Goal: Communication & Community: Participate in discussion

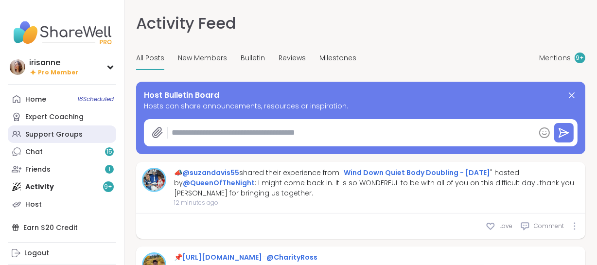
drag, startPoint x: 0, startPoint y: 0, endPoint x: 95, endPoint y: 131, distance: 161.5
click at [95, 131] on link "Support Groups" at bounding box center [62, 133] width 108 height 17
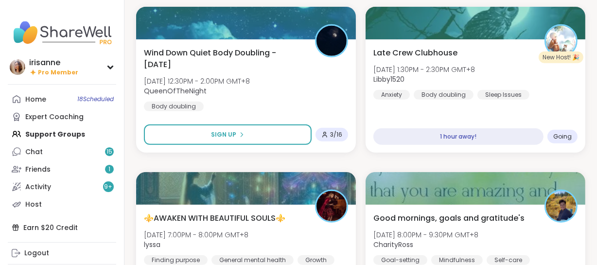
scroll to position [449, 0]
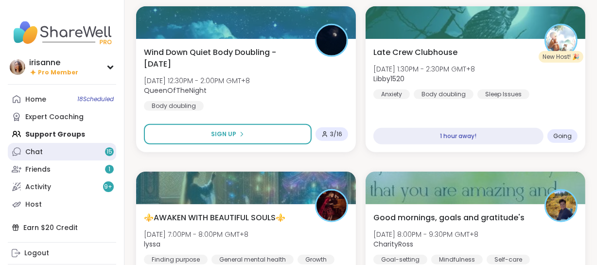
click at [87, 146] on link "Chat 15" at bounding box center [62, 151] width 108 height 17
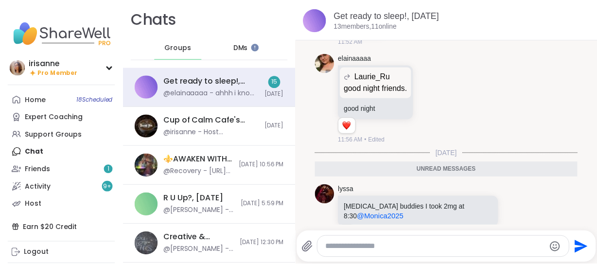
scroll to position [2419, 0]
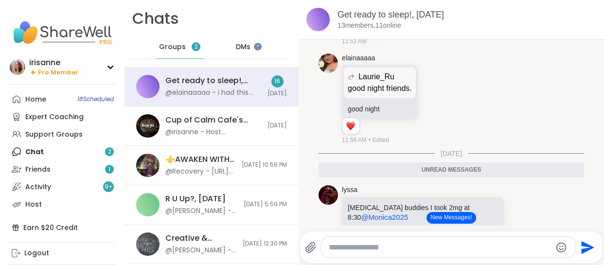
click at [66, 153] on div "Home 18 Scheduled Expert Coaching Support Groups Chat 2 Friends 1 Activity 9 + …" at bounding box center [62, 151] width 108 height 122
click at [29, 204] on div "Host" at bounding box center [33, 205] width 17 height 10
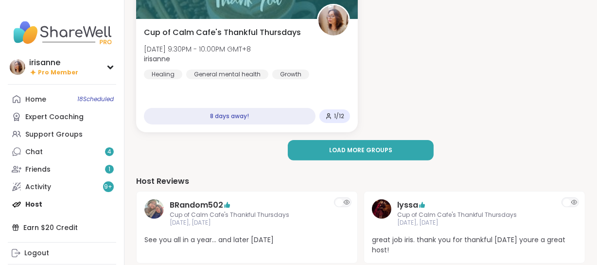
scroll to position [268, 0]
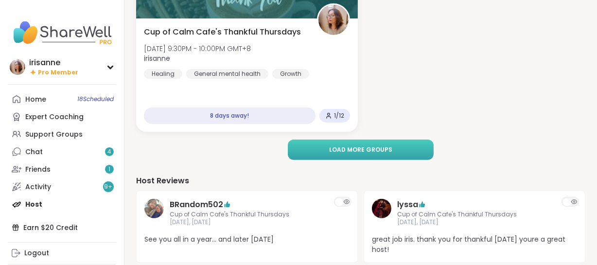
click at [356, 156] on button "Load more groups" at bounding box center [361, 149] width 146 height 20
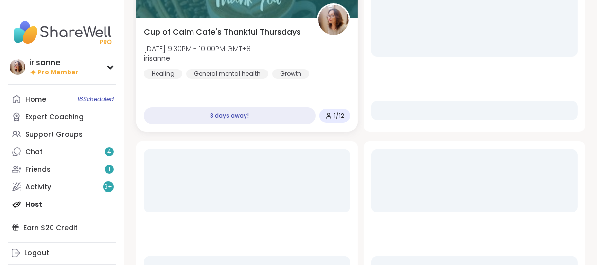
scroll to position [0, 0]
click at [356, 156] on div at bounding box center [247, 212] width 222 height 142
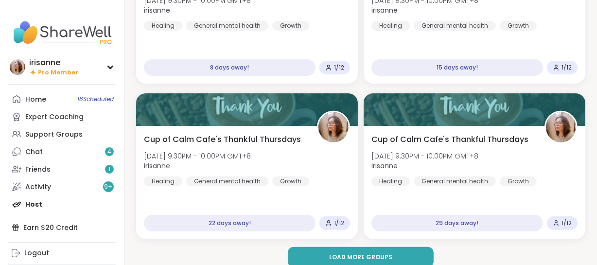
scroll to position [316, 0]
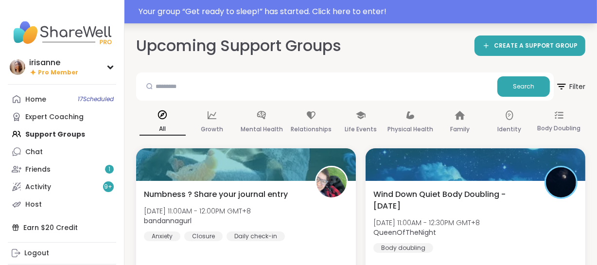
click at [279, 17] on div "Your group “ Get ready to sleep! ” has started. Click here to enter!" at bounding box center [365, 12] width 452 height 12
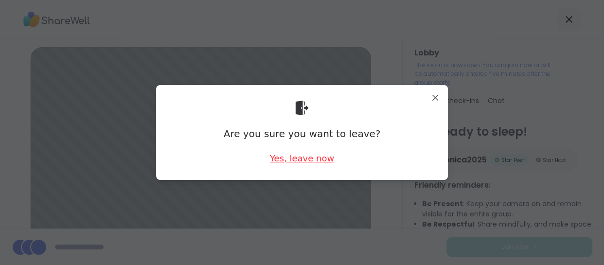
click at [310, 157] on div "Yes, leave now" at bounding box center [302, 158] width 64 height 12
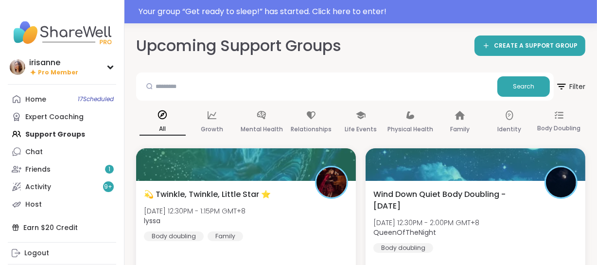
scroll to position [50, 0]
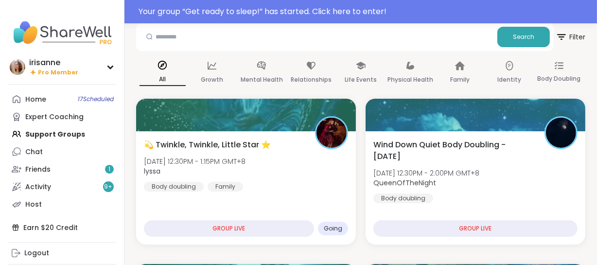
click at [305, 161] on div "💫 Twinkle, Twinkle, Little Star ⭐️ Wed, Oct 15 | 12:30PM - 1:15PM GMT+8 lyssa B…" at bounding box center [246, 165] width 204 height 52
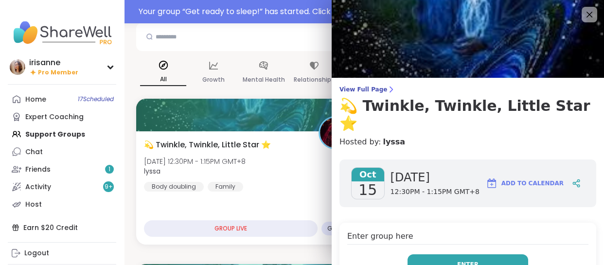
click at [431, 254] on button "Enter" at bounding box center [467, 264] width 121 height 20
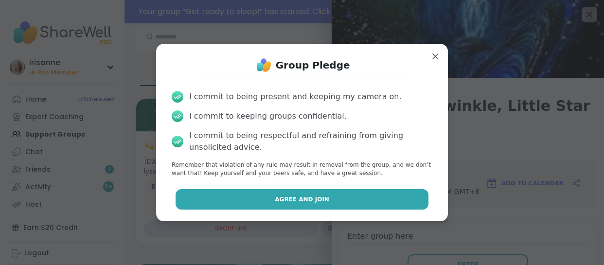
click at [369, 193] on button "Agree and Join" at bounding box center [301, 199] width 253 height 20
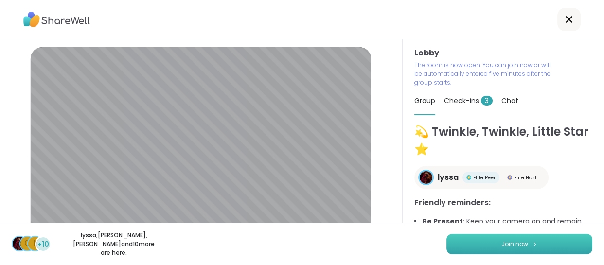
click at [507, 238] on button "Join now" at bounding box center [519, 244] width 146 height 20
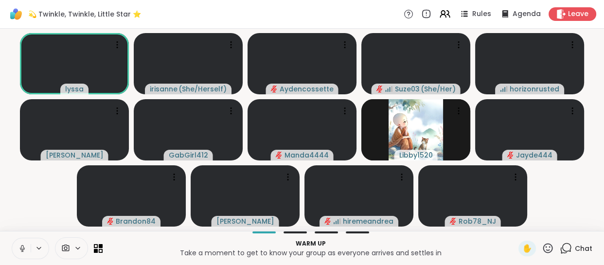
click at [27, 252] on button at bounding box center [21, 248] width 18 height 20
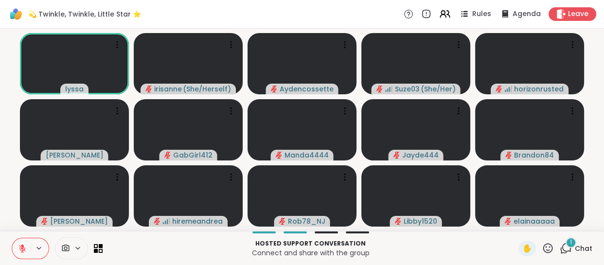
click at [559, 251] on icon at bounding box center [565, 248] width 12 height 12
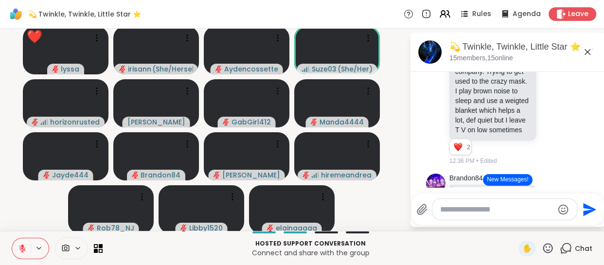
scroll to position [133, 0]
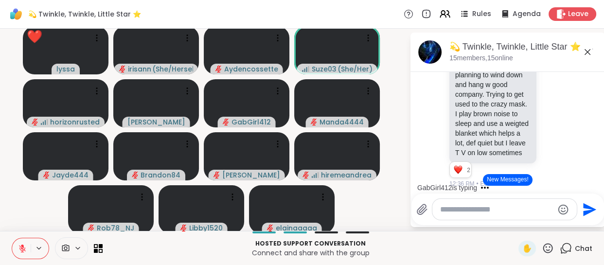
click at [425, 70] on div "💫 Twinkle, Twinkle, Little Star ⭐️ , Oct 14 15 members, 15 online" at bounding box center [507, 52] width 194 height 39
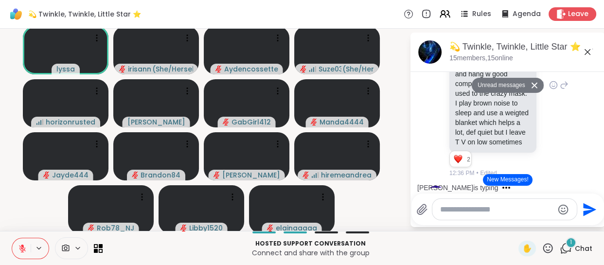
scroll to position [250, 0]
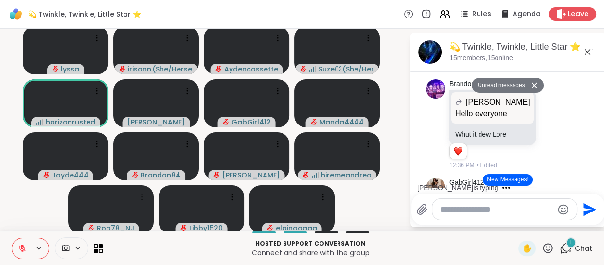
click at [559, 253] on icon at bounding box center [565, 248] width 12 height 12
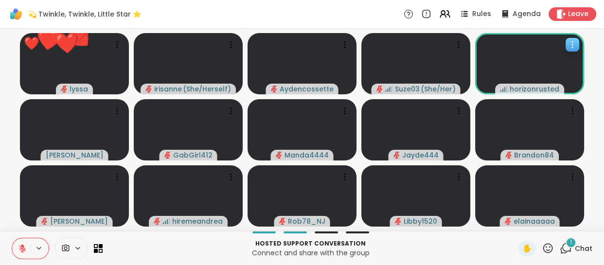
click at [568, 47] on icon at bounding box center [572, 45] width 10 height 10
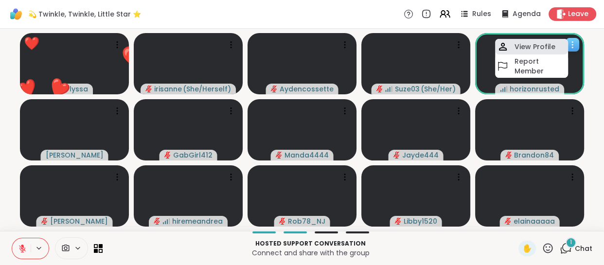
click at [549, 47] on h4 "View Profile" at bounding box center [534, 47] width 41 height 10
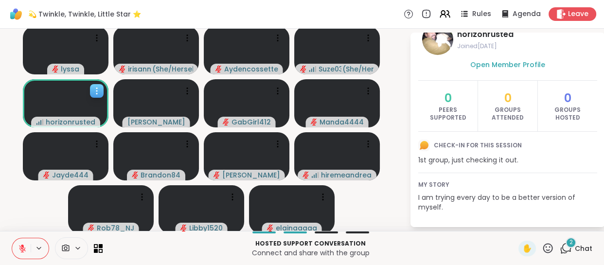
scroll to position [0, 0]
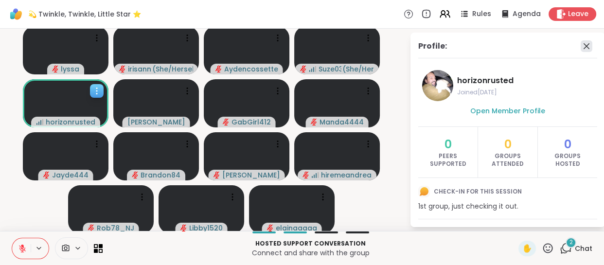
click at [580, 48] on icon at bounding box center [586, 46] width 12 height 12
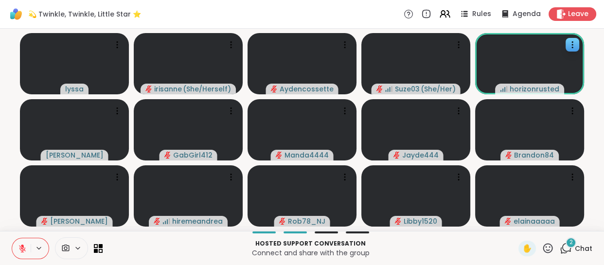
click at [564, 249] on icon at bounding box center [565, 248] width 12 height 12
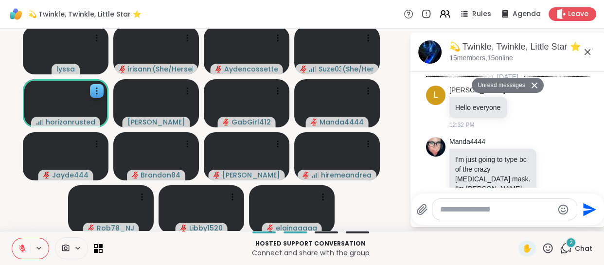
scroll to position [505, 0]
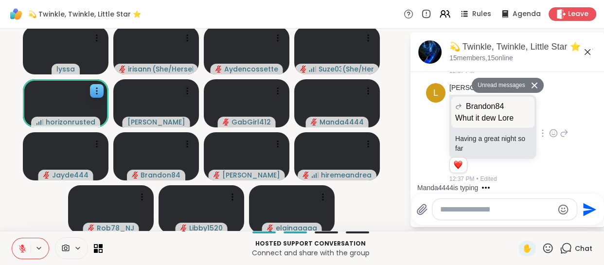
click at [538, 129] on div at bounding box center [553, 133] width 30 height 12
click at [549, 134] on icon at bounding box center [553, 133] width 9 height 10
click at [549, 117] on div "Select Reaction: Heart" at bounding box center [553, 117] width 9 height 9
click at [486, 212] on textarea "Type your message" at bounding box center [496, 210] width 113 height 10
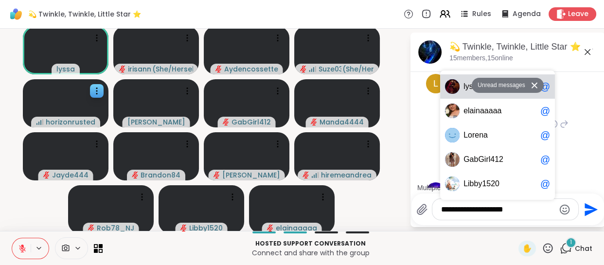
scroll to position [588, 0]
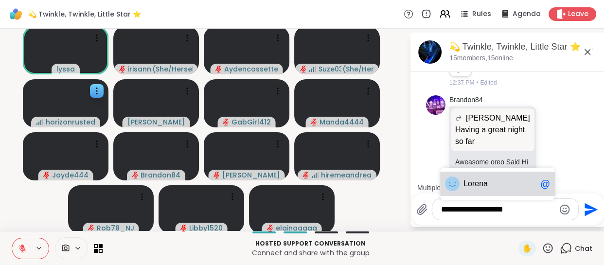
type textarea "**********"
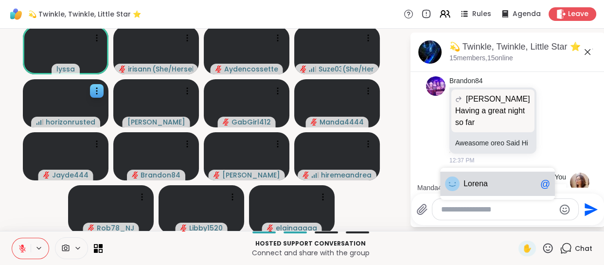
scroll to position [649, 0]
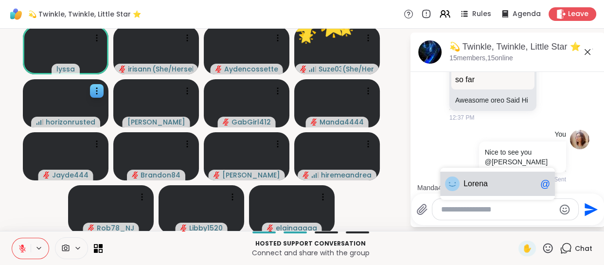
click at [523, 190] on div "L o r e n a @" at bounding box center [497, 184] width 115 height 24
type textarea "*******"
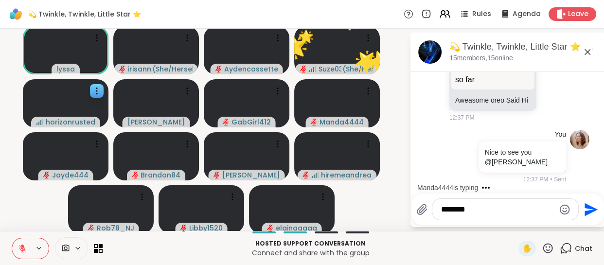
click at [590, 213] on button "Send" at bounding box center [589, 209] width 22 height 22
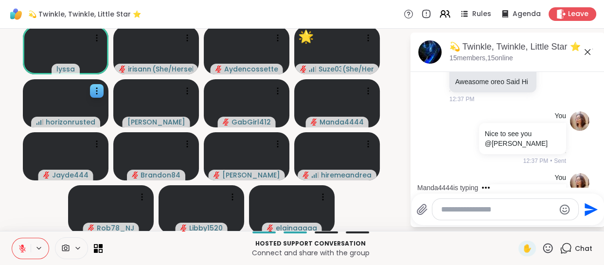
scroll to position [701, 0]
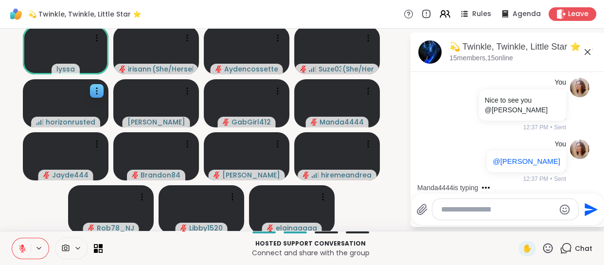
click at [581, 50] on icon at bounding box center [587, 52] width 12 height 12
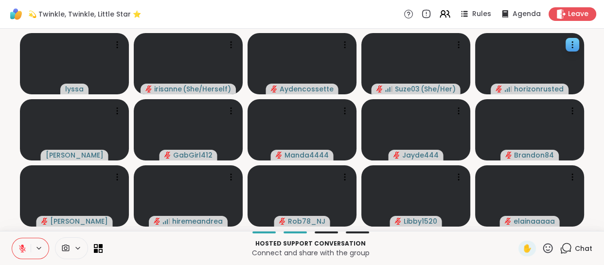
click at [560, 241] on div "Chat" at bounding box center [575, 249] width 33 height 16
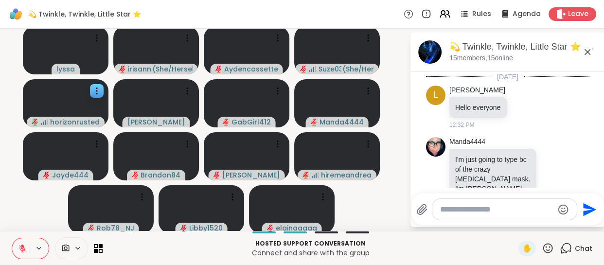
scroll to position [691, 0]
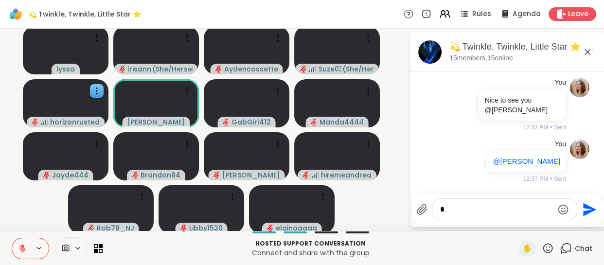
click at [523, 209] on textarea "*" at bounding box center [496, 210] width 113 height 10
type textarea "**********"
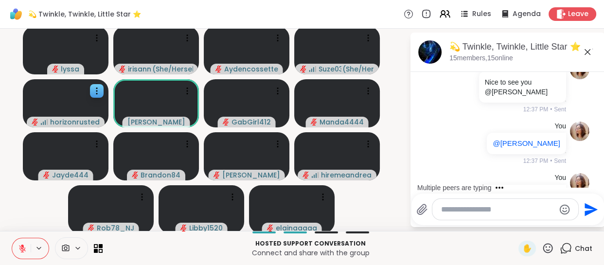
scroll to position [743, 0]
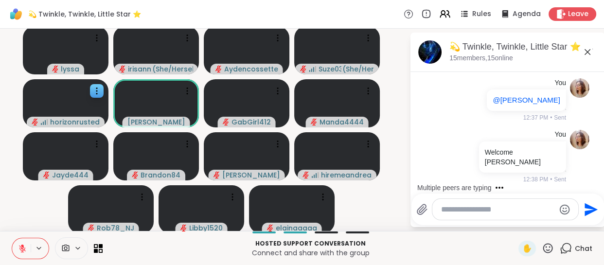
click at [581, 48] on icon at bounding box center [587, 52] width 12 height 12
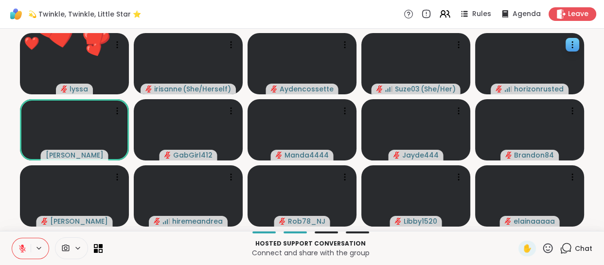
click at [98, 242] on div at bounding box center [57, 248] width 91 height 22
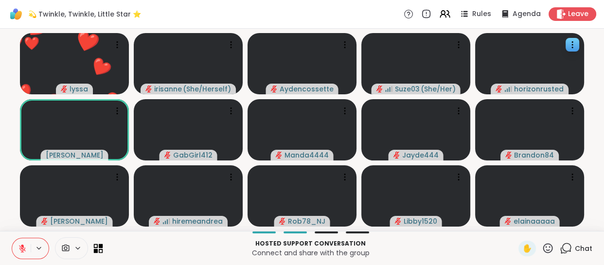
click at [100, 250] on icon at bounding box center [98, 247] width 9 height 9
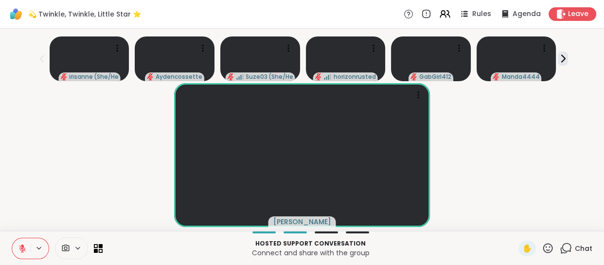
click at [543, 247] on icon at bounding box center [548, 248] width 10 height 10
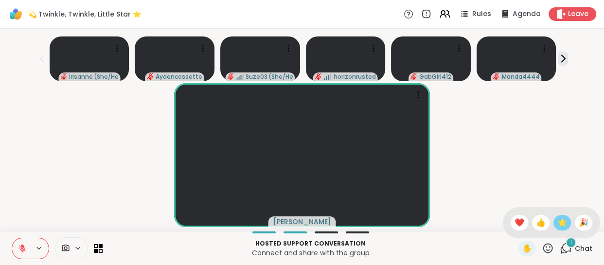
click at [557, 224] on span "🌟" at bounding box center [562, 223] width 10 height 12
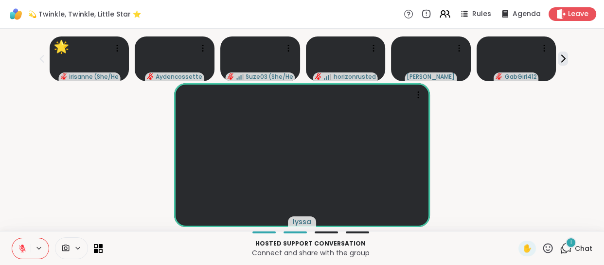
click at [67, 175] on div "lyssa" at bounding box center [302, 155] width 592 height 144
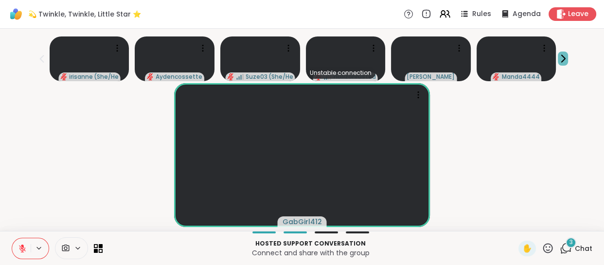
click at [561, 61] on icon at bounding box center [562, 58] width 3 height 7
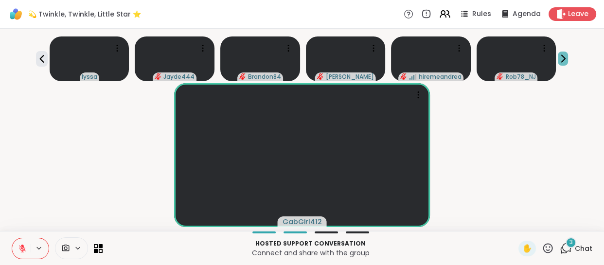
click at [561, 61] on icon at bounding box center [562, 58] width 3 height 7
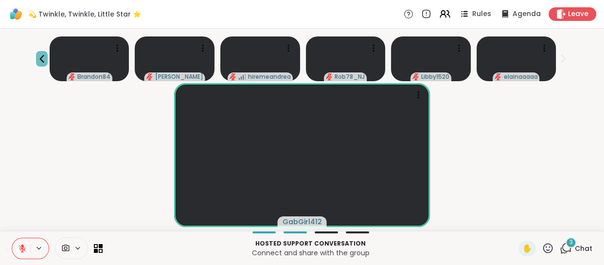
click at [36, 56] on icon at bounding box center [42, 59] width 12 height 12
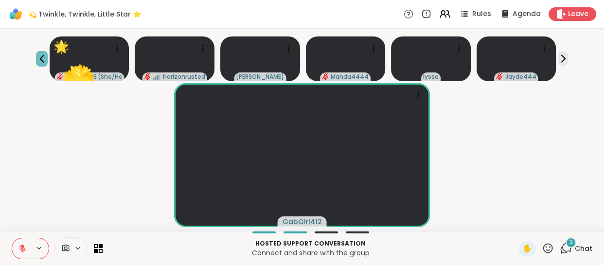
click at [36, 56] on icon at bounding box center [42, 59] width 12 height 12
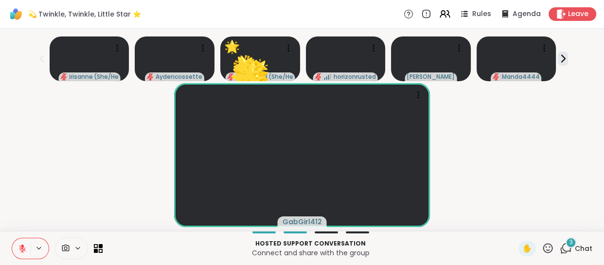
click at [36, 56] on icon at bounding box center [42, 59] width 12 height 12
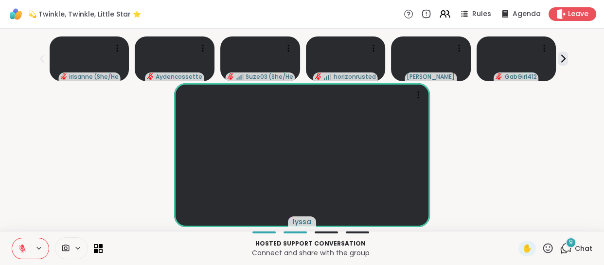
click at [19, 246] on icon at bounding box center [22, 248] width 9 height 9
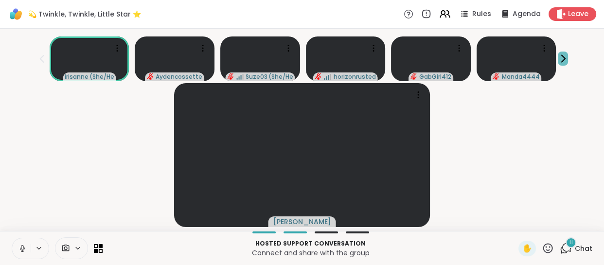
click at [559, 56] on icon at bounding box center [562, 58] width 10 height 10
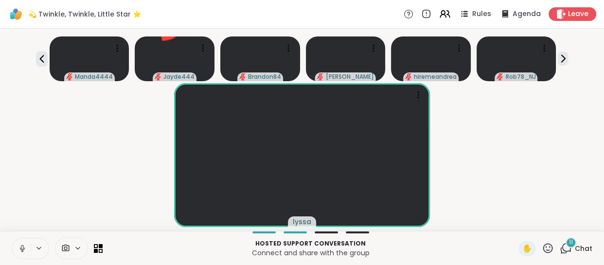
click at [26, 252] on icon at bounding box center [22, 248] width 9 height 9
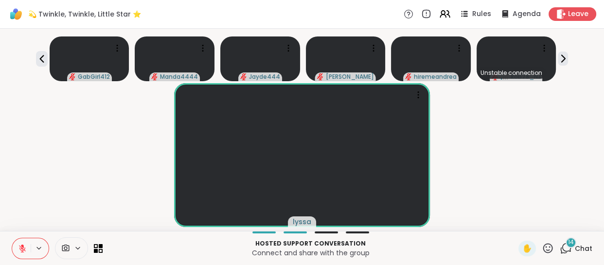
click at [499, 131] on div "lyssa" at bounding box center [302, 155] width 592 height 144
click at [500, 131] on div "lyssa" at bounding box center [302, 155] width 592 height 144
click at [562, 252] on icon at bounding box center [565, 248] width 12 height 12
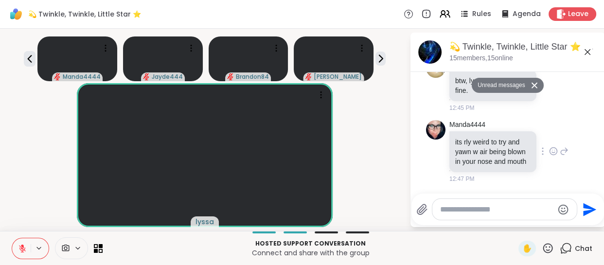
scroll to position [2356, 0]
click at [522, 249] on span "✋" at bounding box center [527, 249] width 10 height 12
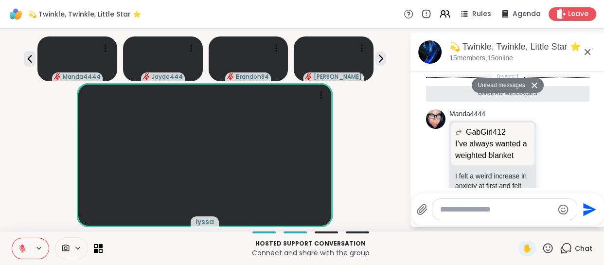
scroll to position [809, 0]
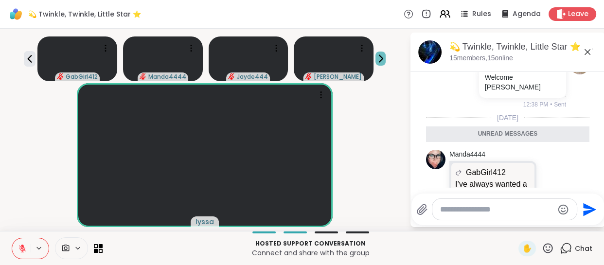
drag, startPoint x: 580, startPoint y: 55, endPoint x: 564, endPoint y: 57, distance: 16.7
click at [581, 55] on icon at bounding box center [587, 52] width 12 height 12
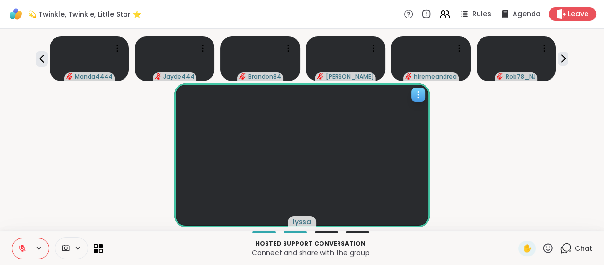
scroll to position [0, 0]
click at [37, 55] on icon at bounding box center [42, 59] width 12 height 12
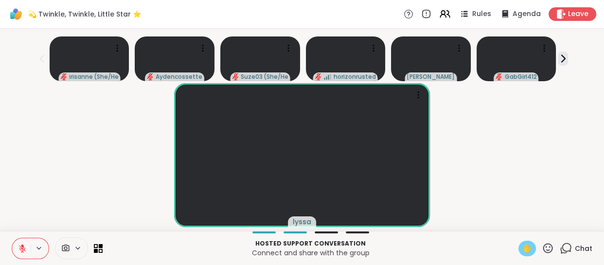
click at [522, 251] on span "✋" at bounding box center [527, 249] width 10 height 12
click at [545, 156] on div "lyssa" at bounding box center [302, 155] width 592 height 144
click at [574, 156] on div "lyssa" at bounding box center [302, 155] width 592 height 144
click at [518, 251] on div "✋" at bounding box center [526, 249] width 17 height 16
click at [522, 251] on span "✋" at bounding box center [527, 249] width 10 height 12
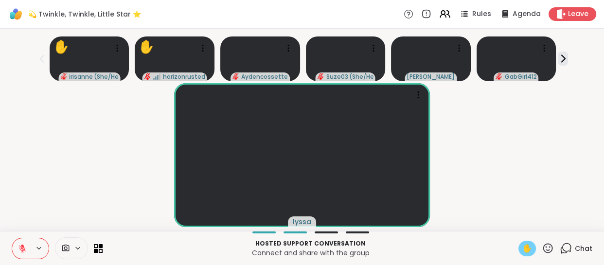
click at [522, 244] on span "✋" at bounding box center [527, 249] width 10 height 12
drag, startPoint x: 521, startPoint y: 247, endPoint x: 350, endPoint y: 243, distance: 171.1
click at [522, 247] on span "✋" at bounding box center [527, 249] width 10 height 12
click at [25, 253] on button at bounding box center [21, 248] width 18 height 20
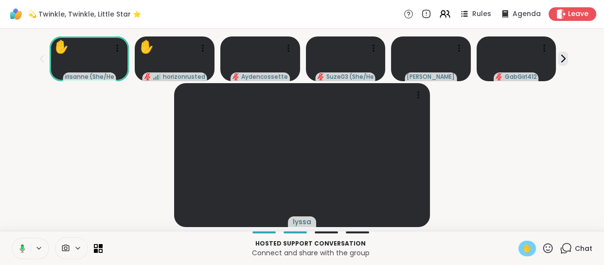
click at [25, 253] on button at bounding box center [21, 248] width 20 height 20
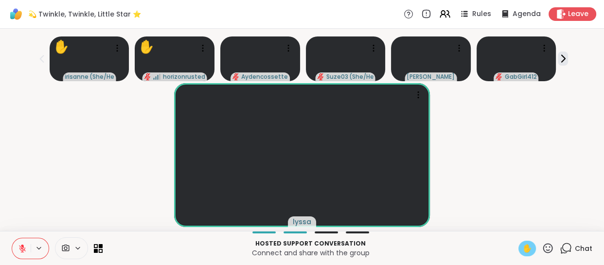
click at [56, 204] on div "lyssa" at bounding box center [302, 155] width 592 height 144
click at [525, 247] on span "✋" at bounding box center [527, 249] width 10 height 12
click at [24, 247] on icon at bounding box center [22, 248] width 9 height 9
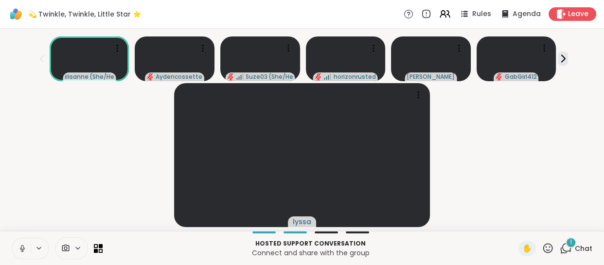
click at [25, 247] on icon at bounding box center [22, 248] width 9 height 9
click at [63, 213] on div "lyssa" at bounding box center [302, 155] width 592 height 144
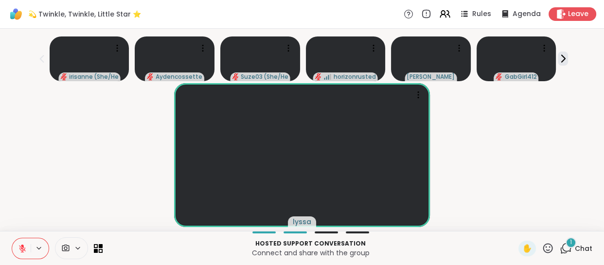
click at [484, 174] on div "lyssa" at bounding box center [302, 155] width 592 height 144
click at [486, 174] on div "lyssa" at bounding box center [302, 155] width 592 height 144
click at [487, 175] on div "lyssa" at bounding box center [302, 155] width 592 height 144
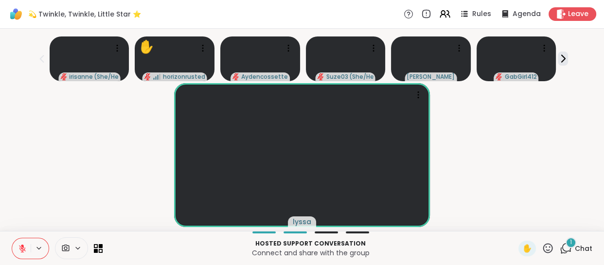
drag, startPoint x: 487, startPoint y: 175, endPoint x: 489, endPoint y: 181, distance: 7.0
click at [489, 181] on div "lyssa" at bounding box center [302, 155] width 592 height 144
click at [16, 176] on div "lyssa" at bounding box center [302, 155] width 592 height 144
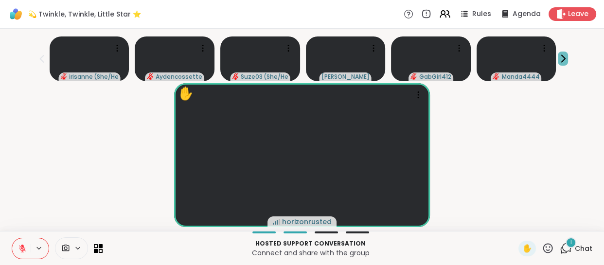
click at [567, 61] on div "irisanne ( She/Herself ) Aydencossette Suze03 ( She/Her ) Cyndy GabGirl412 Mand…" at bounding box center [302, 57] width 592 height 49
click at [566, 65] on button at bounding box center [562, 59] width 10 height 14
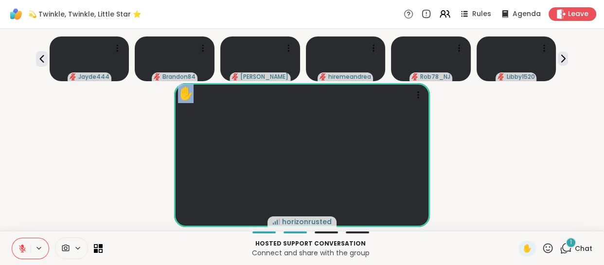
click at [566, 65] on div "Jayde444 Brandon84 Lorena hiremeandrea Rob78_NJ Libby1520" at bounding box center [302, 57] width 592 height 49
click at [560, 60] on icon at bounding box center [562, 58] width 10 height 10
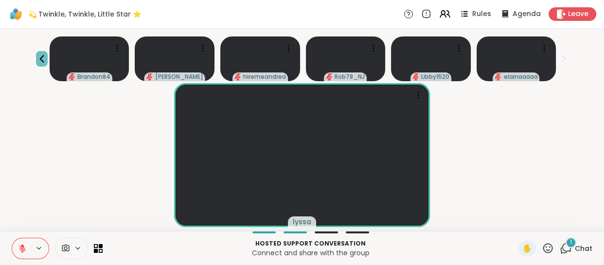
click at [36, 56] on icon at bounding box center [42, 59] width 12 height 12
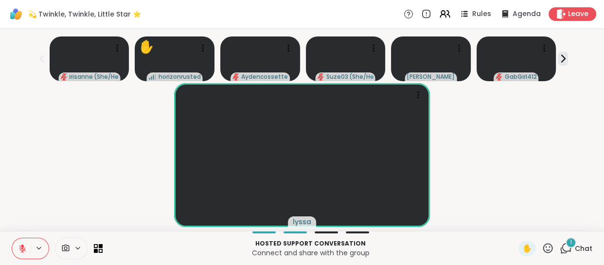
click at [74, 172] on div "lyssa" at bounding box center [302, 155] width 592 height 144
click at [552, 199] on div "lyssa" at bounding box center [302, 155] width 592 height 144
click at [563, 248] on icon at bounding box center [565, 248] width 12 height 12
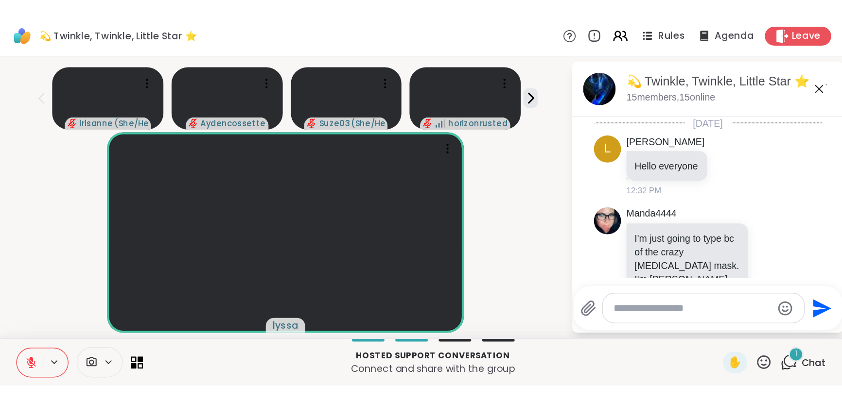
scroll to position [2407, 0]
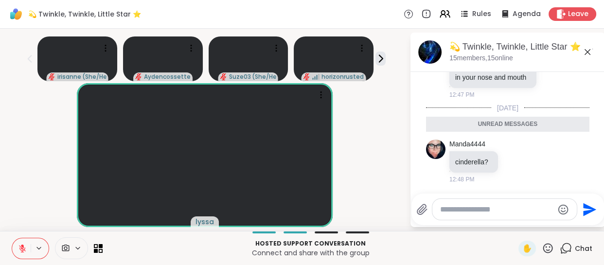
click at [587, 52] on div "💫 Twinkle, Twinkle, Little Star ⭐️ , Oct 14" at bounding box center [523, 47] width 148 height 12
click at [583, 53] on icon at bounding box center [587, 52] width 12 height 12
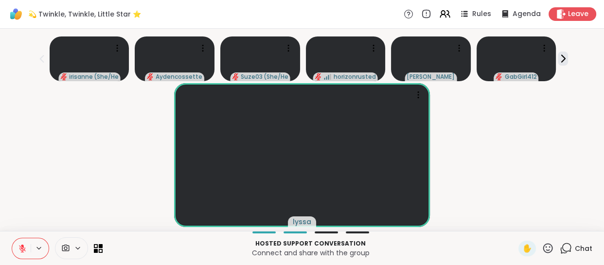
click at [19, 152] on div "lyssa" at bounding box center [302, 155] width 592 height 144
click at [557, 191] on div "lyssa" at bounding box center [302, 155] width 592 height 144
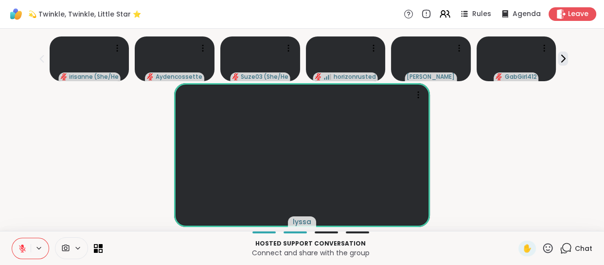
click at [557, 191] on div "lyssa" at bounding box center [302, 155] width 592 height 144
click at [496, 190] on div "lyssa" at bounding box center [302, 155] width 592 height 144
click at [545, 106] on div "✋ Libby1520" at bounding box center [302, 155] width 592 height 144
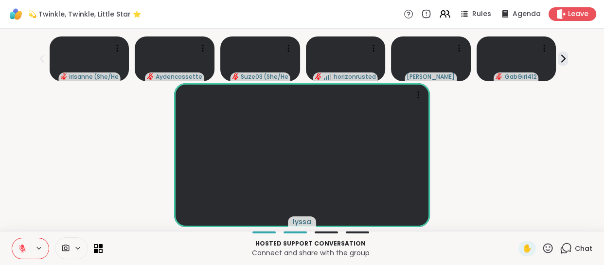
click at [461, 146] on div "lyssa" at bounding box center [302, 155] width 592 height 144
click at [462, 146] on div "lyssa" at bounding box center [302, 155] width 592 height 144
click at [67, 209] on div "lyssa" at bounding box center [302, 155] width 592 height 144
click at [523, 138] on div "lyssa" at bounding box center [302, 155] width 592 height 144
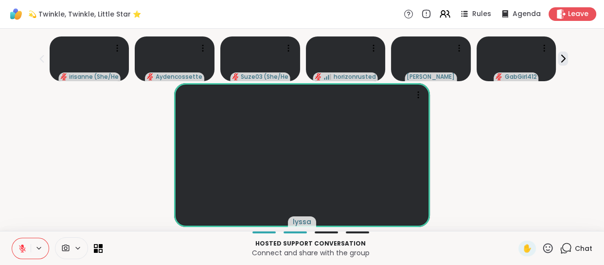
click at [523, 138] on div "lyssa" at bounding box center [302, 155] width 592 height 144
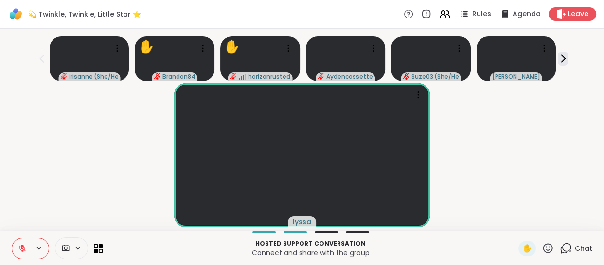
drag, startPoint x: 523, startPoint y: 138, endPoint x: 526, endPoint y: 150, distance: 12.0
click at [526, 150] on div "lyssa" at bounding box center [302, 155] width 592 height 144
click at [106, 161] on div "lyssa" at bounding box center [302, 155] width 592 height 144
click at [491, 162] on div "lyssa" at bounding box center [302, 155] width 592 height 144
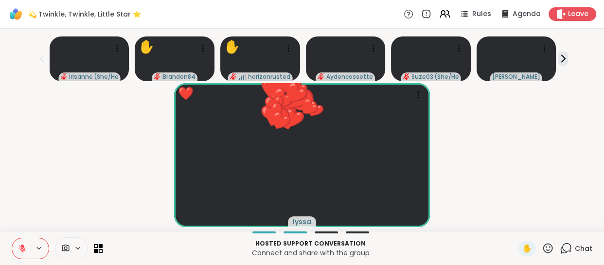
click at [491, 156] on div "❤️ lyssa ❤️ ❤️ ❤️ ❤️ ❤️ ❤️ ❤️ ❤️ ❤️ ❤️ ❤️ ❤️ ❤️ ❤️ ❤️ ❤️ ❤️ ❤️ ❤️ ❤️ ❤️" at bounding box center [302, 155] width 592 height 144
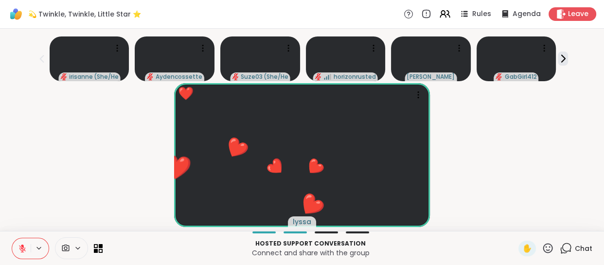
click at [543, 250] on icon at bounding box center [548, 248] width 10 height 10
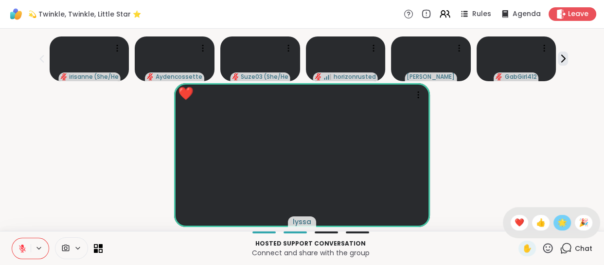
click at [557, 225] on span "🌟" at bounding box center [562, 223] width 10 height 12
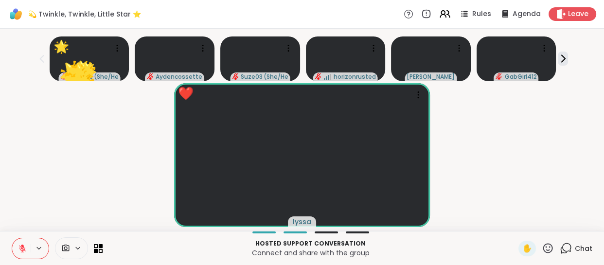
click at [529, 136] on div "❤️ lyssa ❤️ ❤️ ❤️ ❤️" at bounding box center [302, 155] width 592 height 144
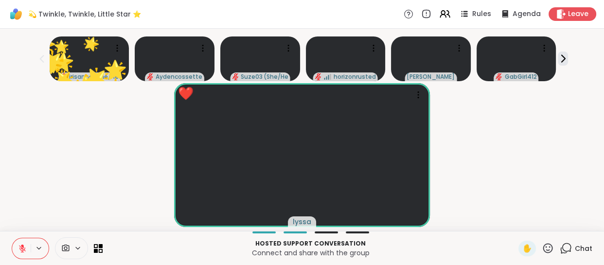
click at [529, 136] on div "❤️ lyssa" at bounding box center [302, 155] width 592 height 144
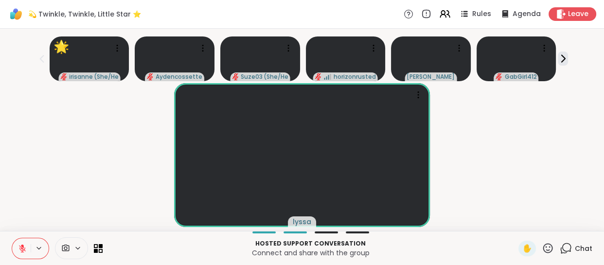
click at [20, 152] on div "lyssa" at bounding box center [302, 155] width 592 height 144
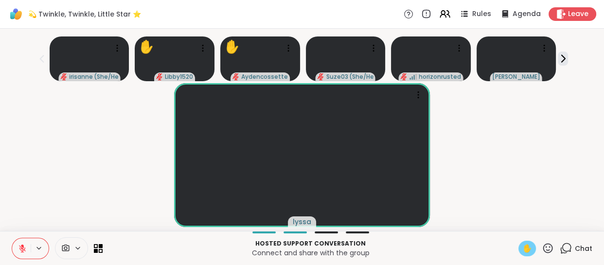
click at [522, 253] on span "✋" at bounding box center [527, 249] width 10 height 12
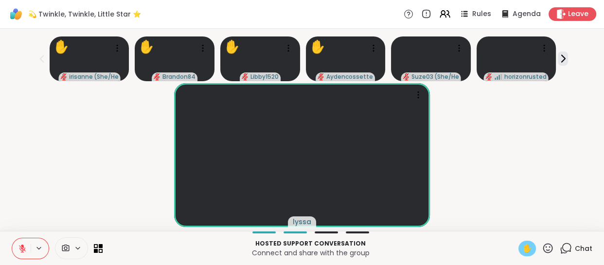
click at [522, 253] on span "✋" at bounding box center [527, 249] width 10 height 12
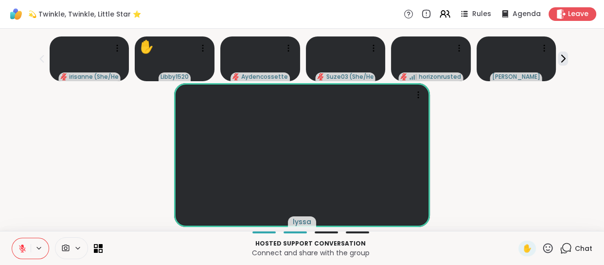
click at [514, 204] on div "lyssa" at bounding box center [302, 155] width 592 height 144
click at [522, 250] on span "✋" at bounding box center [527, 249] width 10 height 12
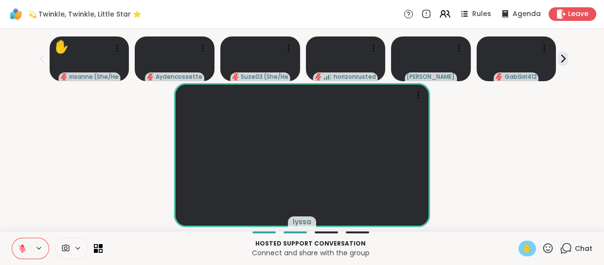
click at [541, 140] on div "lyssa" at bounding box center [302, 155] width 592 height 144
click at [497, 170] on div "lyssa" at bounding box center [302, 155] width 592 height 144
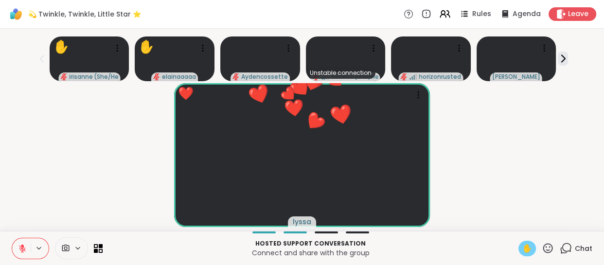
click at [517, 131] on div "❤️ lyssa ❤️ ❤️ ❤️ ❤️ ❤️ ❤️ ❤️ ❤️ ❤️ ❤️ ❤️ ❤️ ❤️ ❤️ ❤️ ❤️ ❤️ ❤️ ❤️ ❤️ ❤️ ❤️ ❤️" at bounding box center [302, 155] width 592 height 144
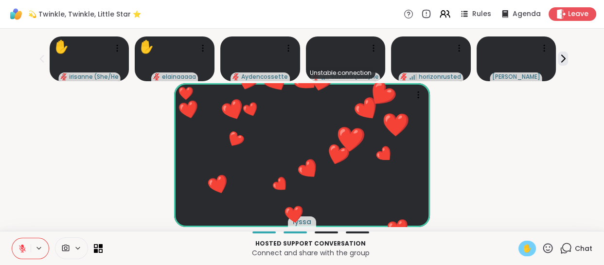
click at [497, 179] on div "❤️ lyssa ❤️ ❤️ ❤️ ❤️ ❤️ ❤️ ❤️ ❤️ ❤️ ❤️ ❤️ ❤️ ❤️ ❤️ ❤️ ❤️ ❤️ ❤️ ❤️ ❤️ ❤️ ❤️ ❤️" at bounding box center [302, 155] width 592 height 144
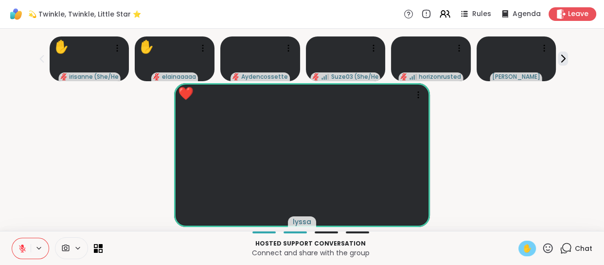
click at [498, 179] on div "❤️ lyssa ❤️ ❤️ ❤️ ❤️ ❤️ ❤️ ❤️ ❤️ ❤️ ❤️ ❤️ ❤️ ❤️ ❤️ ❤️ ❤️ ❤️ ❤️ ❤️ ❤️ ❤️ ❤️ ❤️" at bounding box center [302, 155] width 592 height 144
click at [498, 179] on div "❤️ lyssa" at bounding box center [302, 155] width 592 height 144
click at [498, 179] on div "lyssa" at bounding box center [302, 155] width 592 height 144
click at [557, 57] on icon at bounding box center [562, 58] width 10 height 10
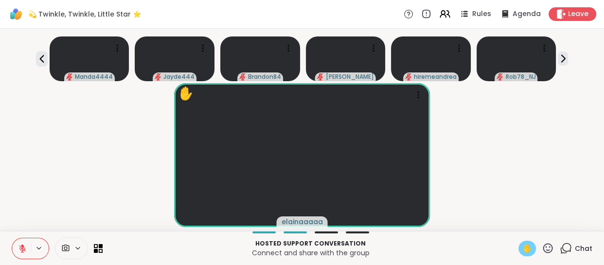
click at [73, 152] on div "✋ elainaaaaa" at bounding box center [302, 155] width 592 height 144
click at [40, 59] on icon at bounding box center [42, 59] width 12 height 12
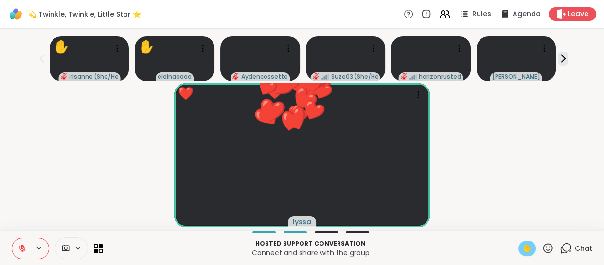
click at [30, 152] on div "❤️ lyssa ❤️ ❤️ ❤️ ❤️ ❤️ ❤️ ❤️ ❤️ ❤️ ❤️ ❤️ ❤️ ❤️ ❤️ ❤️ ❤️ ❤️ ❤️ ❤️ ❤️ ❤️ ❤️" at bounding box center [302, 155] width 592 height 144
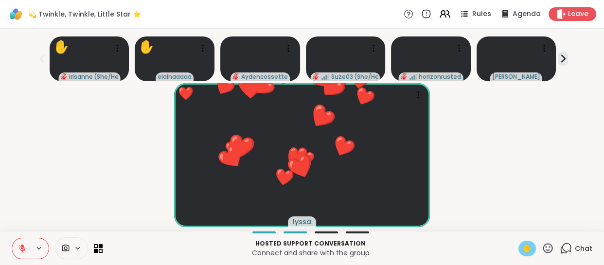
click at [9, 162] on div "❤️ lyssa ❤️ ❤️ ❤️ ❤️ ❤️ ❤️ ❤️ ❤️ ❤️ ❤️ ❤️ ❤️ ❤️ ❤️ ❤️ ❤️ ❤️ ❤️ ❤️ ❤️ ❤️ ❤️" at bounding box center [302, 155] width 592 height 144
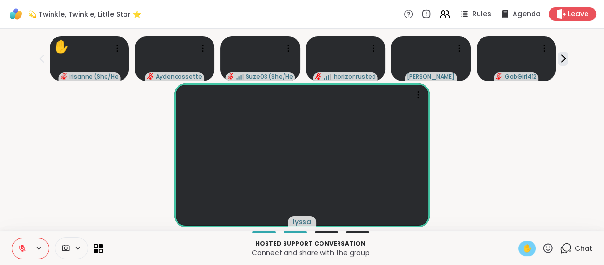
click at [16, 251] on button at bounding box center [21, 248] width 18 height 20
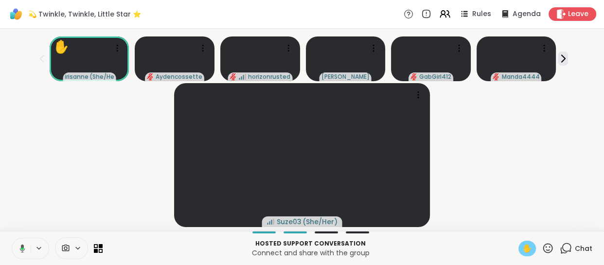
click at [23, 248] on icon at bounding box center [22, 248] width 3 height 2
click at [31, 174] on div "Suze03 ( She/Her )" at bounding box center [302, 155] width 592 height 144
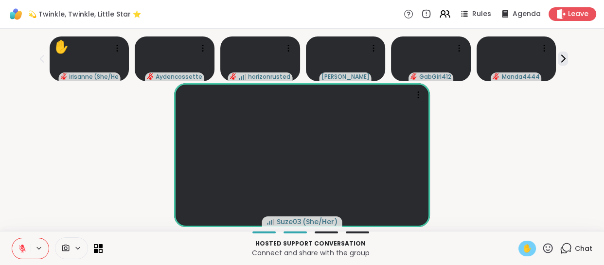
click at [522, 252] on span "✋" at bounding box center [527, 249] width 10 height 12
click at [503, 175] on div "Suze03 ( She/Her )" at bounding box center [302, 155] width 592 height 144
click at [513, 159] on div "Suze03 ( She/Her )" at bounding box center [302, 155] width 592 height 144
click at [54, 151] on div "Suze03 ( She/Her )" at bounding box center [302, 155] width 592 height 144
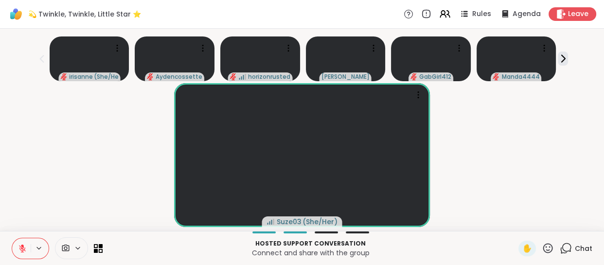
click at [23, 245] on icon at bounding box center [22, 246] width 3 height 4
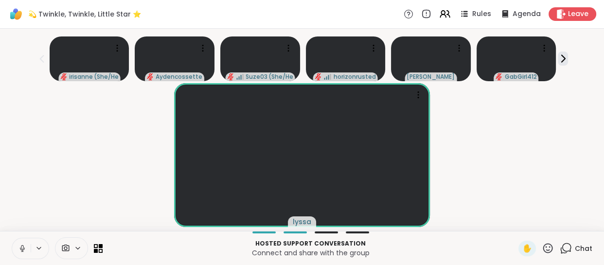
click at [23, 245] on icon at bounding box center [22, 247] width 2 height 4
click at [23, 245] on icon at bounding box center [22, 246] width 3 height 4
click at [14, 207] on div "lyssa" at bounding box center [302, 155] width 592 height 144
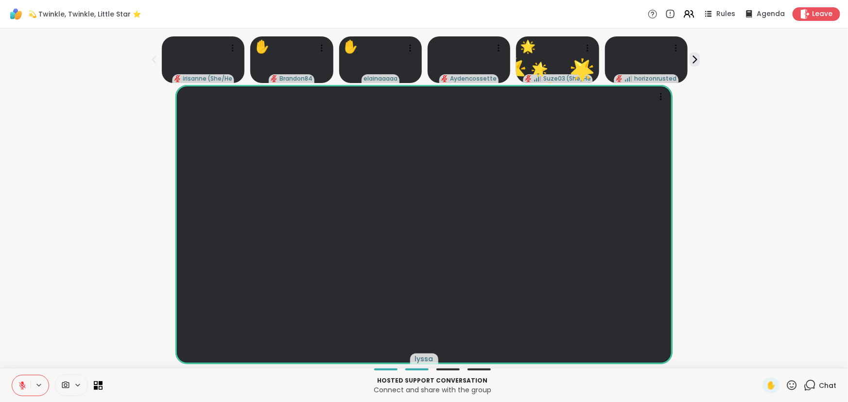
click at [596, 264] on icon at bounding box center [792, 386] width 12 height 12
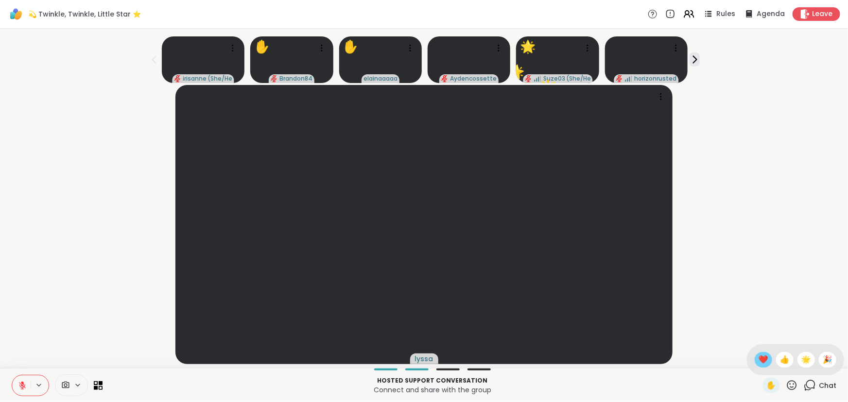
click at [596, 264] on span "❤️" at bounding box center [764, 360] width 10 height 12
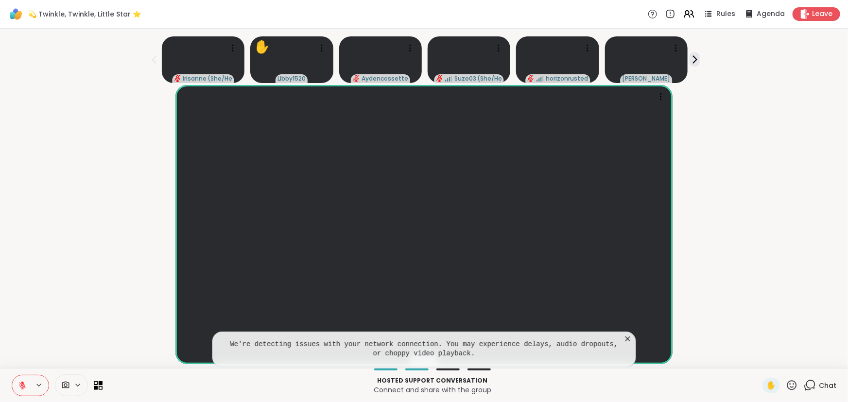
click at [596, 264] on icon at bounding box center [628, 339] width 10 height 10
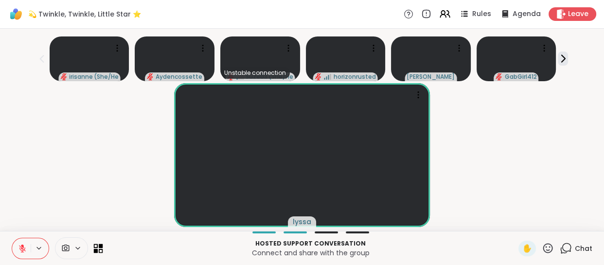
click at [101, 252] on icon at bounding box center [101, 250] width 4 height 4
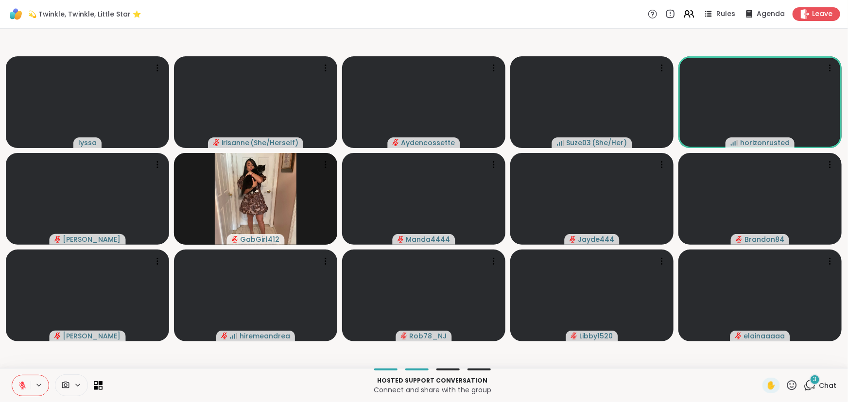
click at [596, 264] on icon at bounding box center [792, 386] width 12 height 12
click at [596, 264] on div "✋ ❤️ 👍 🌟 🎉" at bounding box center [795, 360] width 97 height 31
click at [596, 264] on icon at bounding box center [792, 386] width 10 height 10
click at [596, 264] on div "❤️" at bounding box center [763, 360] width 17 height 16
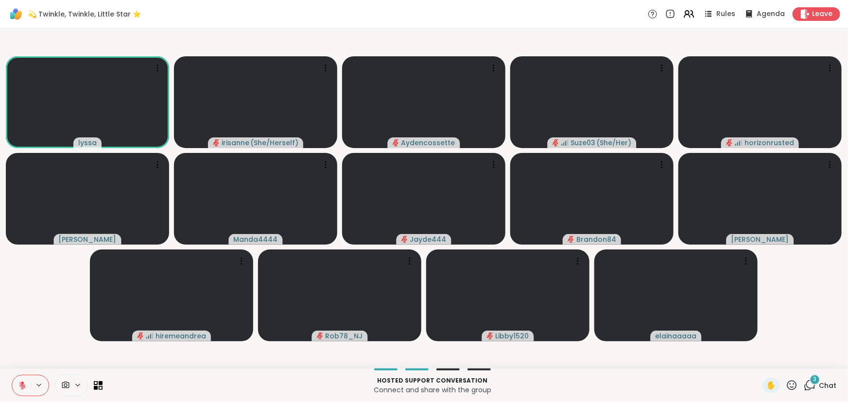
click at [38, 264] on video-player-container "lyssa irisanne ( She/Herself ) Aydencossette Suze03 ( She/Her ) horizonrusted C…" at bounding box center [424, 199] width 836 height 332
click at [23, 264] on icon at bounding box center [22, 386] width 9 height 9
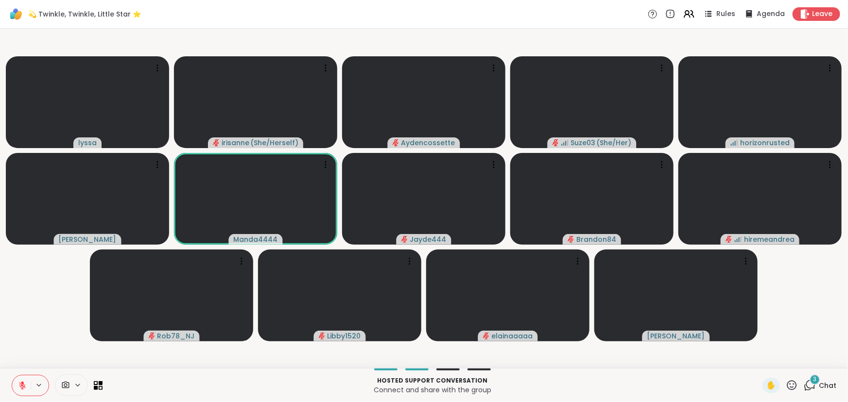
click at [20, 264] on icon at bounding box center [22, 386] width 9 height 9
click at [20, 264] on icon at bounding box center [22, 385] width 5 height 3
click at [20, 264] on icon at bounding box center [22, 386] width 9 height 9
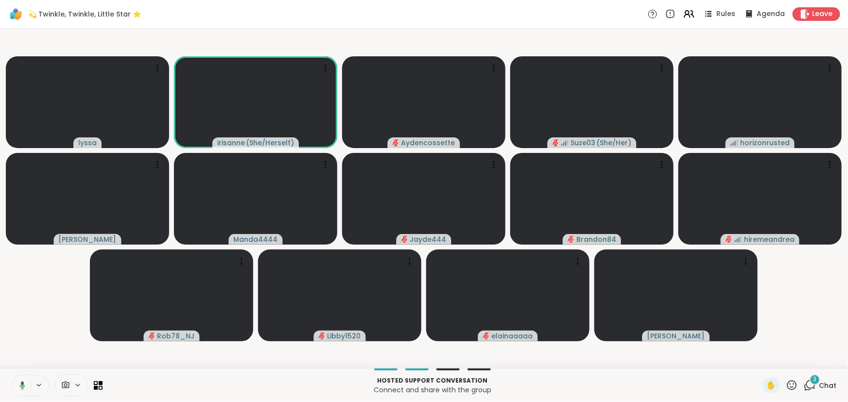
click at [21, 264] on icon at bounding box center [21, 386] width 9 height 9
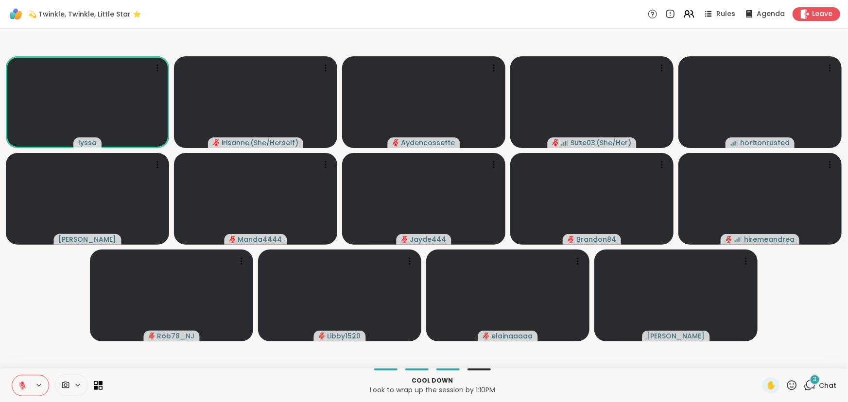
click at [32, 264] on video-player-container "lyssa irisanne ( She/Herself ) Aydencossette Suze03 ( She/Her ) horizonrusted C…" at bounding box center [424, 199] width 836 height 332
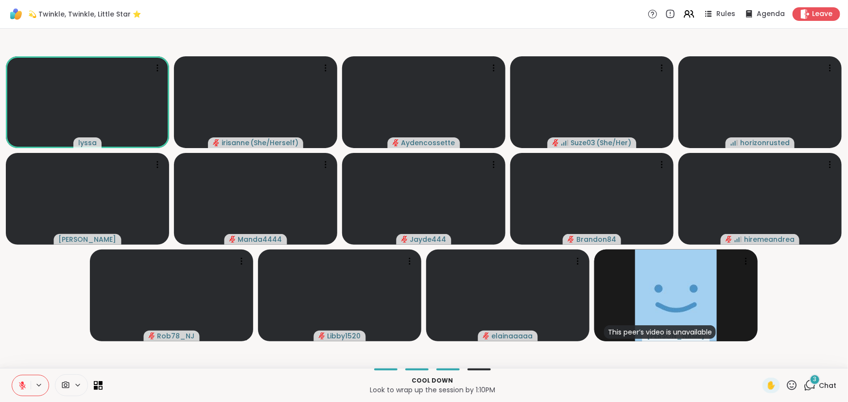
click at [22, 264] on icon at bounding box center [22, 386] width 9 height 9
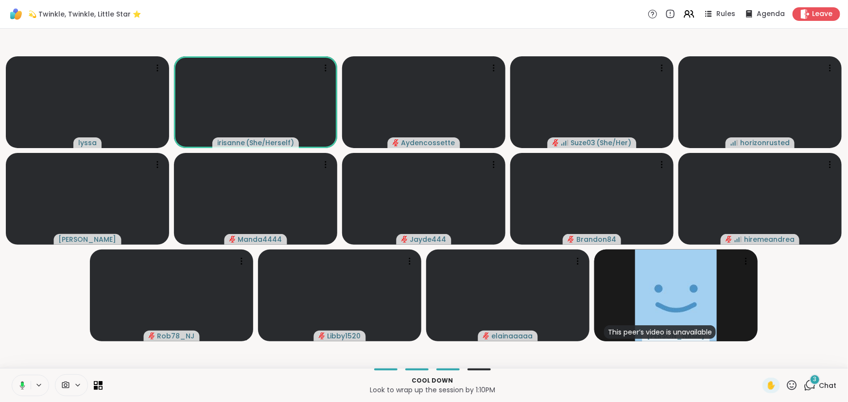
click at [22, 264] on rect at bounding box center [22, 385] width 3 height 4
click at [26, 264] on video-player-container "lyssa irisanne ( She/Herself ) Aydencossette Suze03 ( She/Her ) horizonrusted C…" at bounding box center [424, 199] width 836 height 332
click at [35, 264] on video-player-container "lyssa irisanne ( She/Herself ) Aydencossette Suze03 ( She/Her ) horizonrusted C…" at bounding box center [424, 199] width 836 height 332
click at [23, 264] on icon at bounding box center [22, 386] width 9 height 9
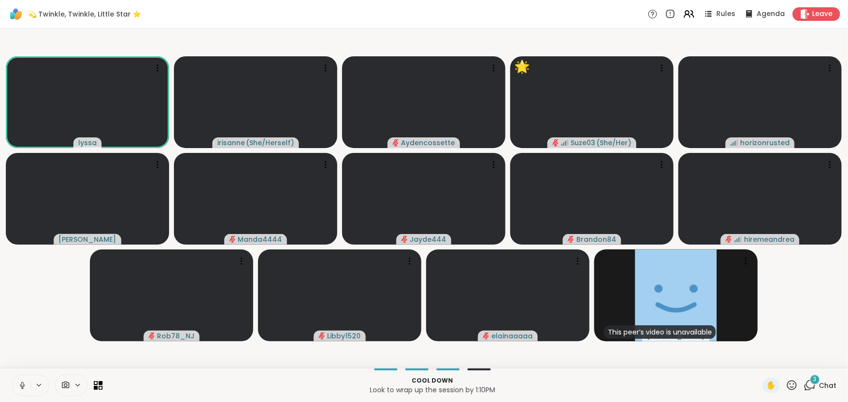
click at [22, 264] on icon at bounding box center [22, 386] width 9 height 9
click at [22, 264] on icon at bounding box center [22, 386] width 7 height 7
click at [22, 264] on icon at bounding box center [22, 385] width 2 height 4
click at [21, 264] on icon at bounding box center [22, 386] width 9 height 9
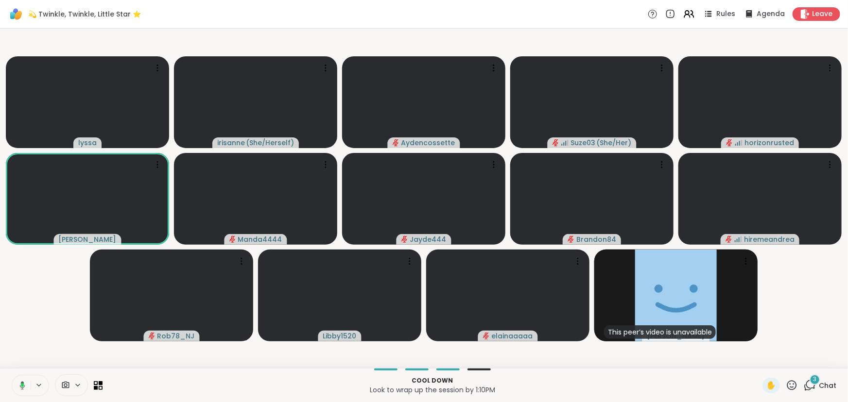
click at [27, 264] on button at bounding box center [21, 386] width 20 height 20
click at [32, 264] on video-player-container "lyssa irisanne ( She/Herself ) Aydencossette Suze03 ( She/Her ) horizonrusted C…" at bounding box center [424, 199] width 836 height 332
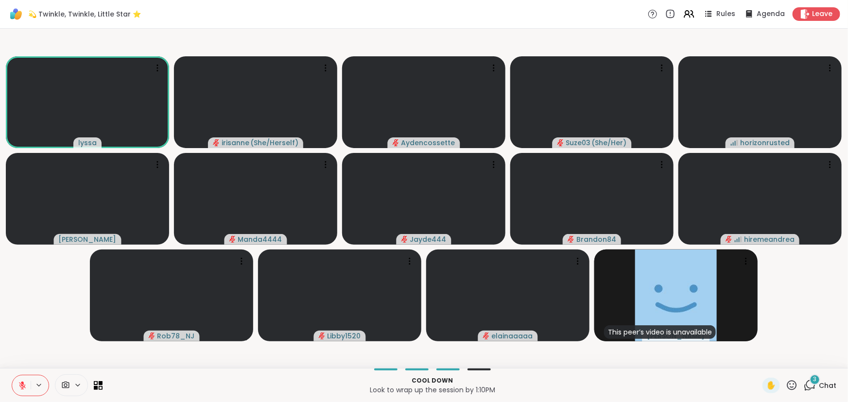
click at [20, 264] on icon at bounding box center [22, 386] width 9 height 9
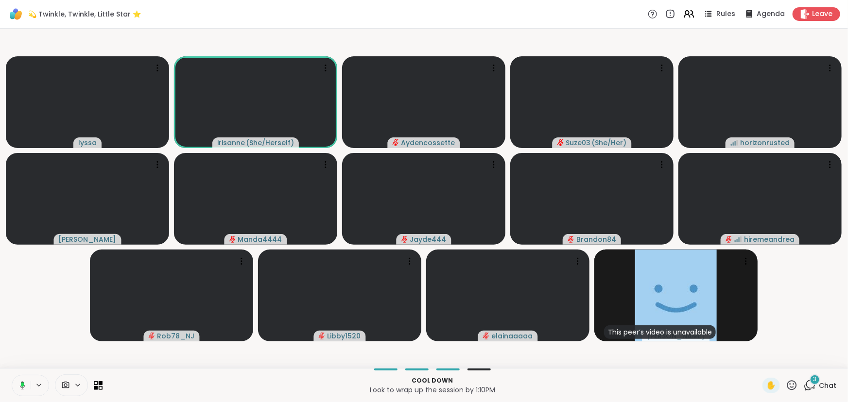
click at [21, 264] on icon at bounding box center [21, 386] width 9 height 9
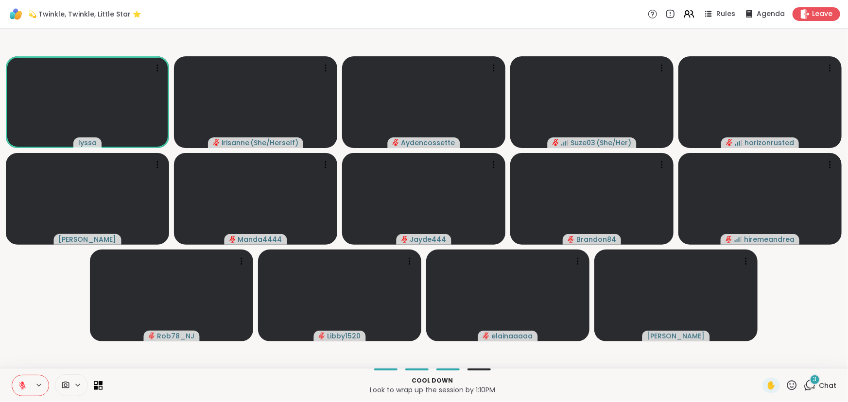
click at [23, 264] on button at bounding box center [21, 386] width 18 height 20
click at [44, 264] on video-player-container "lyssa irisanne ( She/Herself ) Aydencossette Suze03 ( She/Her ) horizonrusted C…" at bounding box center [424, 199] width 836 height 332
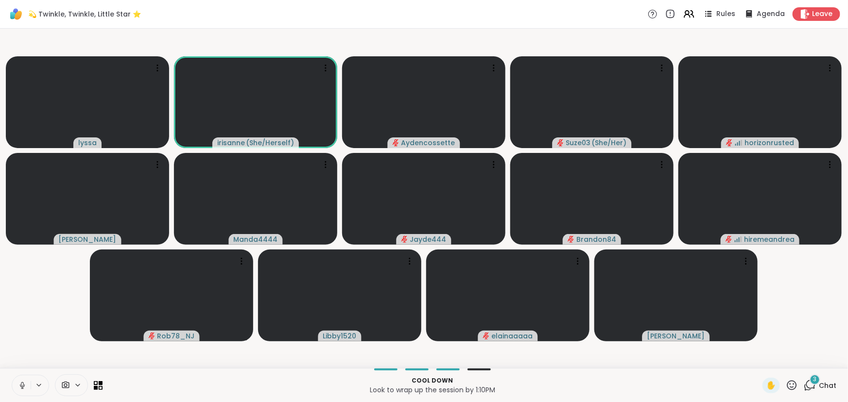
click at [44, 264] on video-player-container "lyssa irisanne ( She/Herself ) Aydencossette Suze03 ( She/Her ) horizonrusted C…" at bounding box center [424, 199] width 836 height 332
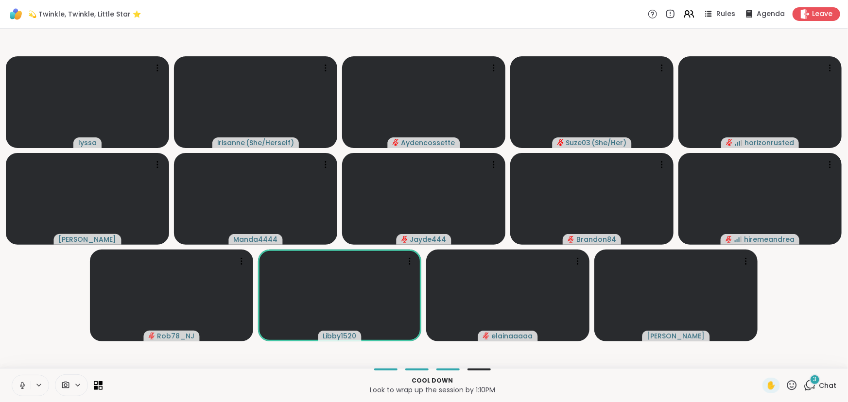
click at [34, 264] on video-player-container "lyssa irisanne ( She/Herself ) Aydencossette Suze03 ( She/Her ) horizonrusted C…" at bounding box center [424, 199] width 836 height 332
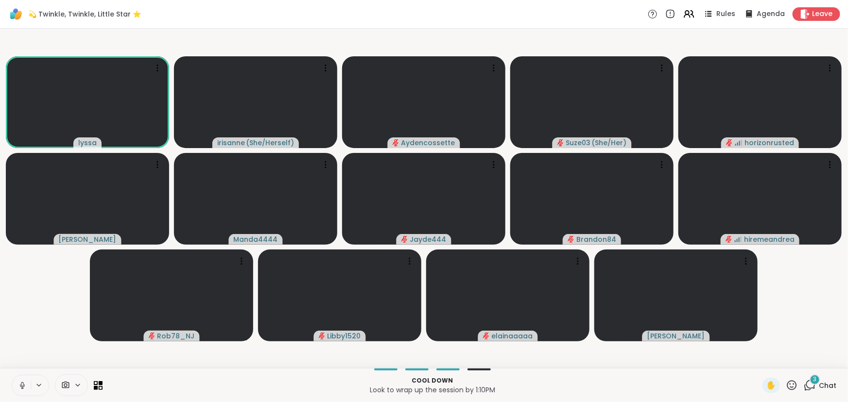
click at [20, 264] on icon at bounding box center [22, 385] width 5 height 3
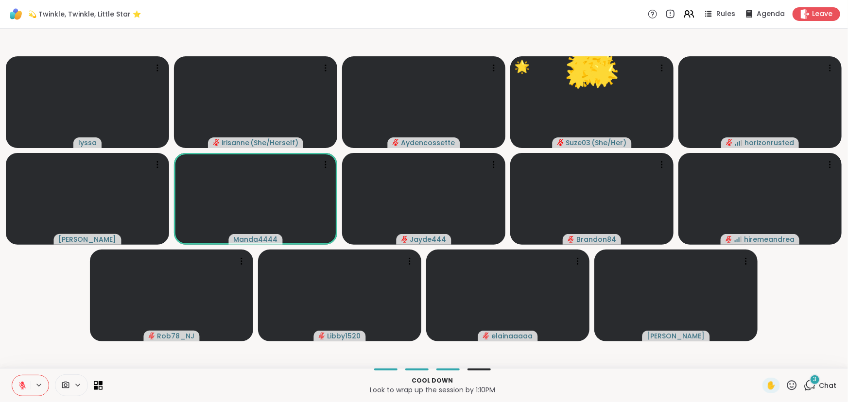
click at [20, 264] on icon at bounding box center [22, 386] width 9 height 9
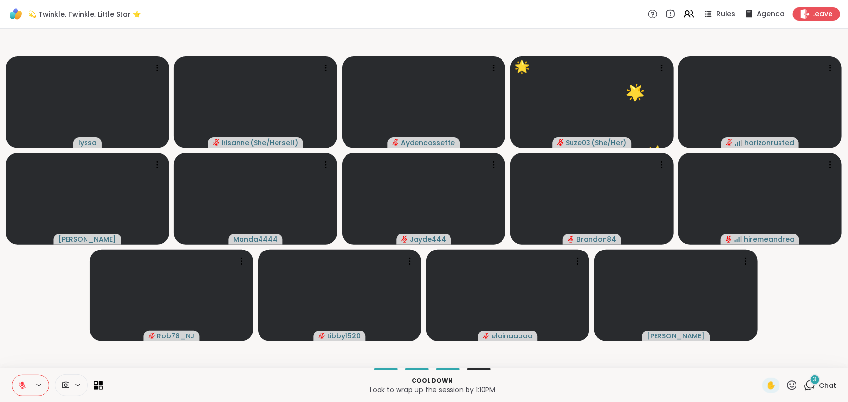
click at [27, 264] on video-player-container "lyssa irisanne ( She/Herself ) Aydencossette 🌟 Suze03 ( She/Her ) 🌟 🌟 🌟 🌟 🌟 🌟 🌟…" at bounding box center [424, 199] width 836 height 332
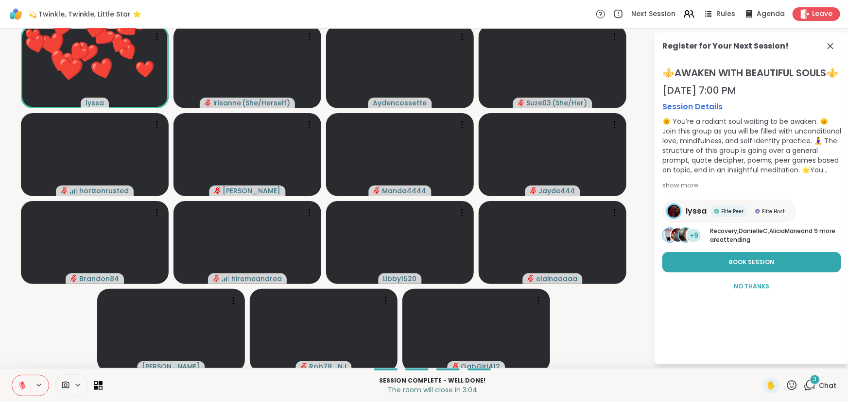
drag, startPoint x: 828, startPoint y: 49, endPoint x: 678, endPoint y: 67, distance: 150.8
click at [596, 49] on icon at bounding box center [831, 46] width 12 height 12
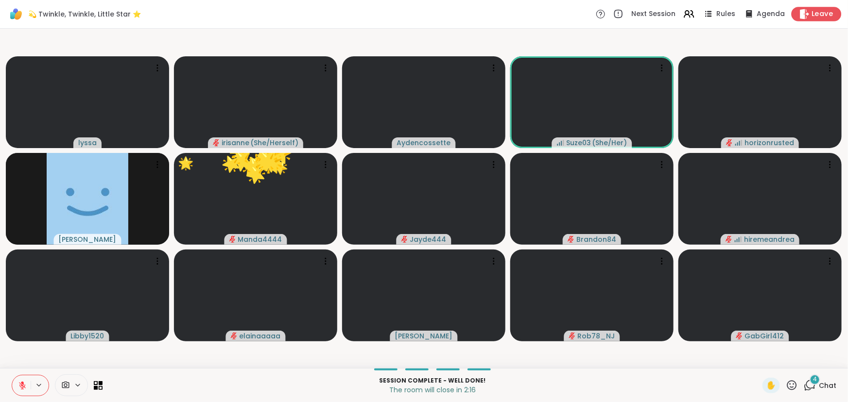
click at [596, 16] on span "Leave" at bounding box center [822, 14] width 21 height 10
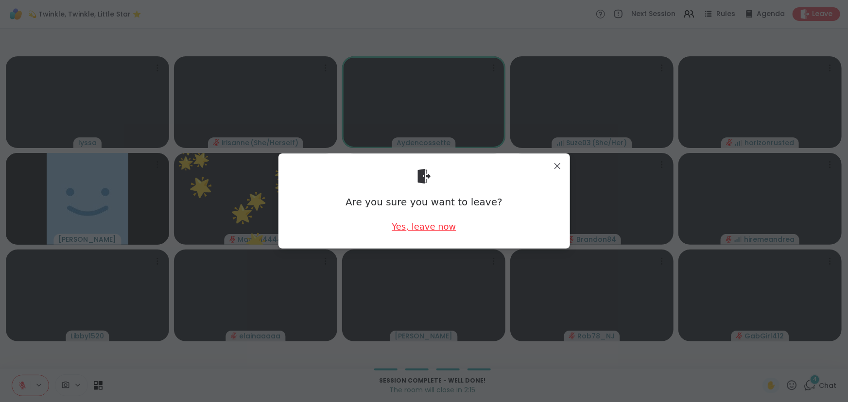
click at [396, 229] on div "Yes, leave now" at bounding box center [424, 227] width 64 height 12
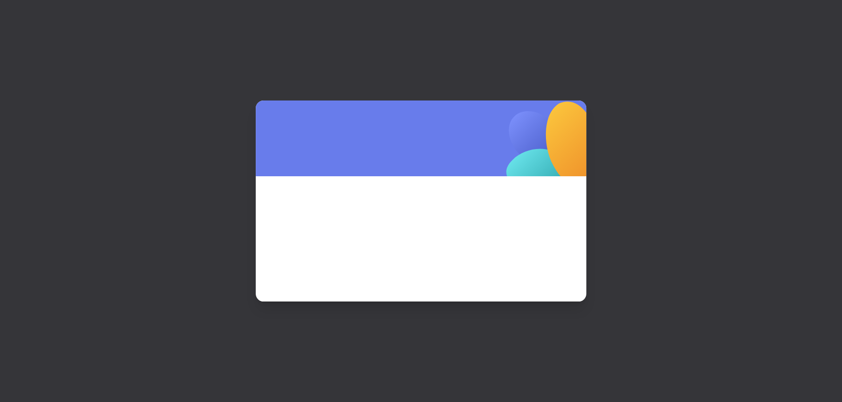
click at [596, 151] on div at bounding box center [421, 201] width 842 height 402
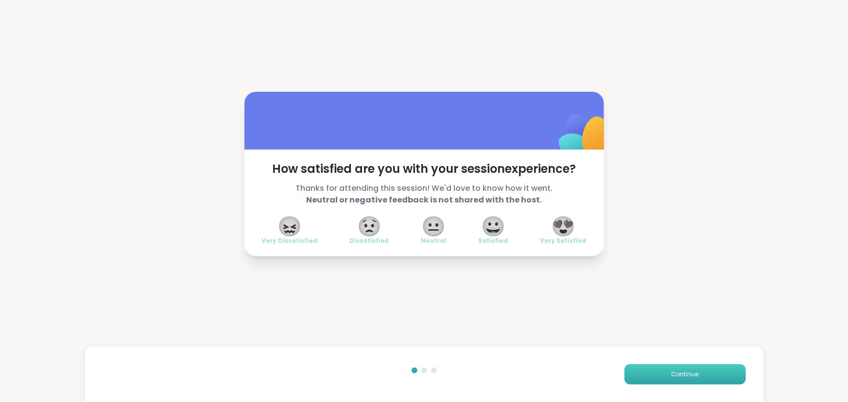
click at [596, 264] on button "Continue" at bounding box center [686, 375] width 122 height 20
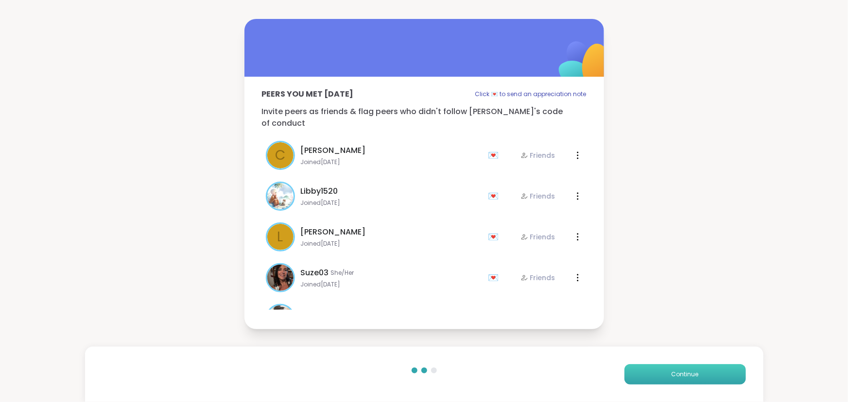
click at [596, 264] on button "Continue" at bounding box center [686, 375] width 122 height 20
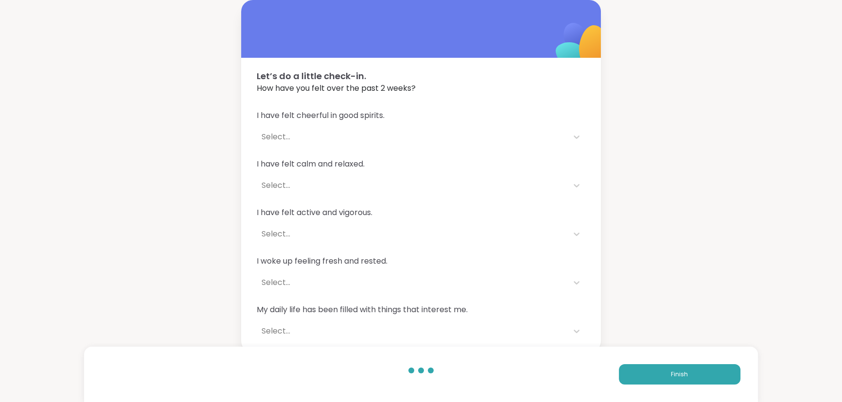
click at [596, 264] on div "Finish" at bounding box center [421, 374] width 674 height 55
click at [596, 264] on button "Finish" at bounding box center [680, 375] width 122 height 20
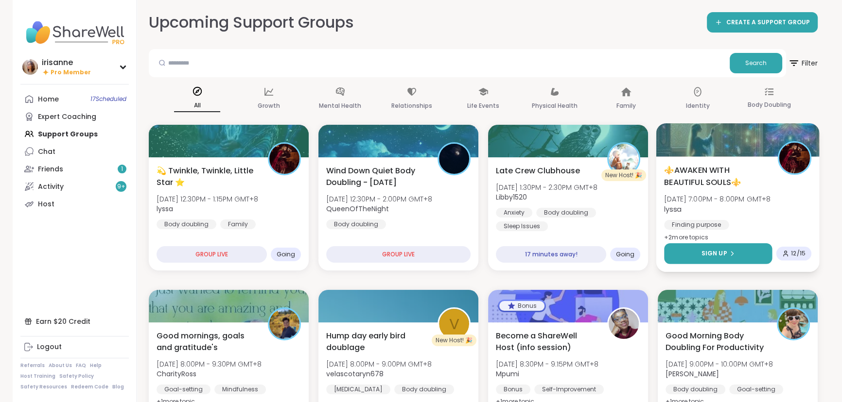
click at [596, 253] on span "Sign Up" at bounding box center [714, 253] width 26 height 9
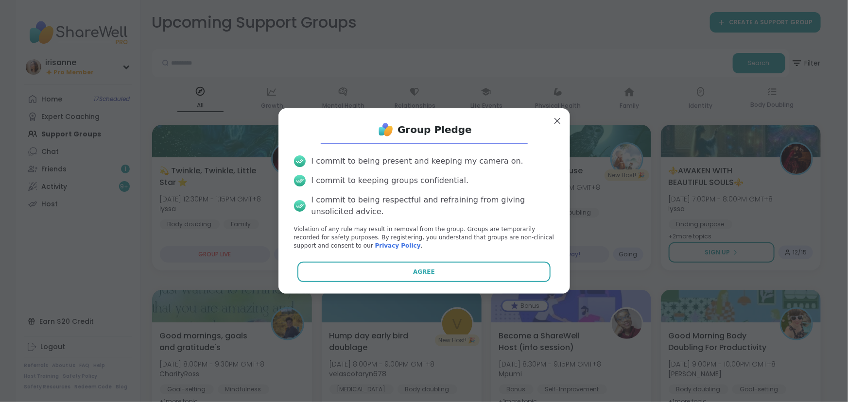
click at [429, 254] on div "I commit to being present and keeping my camera on. I commit to keeping groups …" at bounding box center [424, 203] width 276 height 110
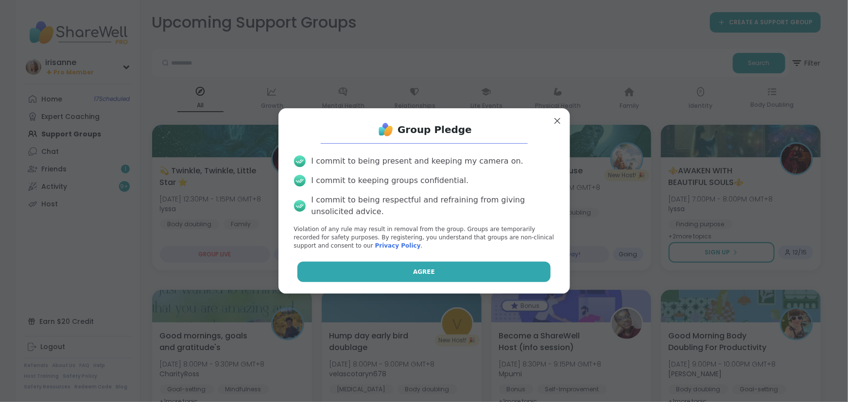
click at [425, 264] on button "Agree" at bounding box center [423, 272] width 253 height 20
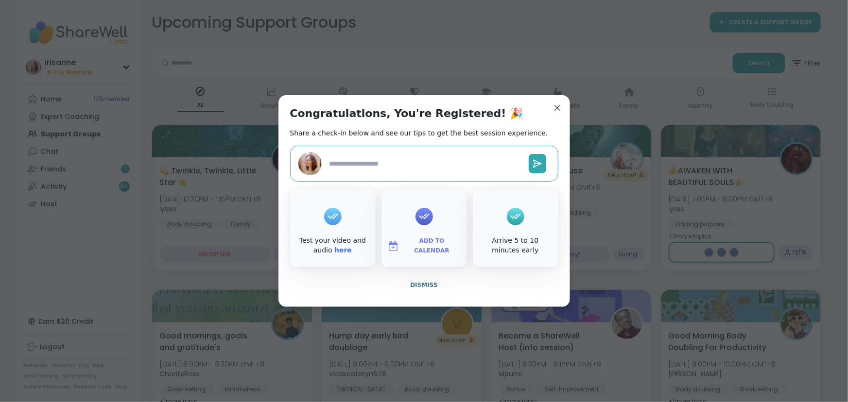
type textarea "*"
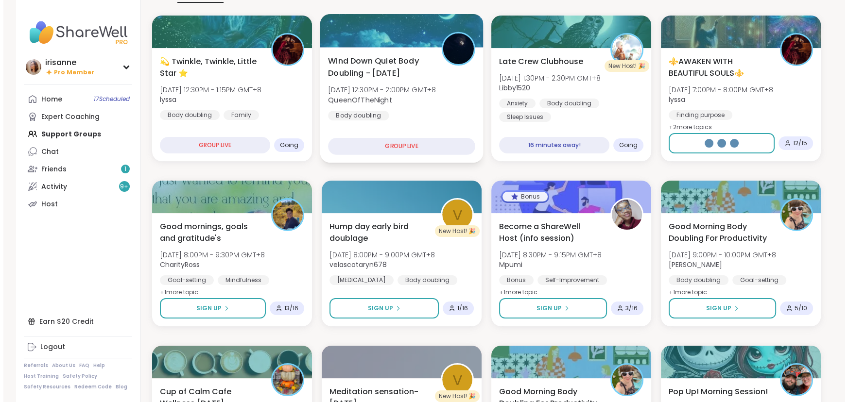
scroll to position [132, 0]
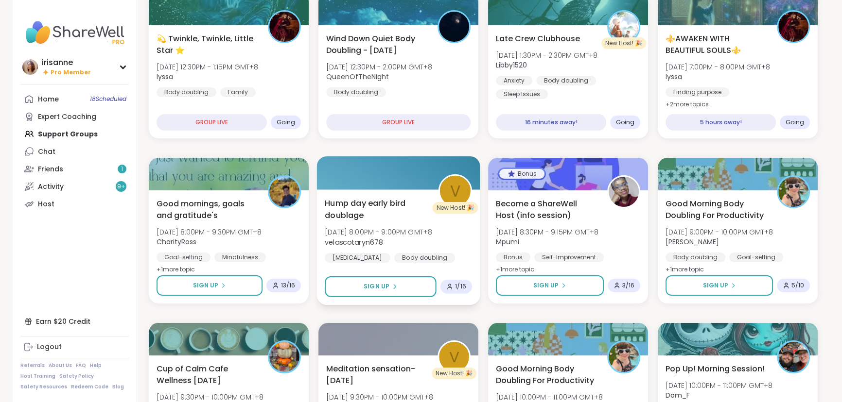
click at [356, 221] on div "Hump day early bird doublage Wed, Oct 15 | 8:00PM - 9:00PM GMT+8 velascotaryn67…" at bounding box center [398, 230] width 147 height 66
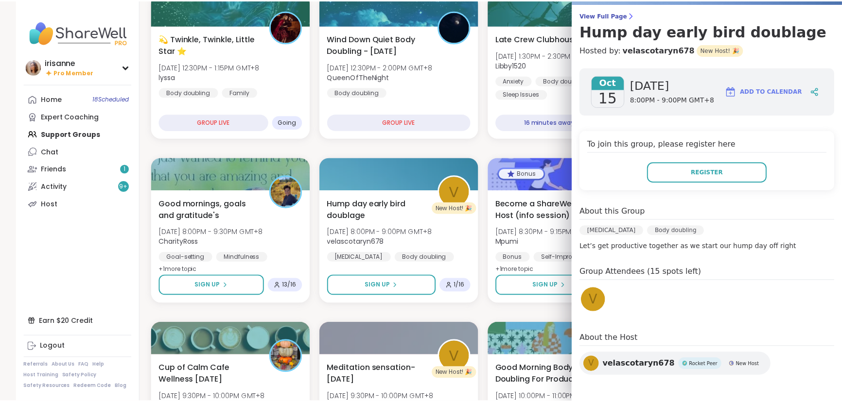
scroll to position [75, 0]
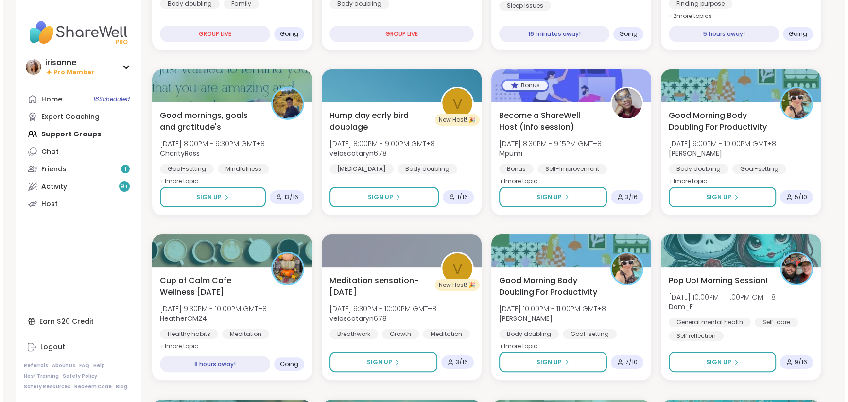
scroll to position [309, 0]
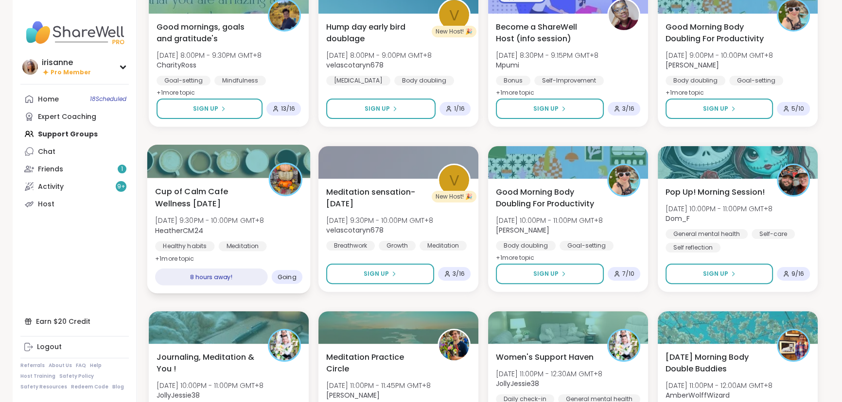
click at [259, 213] on div "Cup of Calm Cafe Wellness Wednesday Wed, Oct 15 | 9:30PM - 10:00PM GMT+8 Heathe…" at bounding box center [228, 225] width 147 height 79
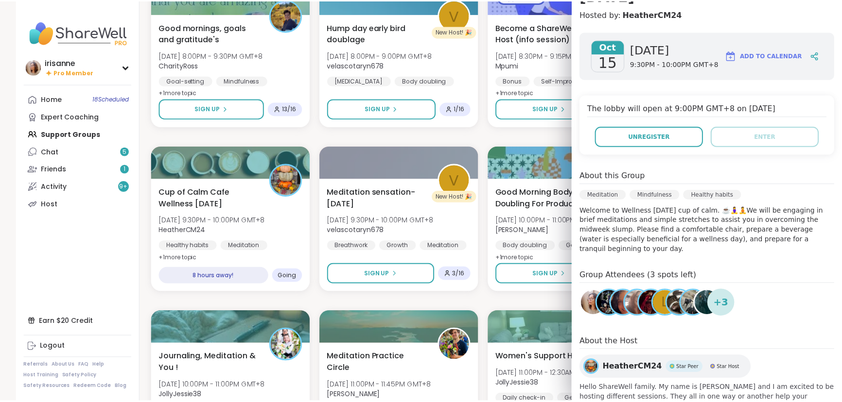
scroll to position [132, 0]
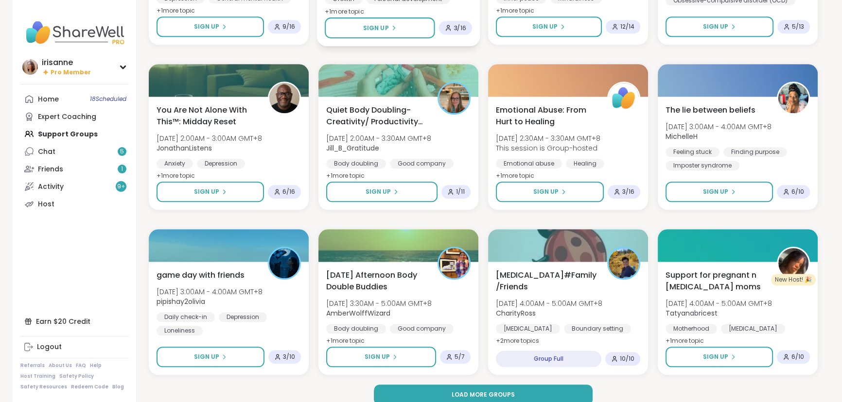
scroll to position [1230, 0]
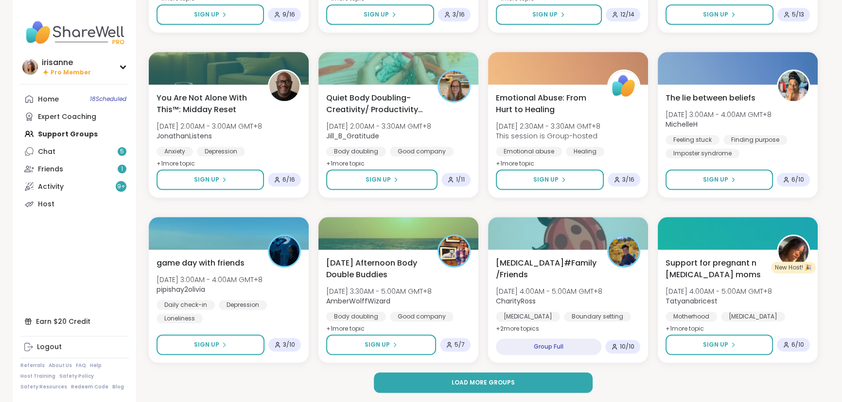
click at [419, 264] on button "Load more groups" at bounding box center [483, 383] width 219 height 20
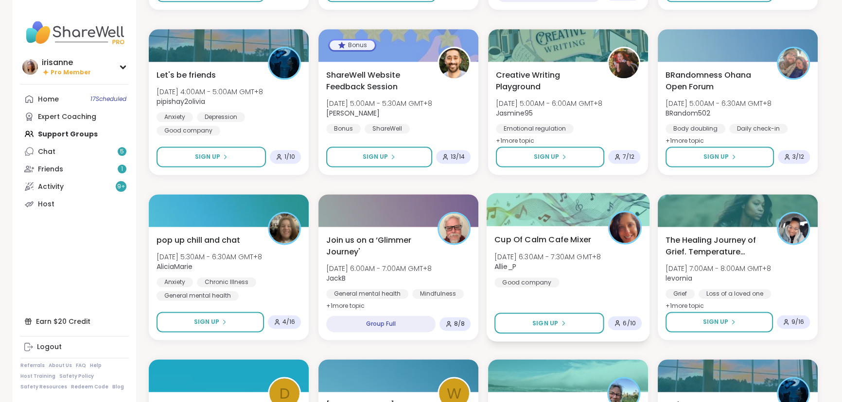
scroll to position [1606, 0]
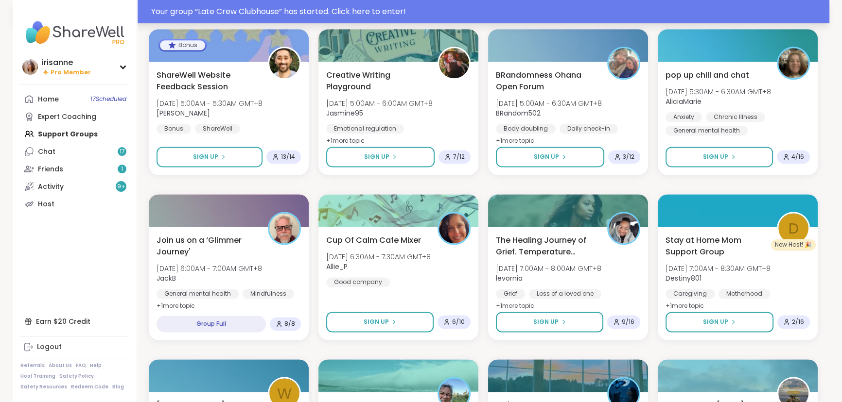
click at [596, 12] on div "Your group “ Late Crew Clubhouse ” has started. Click here to enter!" at bounding box center [487, 12] width 672 height 12
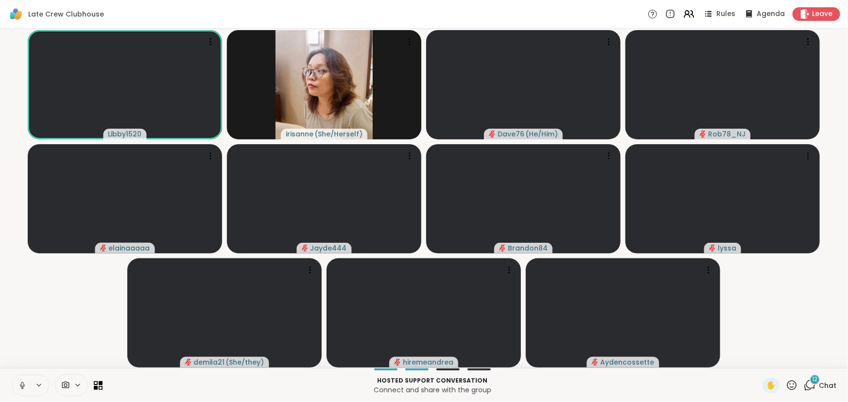
click at [18, 264] on icon at bounding box center [22, 386] width 9 height 9
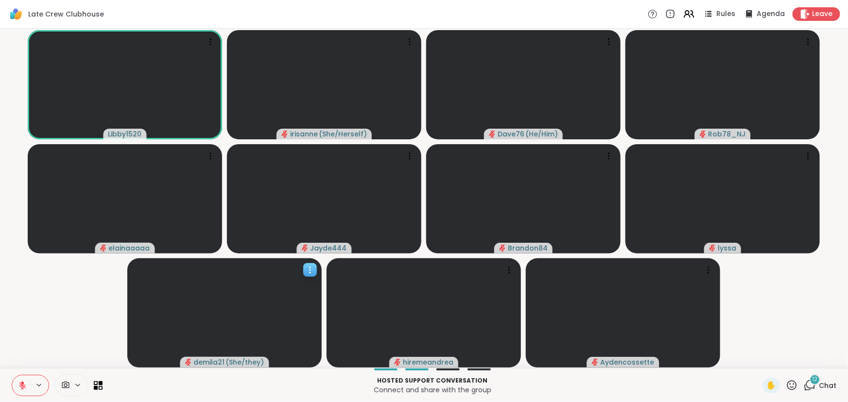
click at [310, 264] on icon at bounding box center [310, 270] width 10 height 10
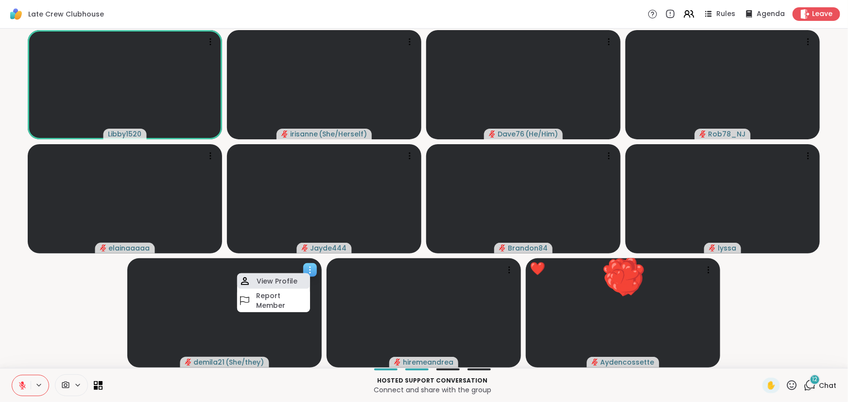
click at [307, 264] on div "View Profile" at bounding box center [273, 282] width 73 height 16
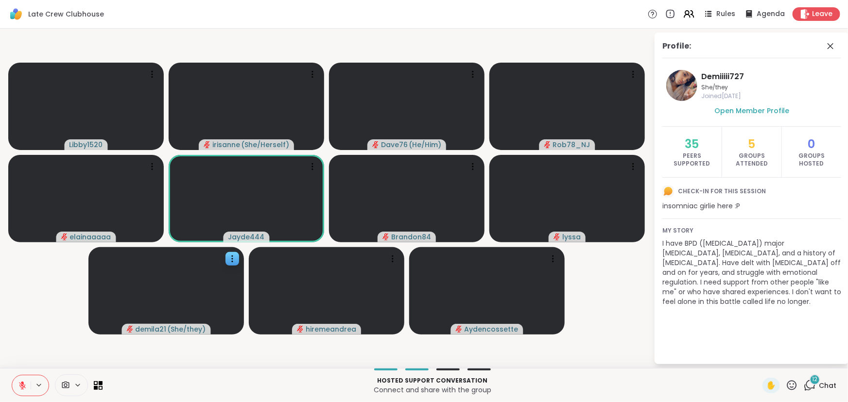
click at [596, 264] on icon at bounding box center [810, 386] width 12 height 12
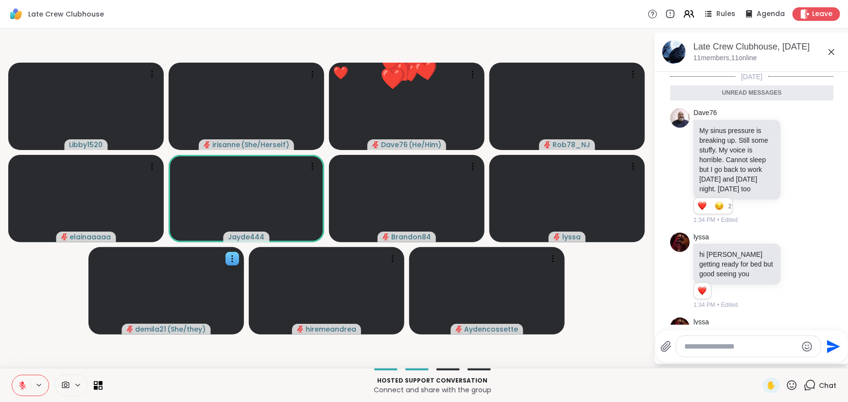
click at [596, 50] on icon at bounding box center [832, 52] width 12 height 12
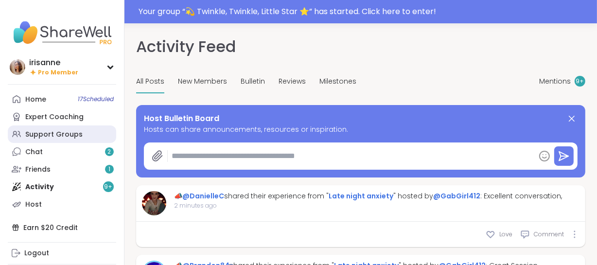
click at [74, 131] on div "Support Groups" at bounding box center [53, 135] width 57 height 10
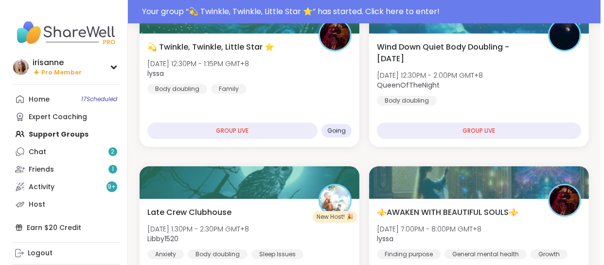
scroll to position [222, 0]
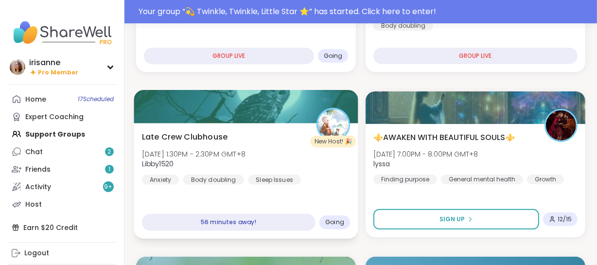
click at [289, 136] on div "Late Crew Clubhouse Wed, Oct 15 | 1:30PM - 2:30PM GMT+8 Libby1520 Anxiety Body …" at bounding box center [246, 157] width 208 height 53
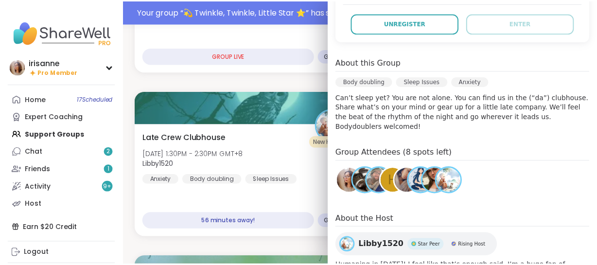
scroll to position [224, 0]
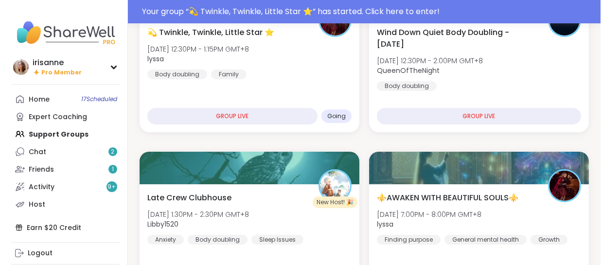
scroll to position [161, 0]
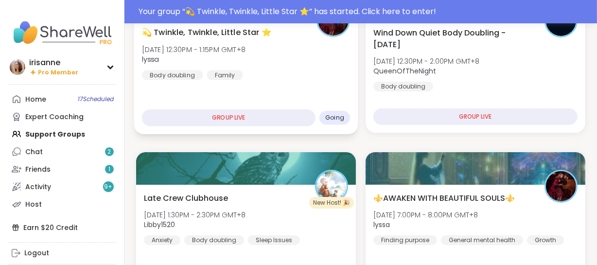
click at [294, 64] on div "💫 Twinkle, Twinkle, Little Star ⭐️ Wed, Oct 15 | 12:30PM - 1:15PM GMT+8 lyssa B…" at bounding box center [246, 52] width 208 height 53
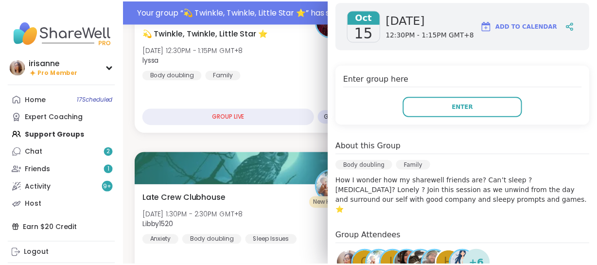
scroll to position [157, 0]
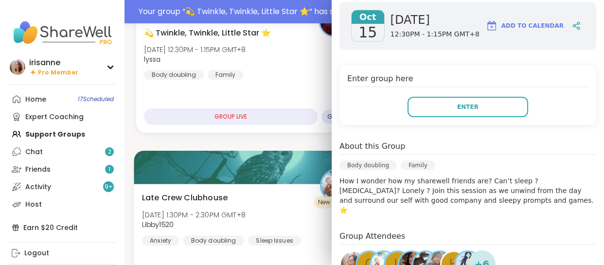
click at [184, 207] on div "Late Crew Clubhouse Wed, Oct 15 | 1:30PM - 2:30PM GMT+8 Libby1520 Anxiety Body …" at bounding box center [248, 217] width 212 height 53
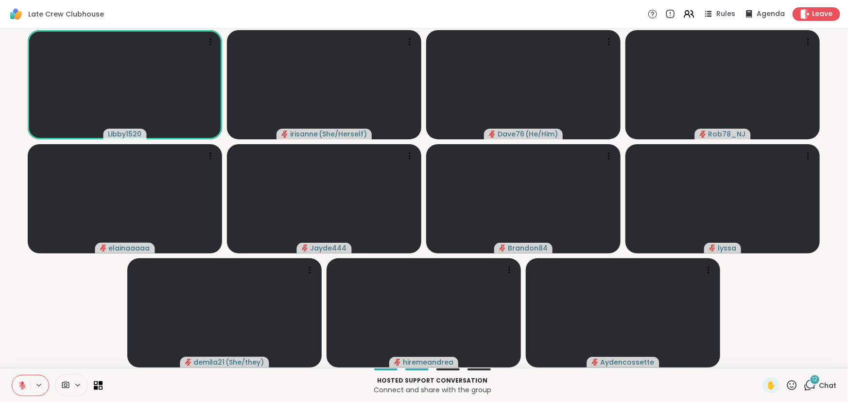
click at [18, 384] on icon at bounding box center [22, 386] width 9 height 9
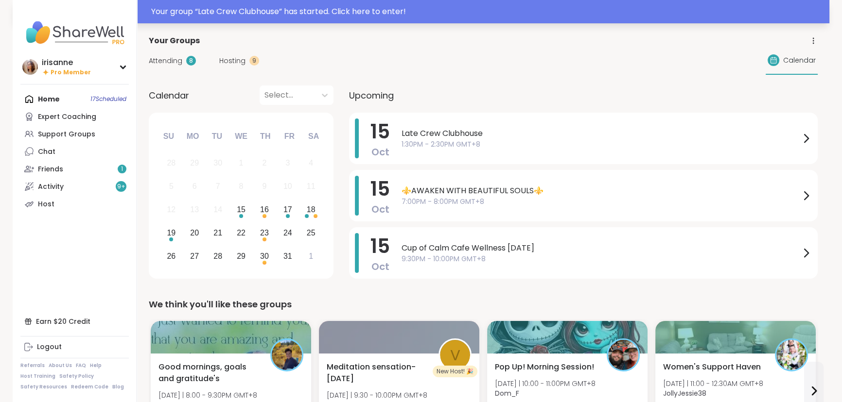
click at [366, 4] on div "Your group “ Late Crew Clubhouse ” has started. Click here to enter!" at bounding box center [421, 11] width 817 height 23
click at [463, 13] on div "Your group “ Late Crew Clubhouse ” has started. Click here to enter!" at bounding box center [487, 12] width 672 height 12
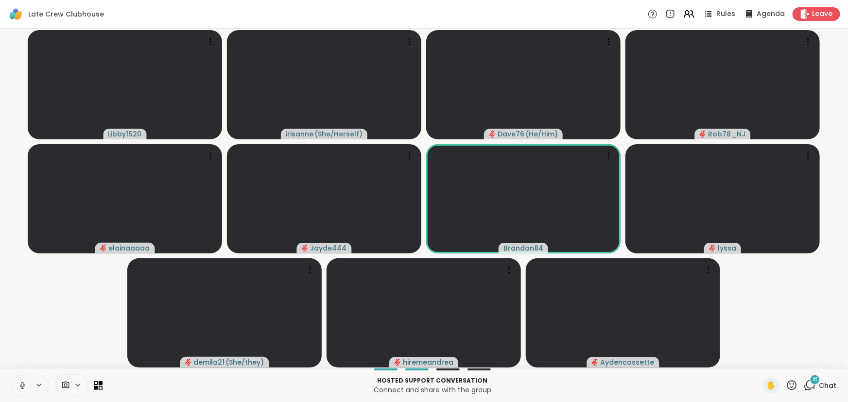
click at [19, 382] on icon at bounding box center [22, 386] width 9 height 9
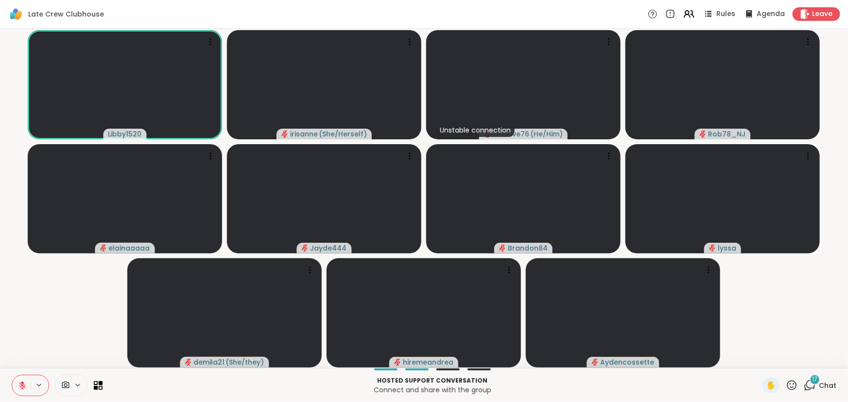
click at [804, 384] on icon at bounding box center [810, 386] width 12 height 12
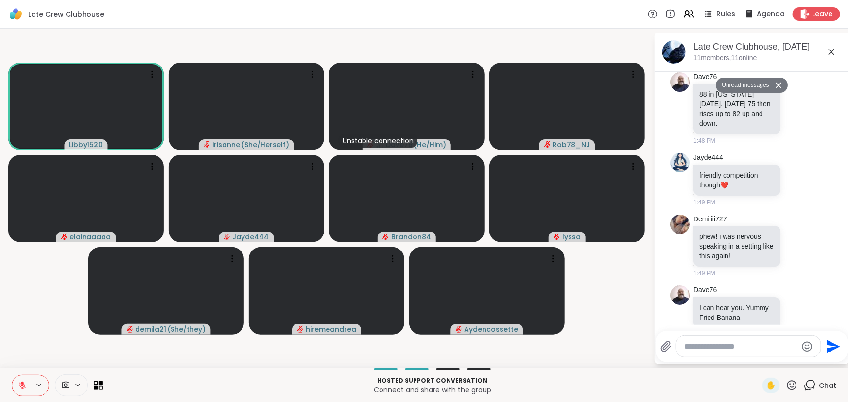
scroll to position [2314, 0]
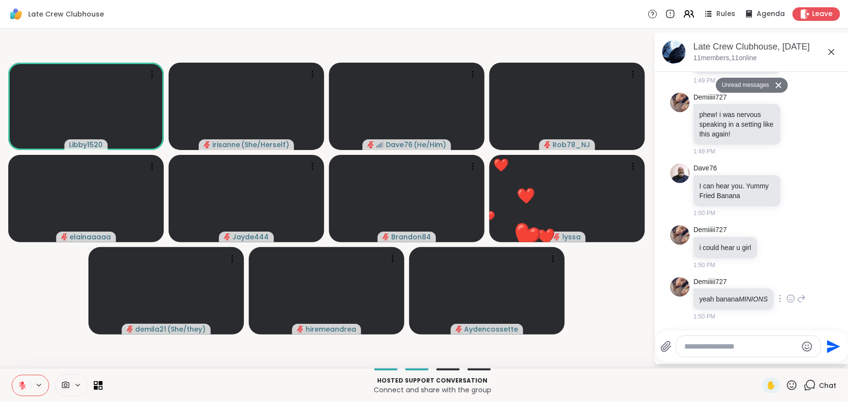
click at [787, 294] on icon at bounding box center [790, 299] width 9 height 10
click at [748, 282] on div "Select Reaction: Joy" at bounding box center [748, 283] width 9 height 9
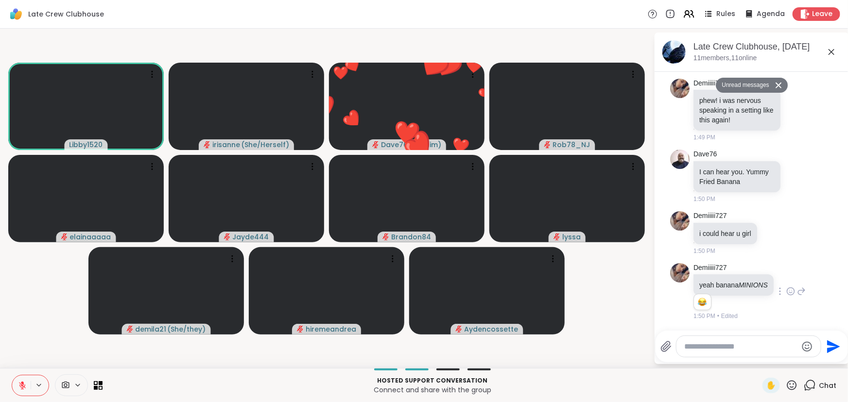
scroll to position [2300, 0]
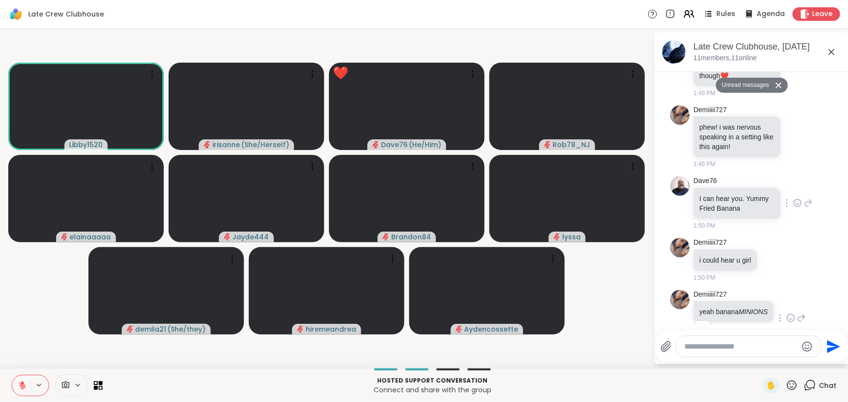
click at [793, 199] on icon at bounding box center [797, 203] width 9 height 10
click at [793, 183] on span "Select Reaction: Heart" at bounding box center [797, 188] width 9 height 10
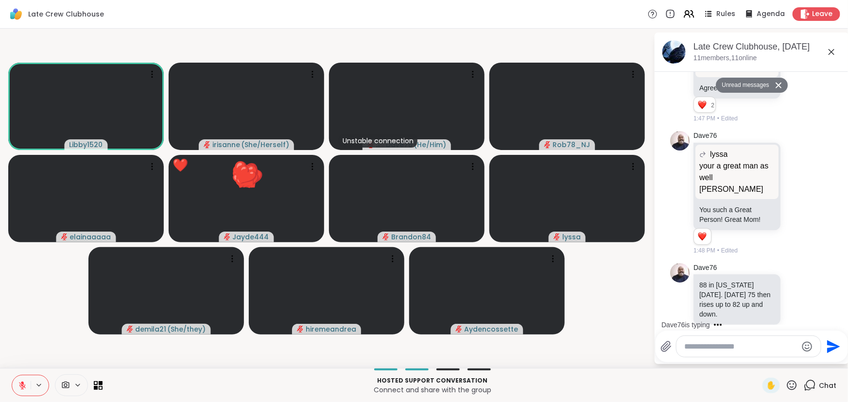
scroll to position [1999, 0]
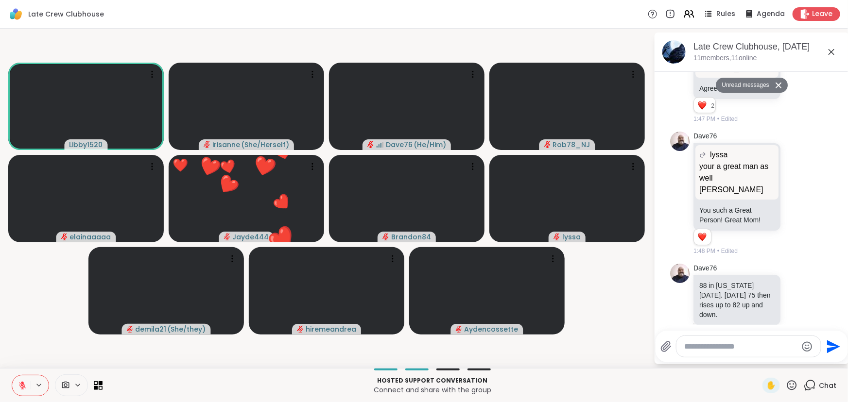
click at [830, 54] on icon at bounding box center [832, 52] width 6 height 6
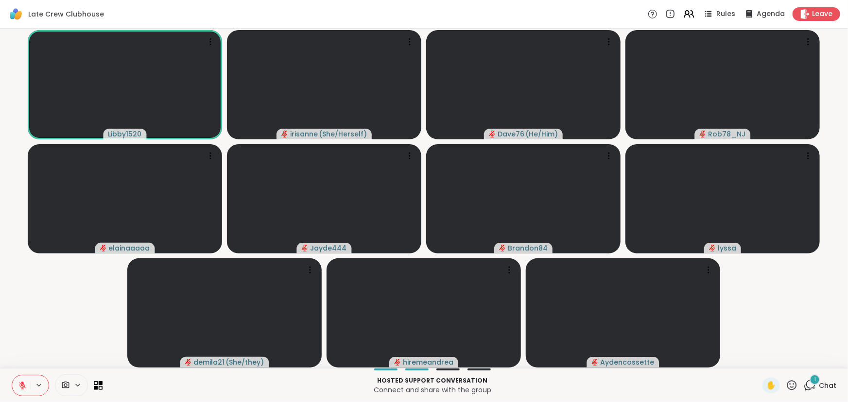
click at [24, 388] on icon at bounding box center [22, 386] width 9 height 9
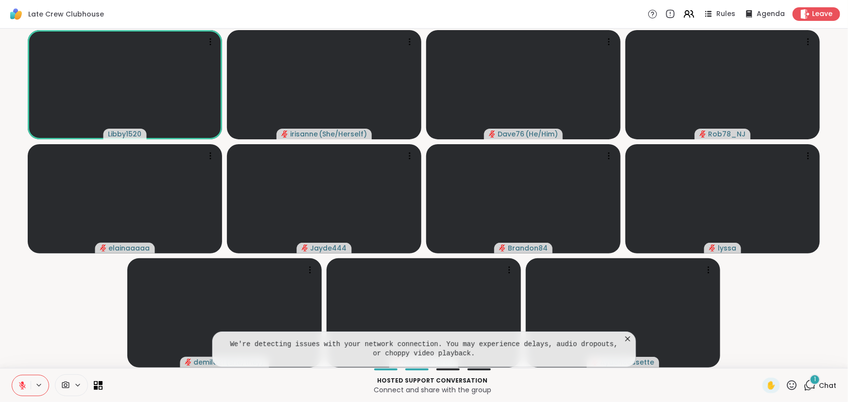
click at [627, 341] on icon at bounding box center [628, 339] width 10 height 10
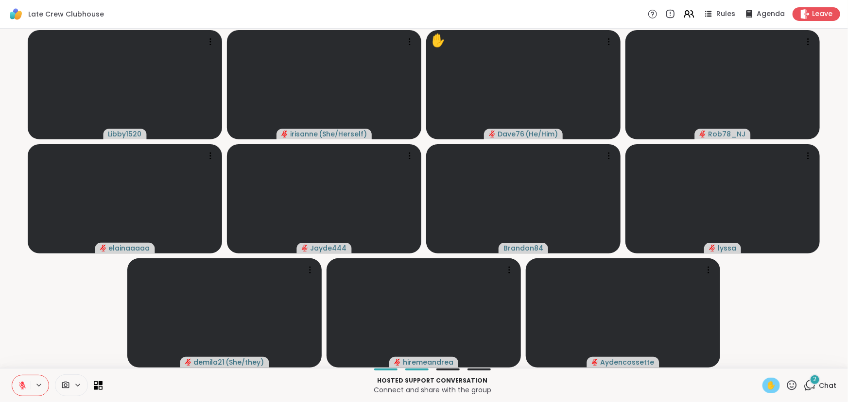
click at [766, 383] on span "✋" at bounding box center [771, 386] width 10 height 12
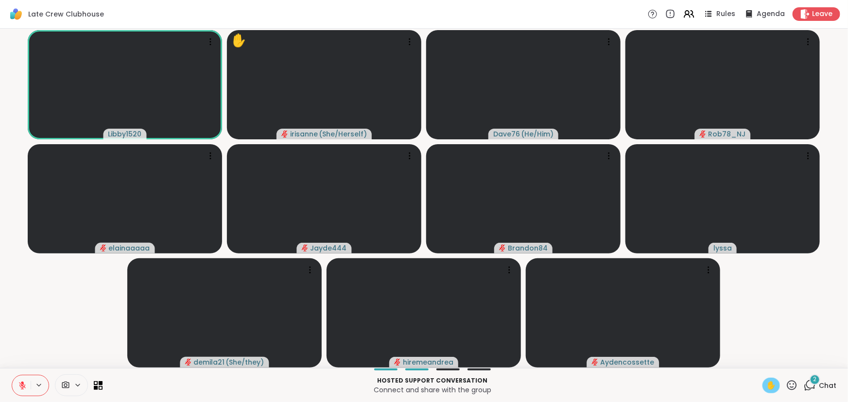
click at [19, 384] on icon at bounding box center [22, 386] width 9 height 9
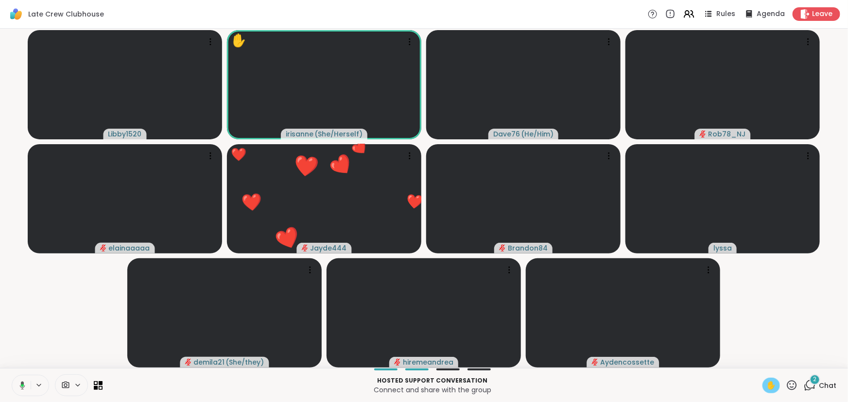
click at [19, 384] on icon at bounding box center [21, 386] width 9 height 9
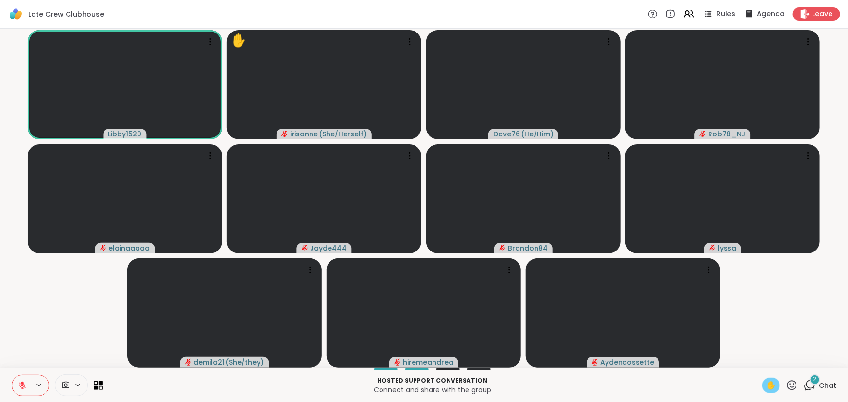
drag, startPoint x: 19, startPoint y: 384, endPoint x: 13, endPoint y: 343, distance: 41.9
click at [13, 343] on div "Late Crew Clubhouse Rules Agenda Leave Libby1520 ✋ irisanne ( She/Herself ) Dav…" at bounding box center [424, 201] width 848 height 402
click at [19, 380] on button at bounding box center [21, 386] width 18 height 20
click at [22, 384] on icon at bounding box center [22, 384] width 3 height 4
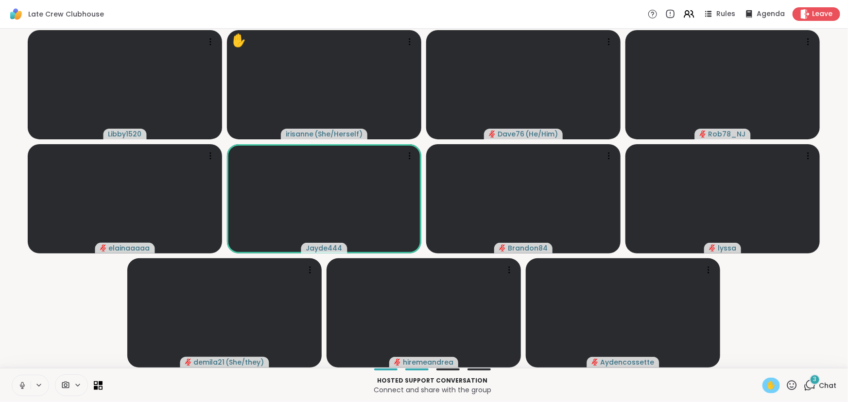
click at [22, 384] on icon at bounding box center [22, 386] width 9 height 9
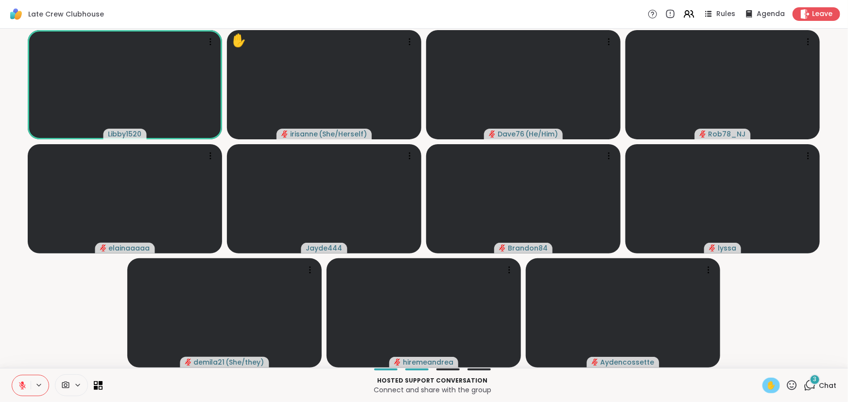
click at [22, 384] on icon at bounding box center [22, 384] width 3 height 4
click at [22, 384] on icon at bounding box center [22, 385] width 3 height 3
click at [22, 384] on icon at bounding box center [22, 384] width 3 height 4
click at [22, 384] on icon at bounding box center [22, 386] width 9 height 9
click at [22, 384] on icon at bounding box center [22, 384] width 3 height 4
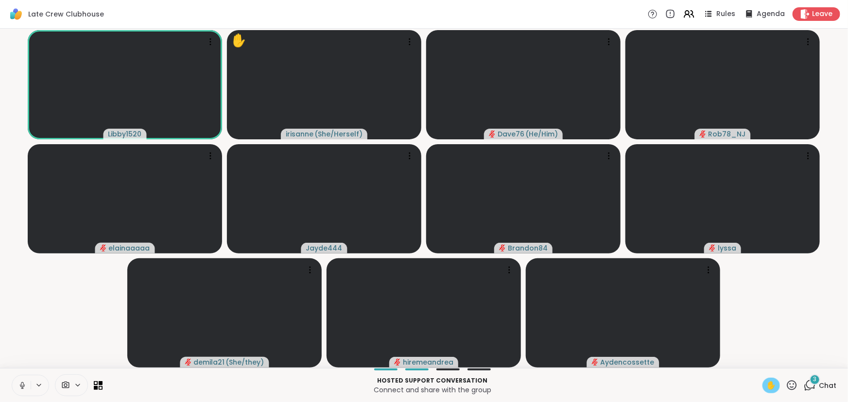
click at [22, 384] on icon at bounding box center [22, 386] width 9 height 9
click at [22, 384] on icon at bounding box center [22, 384] width 3 height 4
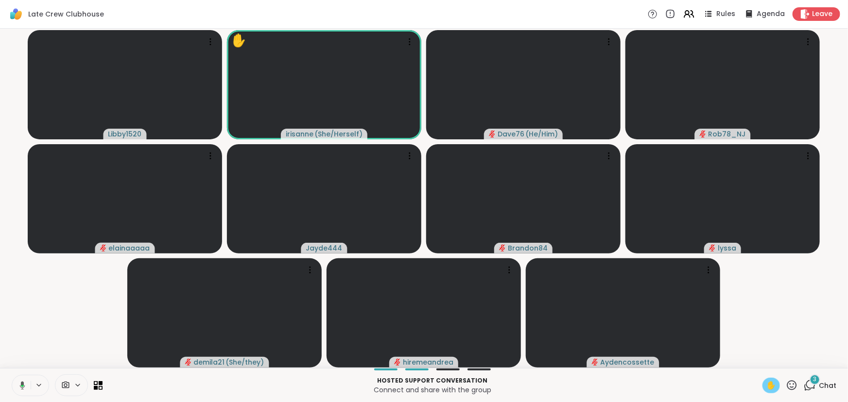
click at [20, 383] on icon at bounding box center [21, 386] width 9 height 9
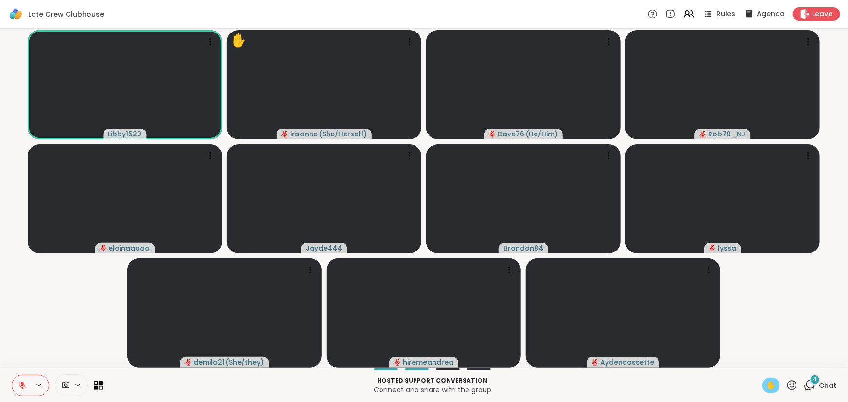
click at [767, 386] on span "✋" at bounding box center [771, 386] width 10 height 12
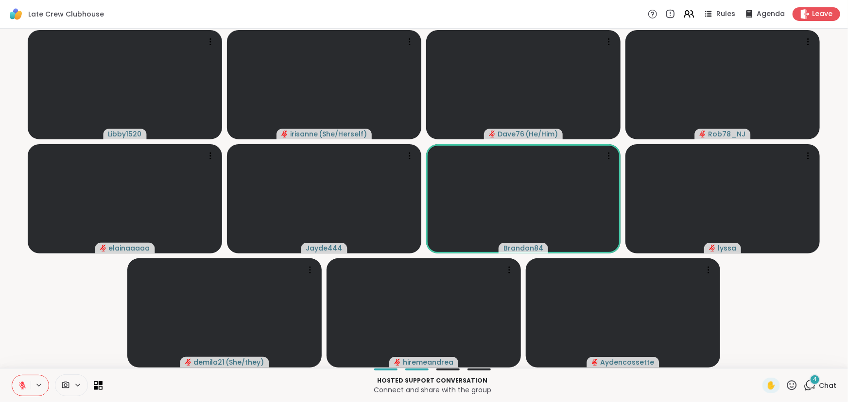
click at [71, 307] on video-player-container "Libby1520 irisanne ( She/Herself ) Dave76 ( He/Him ) Rob78_NJ elainaaaaa Jayde4…" at bounding box center [424, 199] width 836 height 332
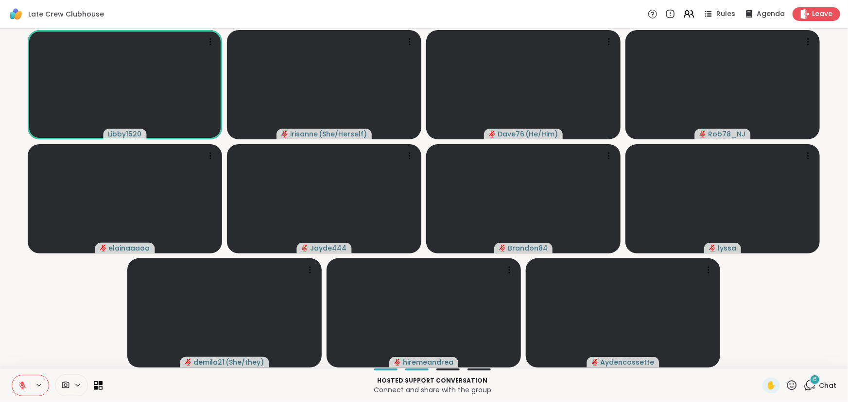
click at [804, 389] on icon at bounding box center [810, 386] width 12 height 12
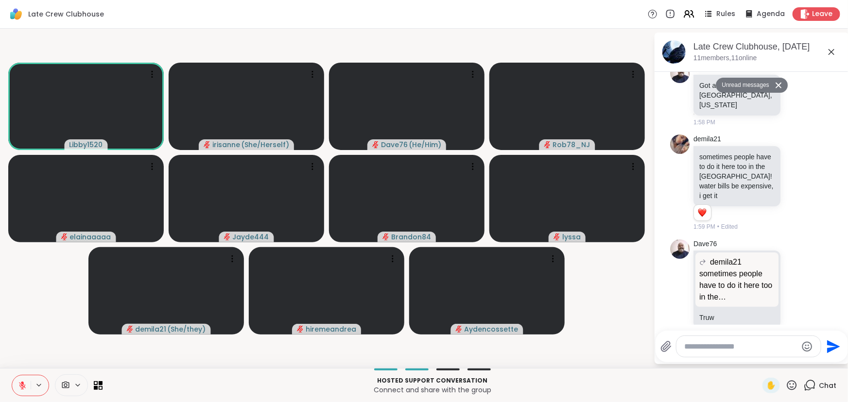
scroll to position [2853, 0]
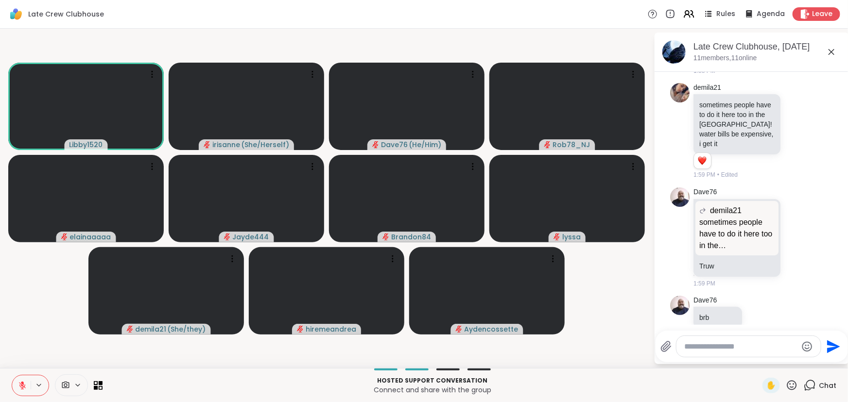
click at [758, 350] on textarea "Type your message" at bounding box center [740, 347] width 113 height 10
type textarea "*"
click at [761, 325] on span "Jay de444" at bounding box center [744, 321] width 73 height 10
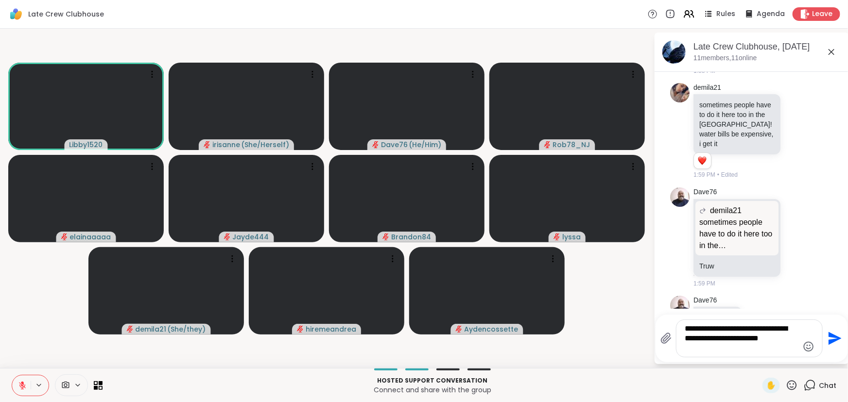
type textarea "**********"
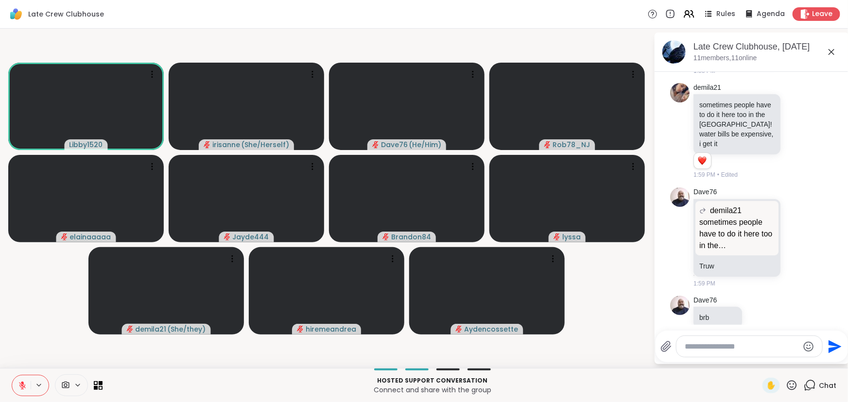
scroll to position [2934, 0]
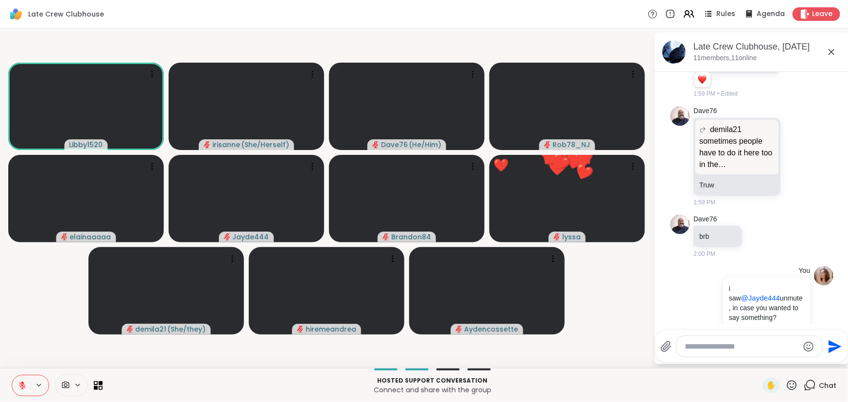
click at [835, 53] on icon at bounding box center [832, 52] width 12 height 12
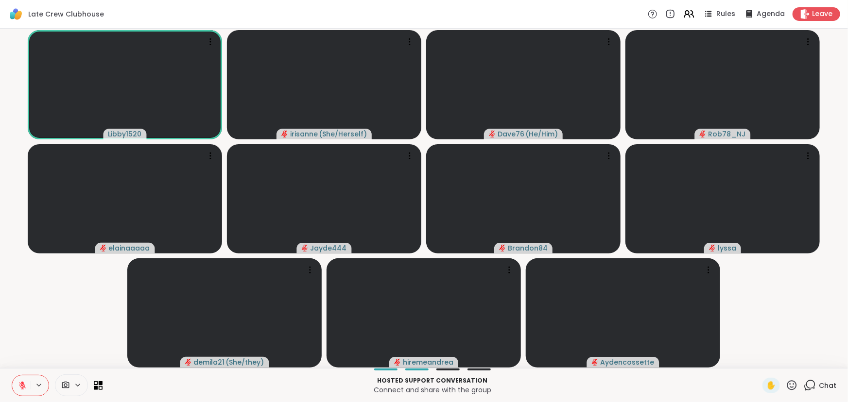
click at [22, 385] on icon at bounding box center [22, 386] width 7 height 7
click at [22, 385] on icon at bounding box center [22, 386] width 9 height 9
click at [804, 385] on icon at bounding box center [810, 386] width 12 height 12
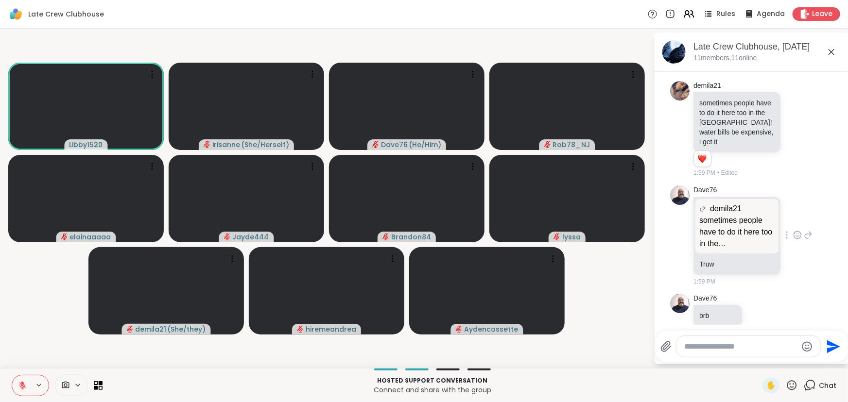
scroll to position [2845, 0]
click at [782, 123] on div at bounding box center [797, 129] width 30 height 12
click at [793, 124] on icon at bounding box center [797, 129] width 9 height 10
click at [772, 109] on span "Select Reaction: Thumbs up" at bounding box center [776, 114] width 9 height 10
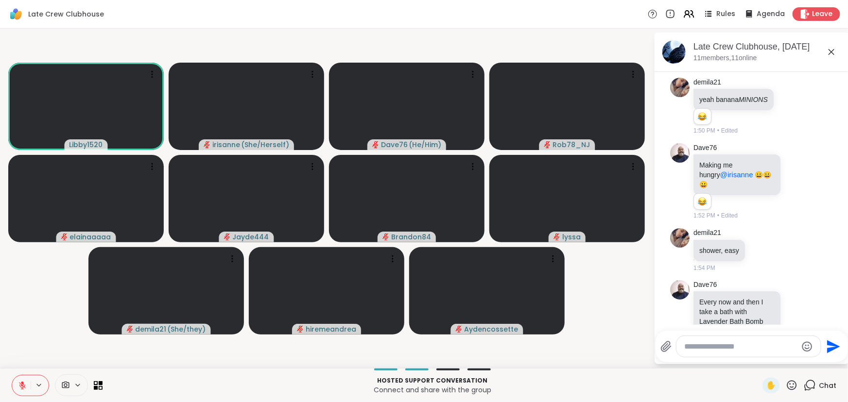
scroll to position [2500, 0]
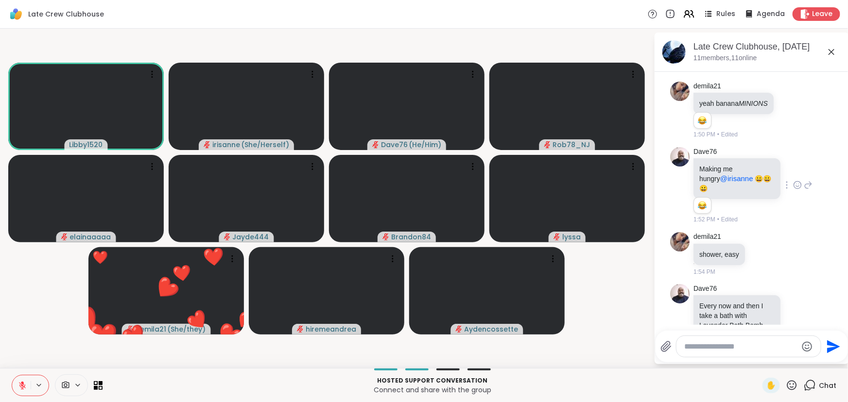
click at [782, 185] on div at bounding box center [786, 185] width 9 height 12
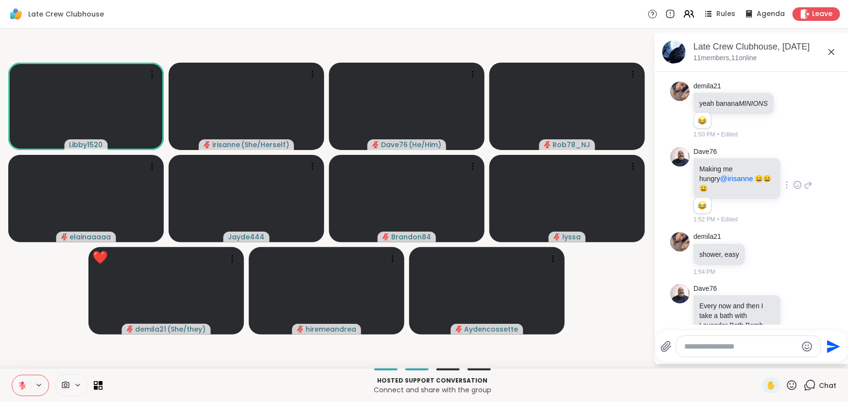
click at [793, 183] on icon at bounding box center [797, 185] width 9 height 10
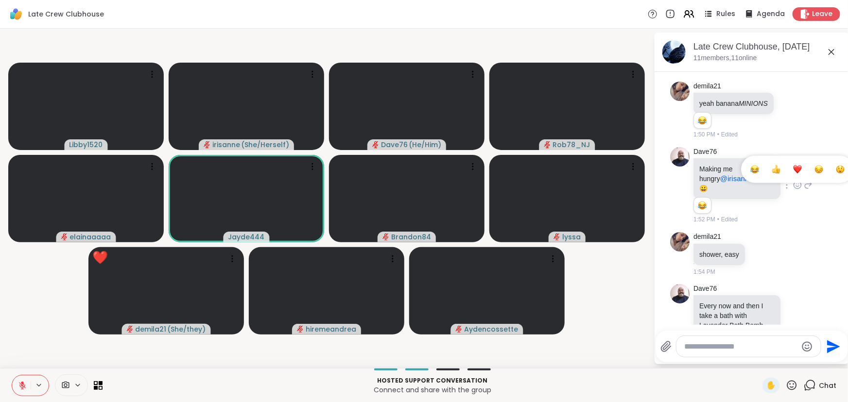
click at [793, 169] on div "Select Reaction: Heart" at bounding box center [797, 169] width 9 height 9
click at [789, 110] on icon at bounding box center [790, 109] width 7 height 7
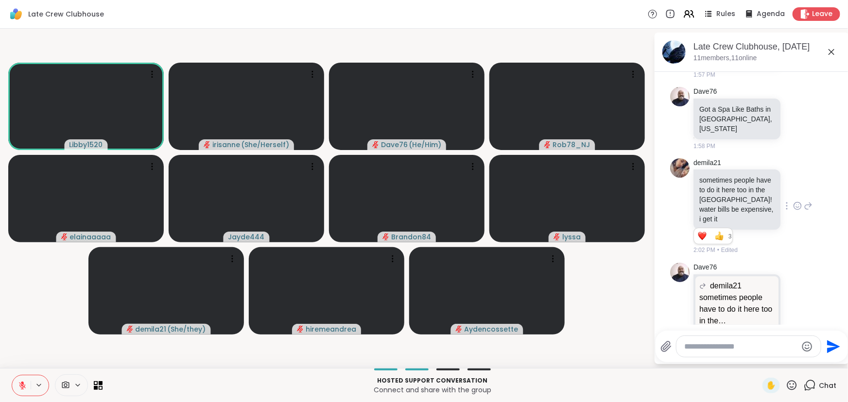
scroll to position [2924, 0]
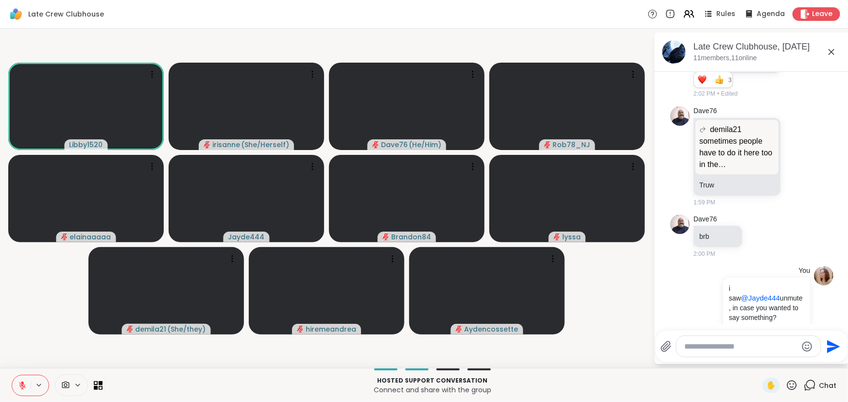
click at [615, 269] on video-player-container "Libby1520 irisanne ( She/Herself ) Dave76 ( He/Him ) Rob78_NJ elainaaaaa Jayde4…" at bounding box center [327, 199] width 642 height 332
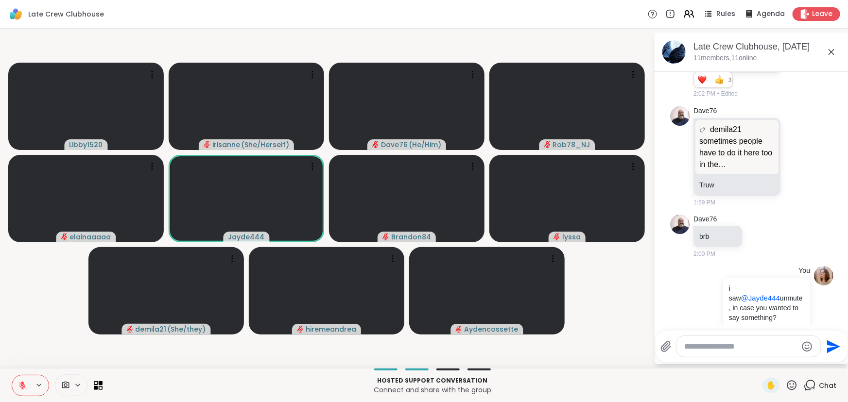
click at [829, 53] on icon at bounding box center [832, 52] width 6 height 6
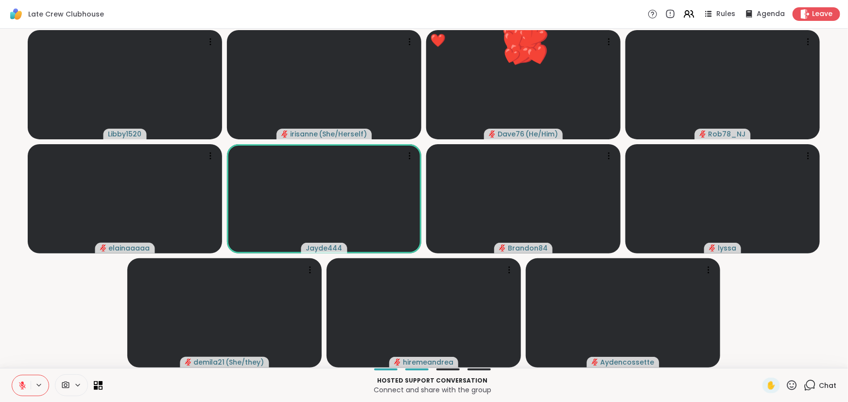
click at [108, 334] on video-player-container "Libby1520 irisanne ( She/Herself ) ❤️ Dave76 ( He/Him ) ❤️ ❤️ ❤️ ❤️ ❤️ ❤️ ❤️ ❤️…" at bounding box center [424, 199] width 836 height 332
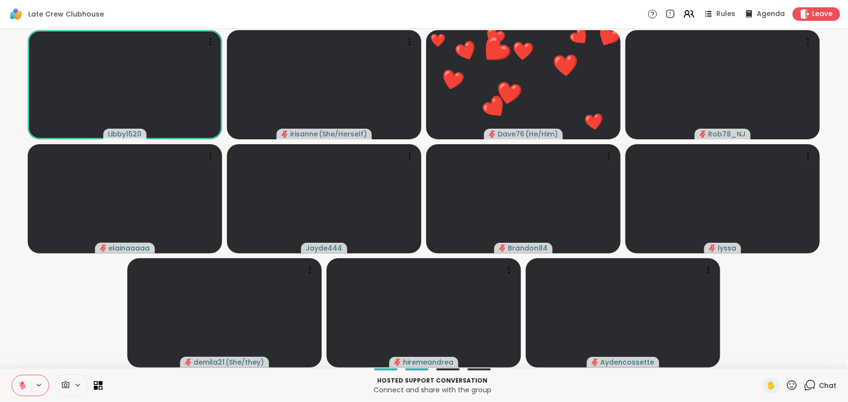
click at [47, 340] on video-player-container "Libby1520 irisanne ( She/Herself ) ❤️ Dave76 ( He/Him ) ❤️ ❤️ ❤️ ❤️ ❤️ ❤️ ❤️ ❤️…" at bounding box center [424, 199] width 836 height 332
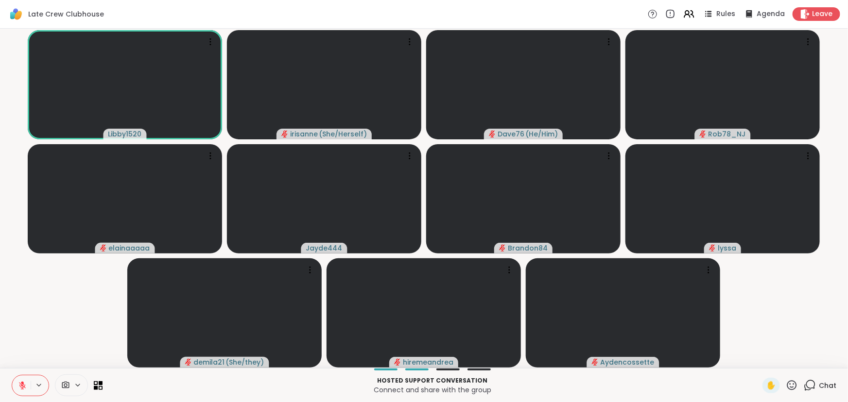
click at [47, 340] on video-player-container "Libby1520 irisanne ( She/Herself ) Dave76 ( He/Him ) Rob78_NJ elainaaaaa Jayde4…" at bounding box center [424, 199] width 836 height 332
click at [790, 381] on icon at bounding box center [792, 386] width 12 height 12
click at [761, 365] on div "❤️" at bounding box center [763, 360] width 17 height 16
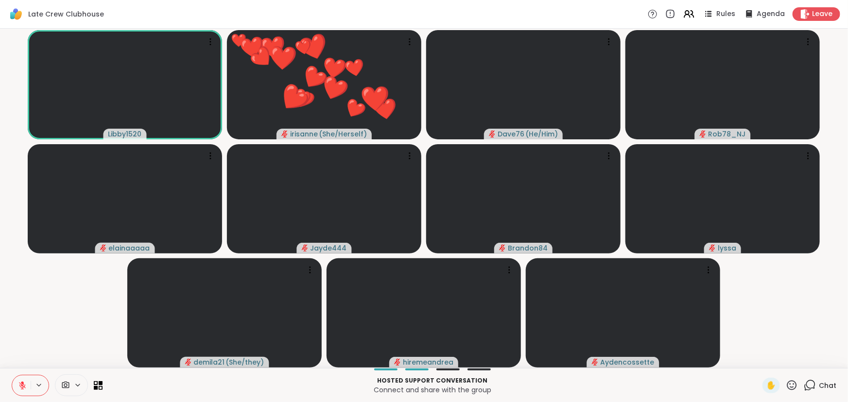
click at [56, 331] on video-player-container "Libby1520 ❤️ irisanne ( She/Herself ) ❤️ ❤️ ❤️ ❤️ ❤️ ❤️ ❤️ ❤️ ❤️ ❤️ ❤️ ❤️ ❤️ ❤️…" at bounding box center [424, 199] width 836 height 332
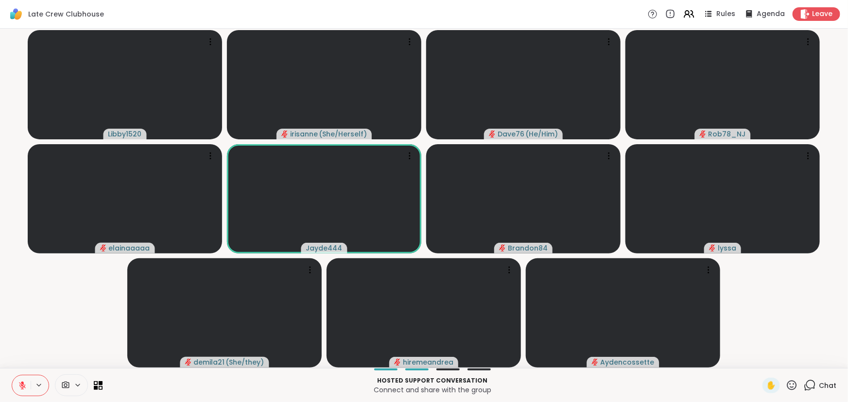
click at [64, 308] on video-player-container "Libby1520 irisanne ( She/Herself ) Dave76 ( He/Him ) Rob78_NJ elainaaaaa Jayde4…" at bounding box center [424, 199] width 836 height 332
click at [73, 295] on video-player-container "Libby1520 irisanne ( She/Herself ) ✋ Dave76 ( He/Him ) Rob78_NJ elainaaaaa Jayd…" at bounding box center [424, 199] width 836 height 332
click at [787, 387] on icon at bounding box center [792, 386] width 10 height 10
click at [762, 361] on div "❤️" at bounding box center [763, 360] width 17 height 16
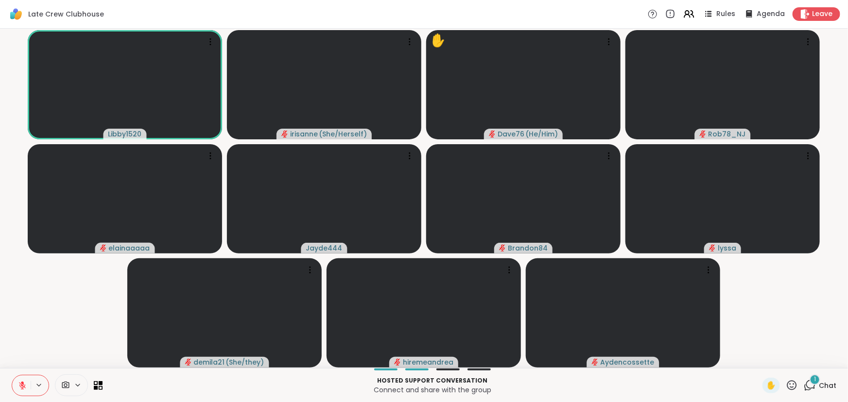
click at [59, 331] on video-player-container "Libby1520 irisanne ( She/Herself ) ✋ Dave76 ( He/Him ) Rob78_NJ elainaaaaa Jayd…" at bounding box center [424, 199] width 836 height 332
click at [810, 379] on div "3" at bounding box center [815, 380] width 11 height 11
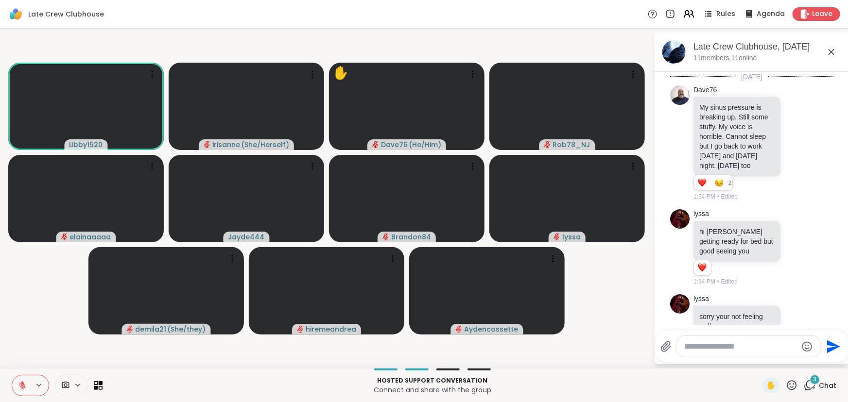
scroll to position [3119, 0]
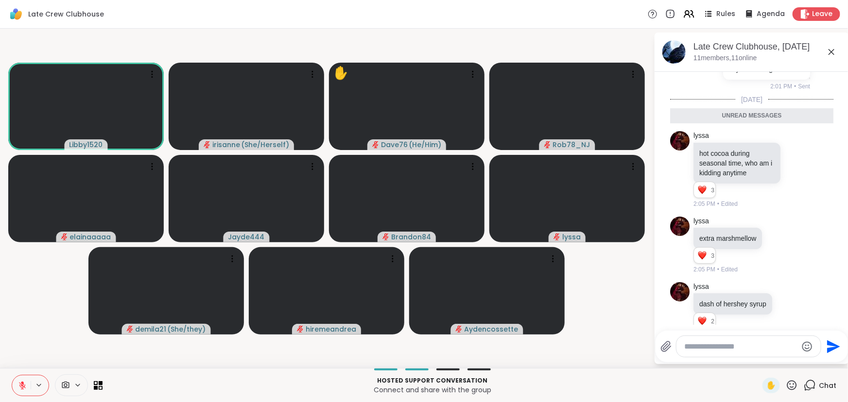
click at [833, 50] on icon at bounding box center [832, 52] width 6 height 6
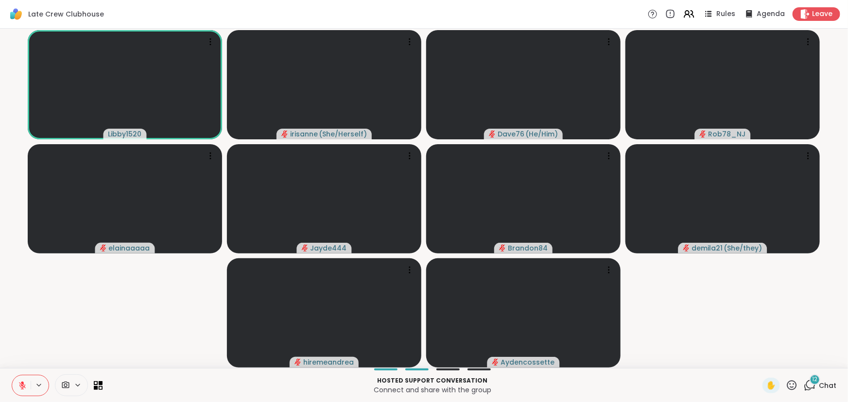
click at [22, 390] on button at bounding box center [21, 386] width 18 height 20
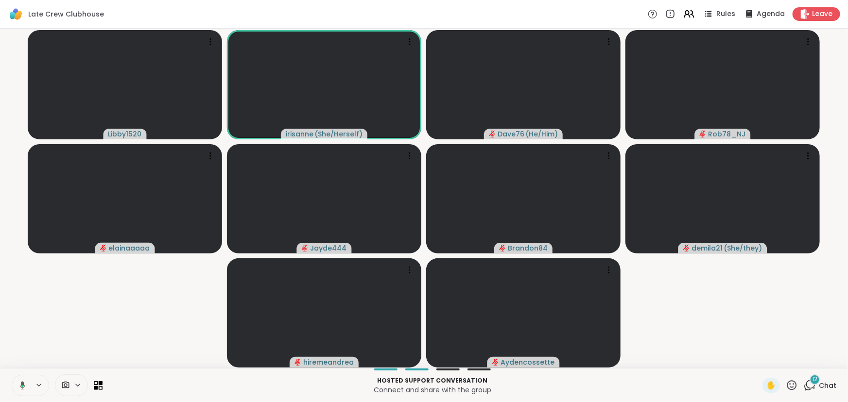
click at [22, 390] on button at bounding box center [21, 386] width 20 height 20
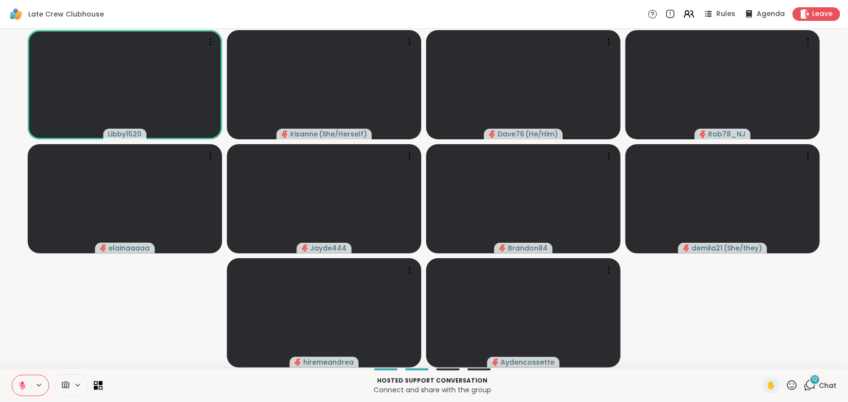
click at [22, 390] on button at bounding box center [21, 386] width 18 height 20
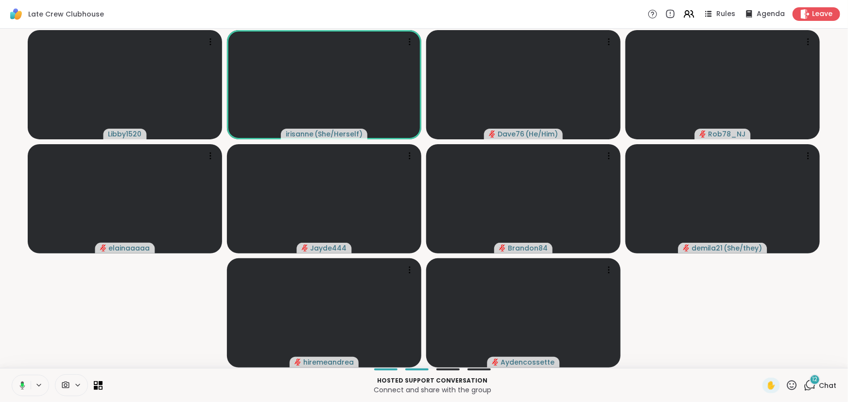
click at [22, 390] on button at bounding box center [21, 386] width 20 height 20
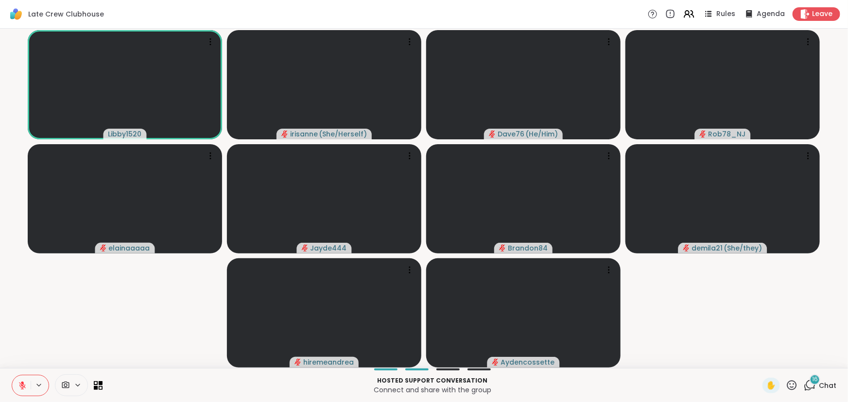
click at [810, 383] on div "16" at bounding box center [815, 380] width 11 height 11
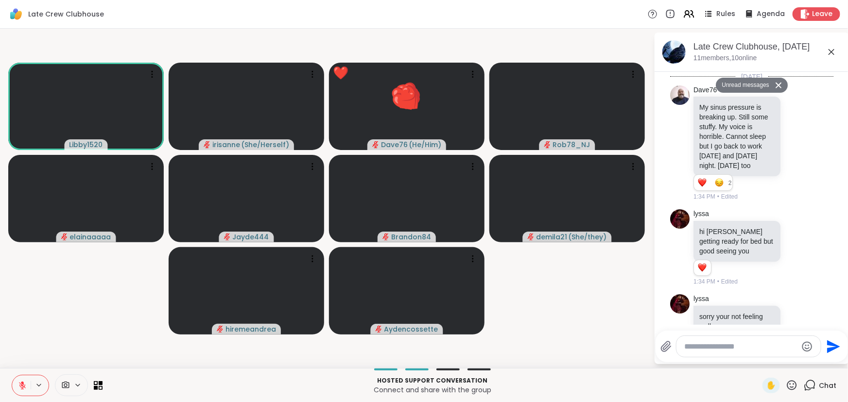
scroll to position [4499, 0]
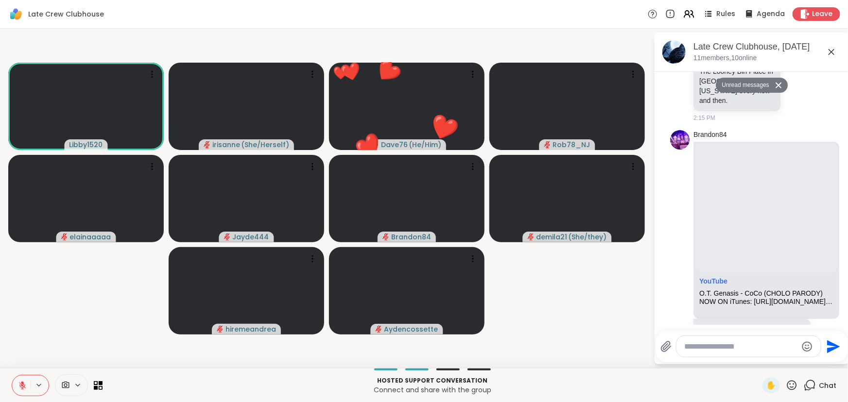
click at [20, 382] on icon at bounding box center [22, 386] width 9 height 9
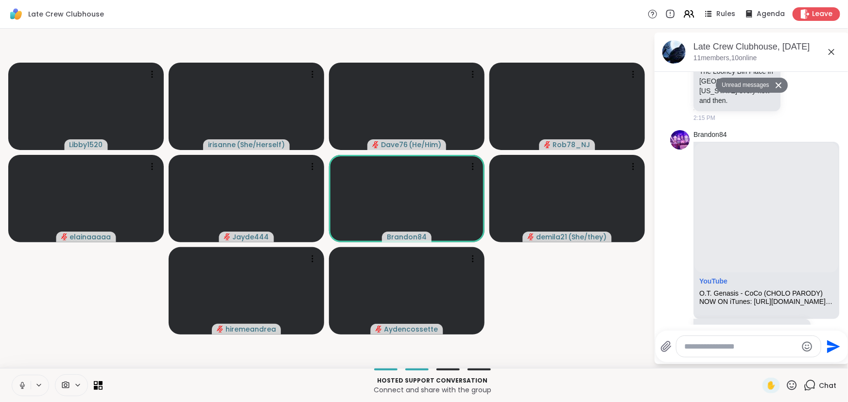
click at [20, 382] on icon at bounding box center [22, 386] width 9 height 9
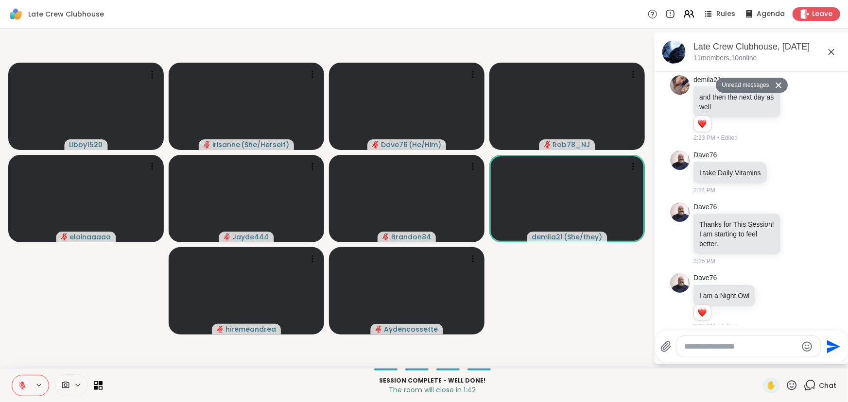
scroll to position [5877, 0]
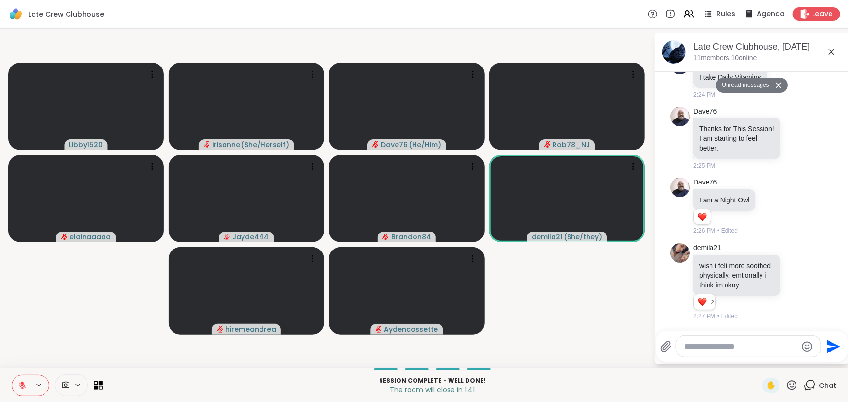
click at [756, 340] on div at bounding box center [749, 346] width 144 height 21
click at [753, 342] on textarea "Type your message" at bounding box center [740, 347] width 113 height 10
type textarea "**********"
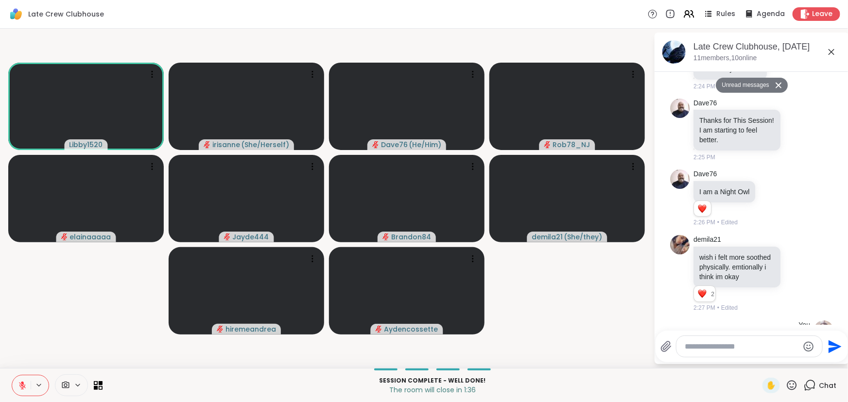
scroll to position [5939, 0]
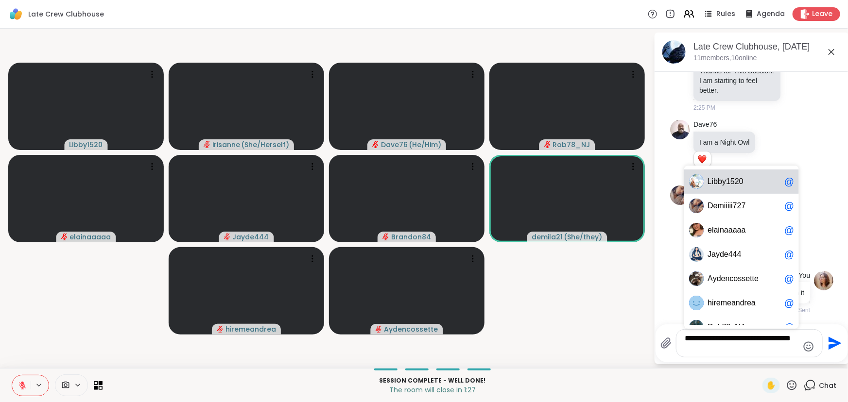
type textarea "**********"
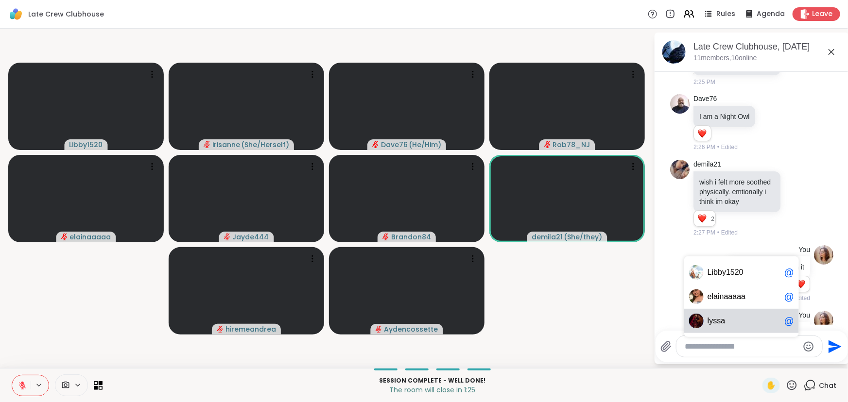
scroll to position [6014, 0]
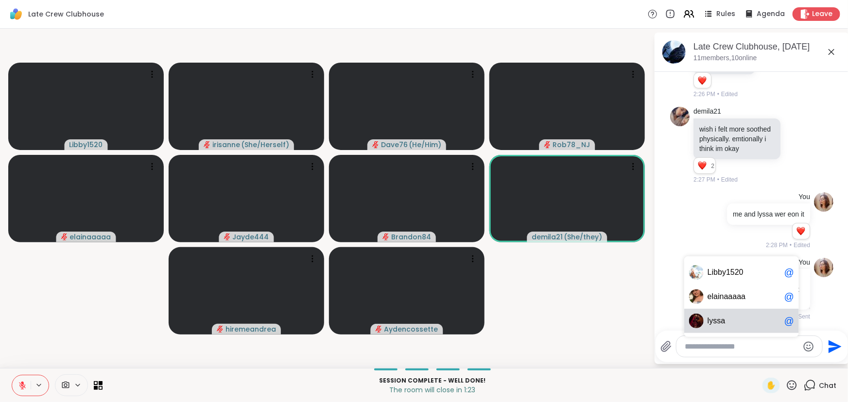
click at [752, 331] on div "l y s s a @" at bounding box center [741, 321] width 115 height 24
type textarea "******"
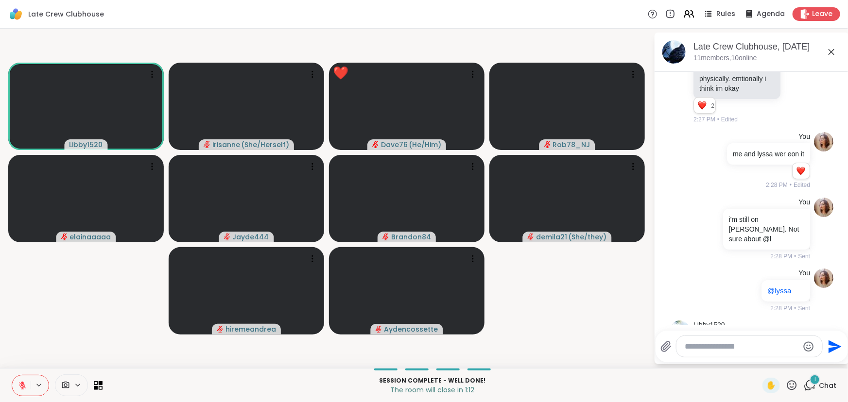
scroll to position [6117, 0]
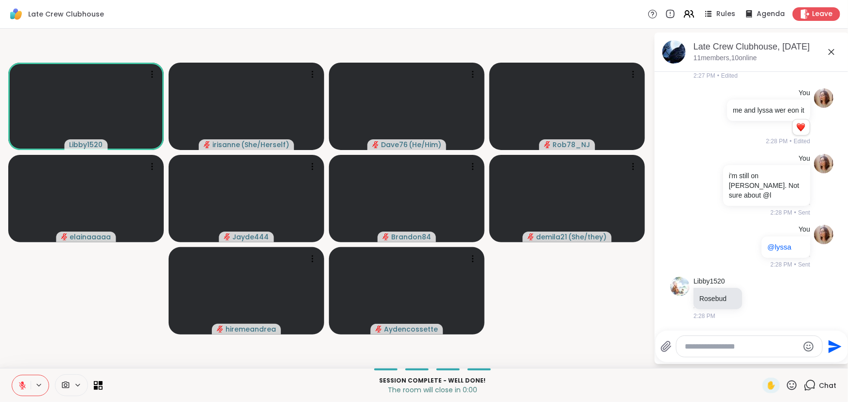
click at [24, 390] on button at bounding box center [21, 386] width 18 height 20
click at [24, 390] on icon at bounding box center [22, 386] width 9 height 9
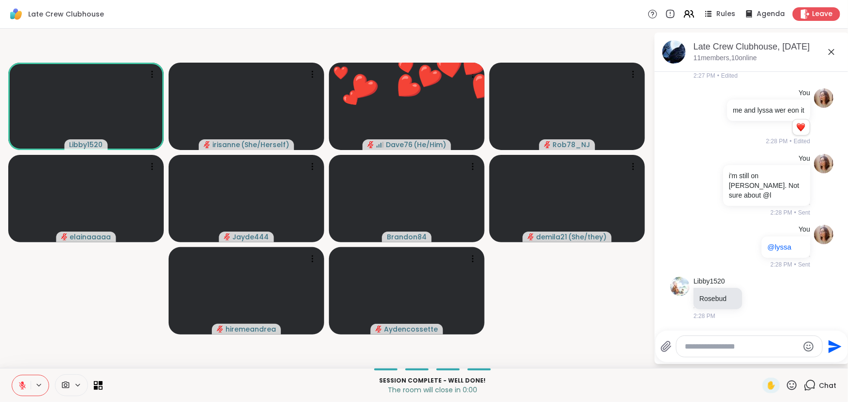
click at [787, 384] on icon at bounding box center [792, 386] width 10 height 10
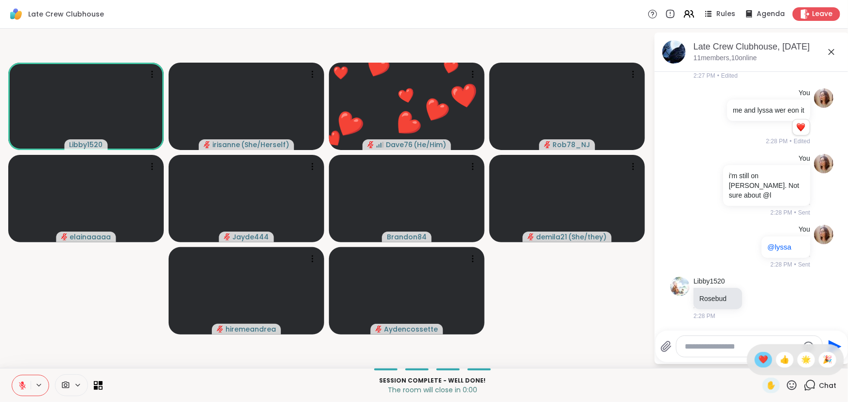
click at [756, 366] on div "❤️" at bounding box center [763, 360] width 17 height 16
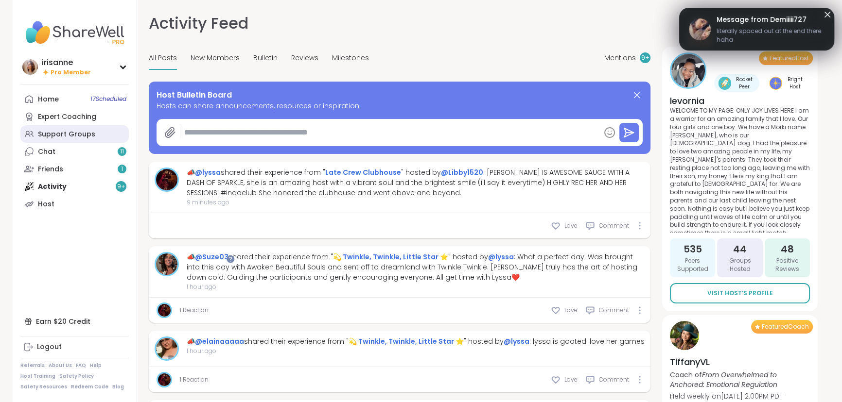
click at [99, 131] on link "Support Groups" at bounding box center [74, 133] width 108 height 17
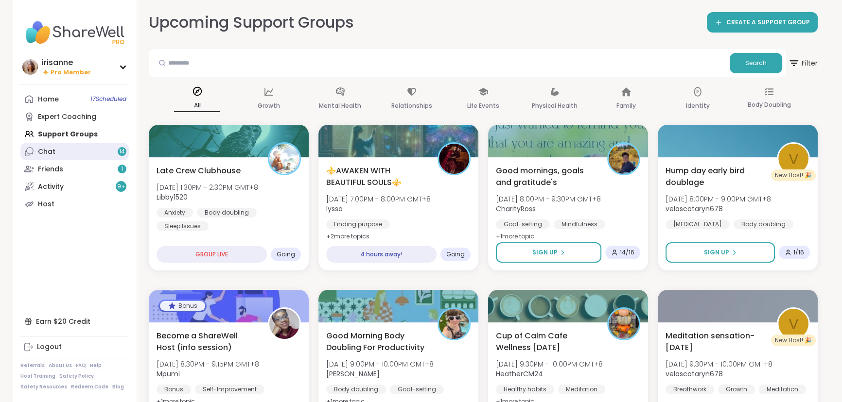
click at [62, 143] on link "Chat 14" at bounding box center [74, 151] width 108 height 17
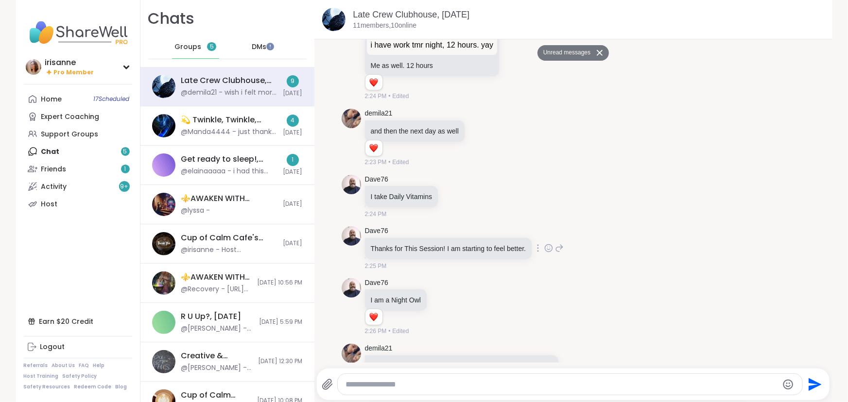
scroll to position [4735, 0]
click at [252, 133] on div "@Manda4444 - just thank you, appreciate the company ya'll" at bounding box center [229, 132] width 96 height 10
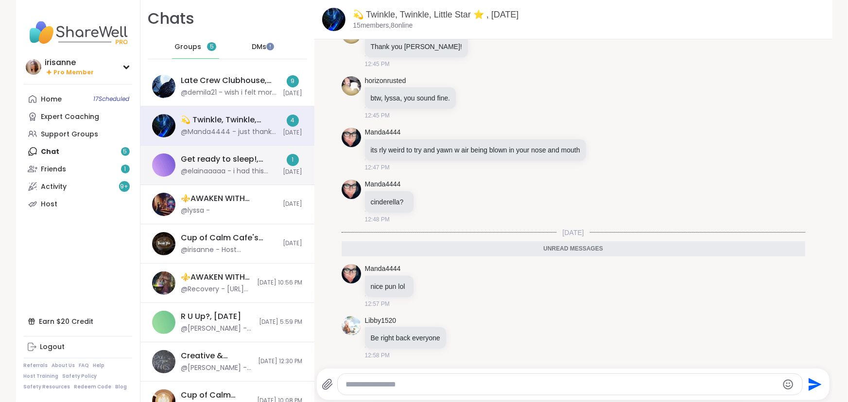
scroll to position [1763, 0]
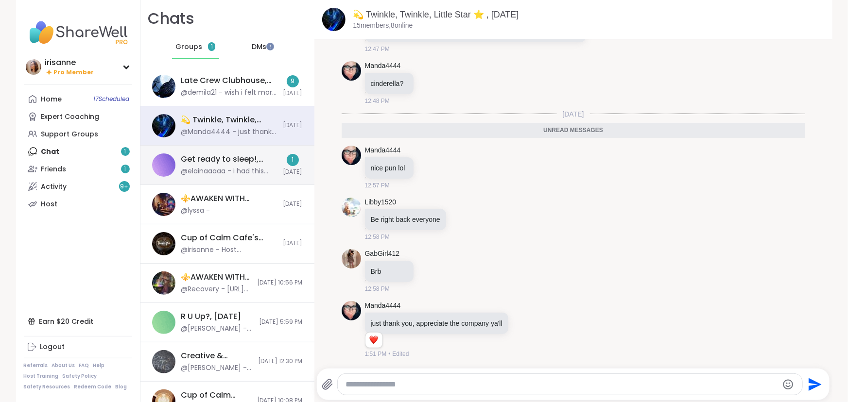
click at [242, 164] on div "Get ready to sleep!, [DATE]" at bounding box center [229, 159] width 96 height 11
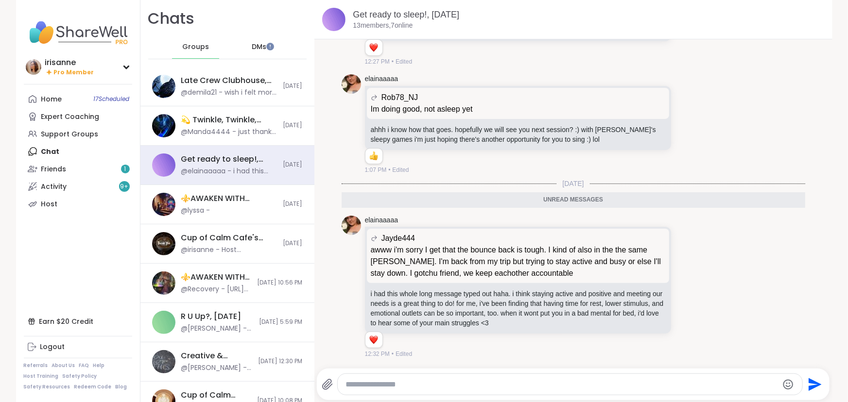
scroll to position [0, 0]
click at [55, 102] on div "Home 17 Scheduled" at bounding box center [51, 100] width 21 height 10
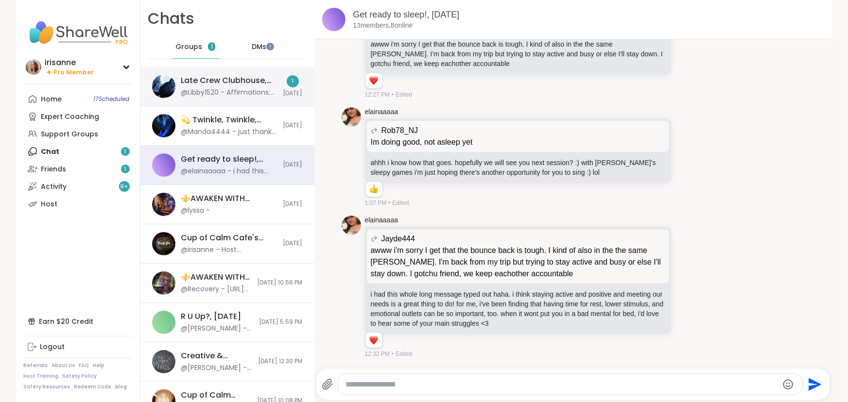
click at [232, 86] on div "Late Crew Clubhouse, Oct 15 @Libby1520 - Affirmations: 1) I am magnetic and att…" at bounding box center [229, 86] width 96 height 22
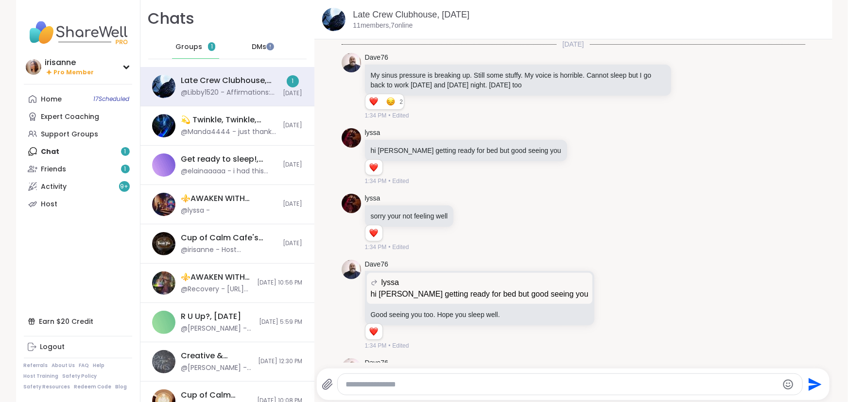
scroll to position [5027, 0]
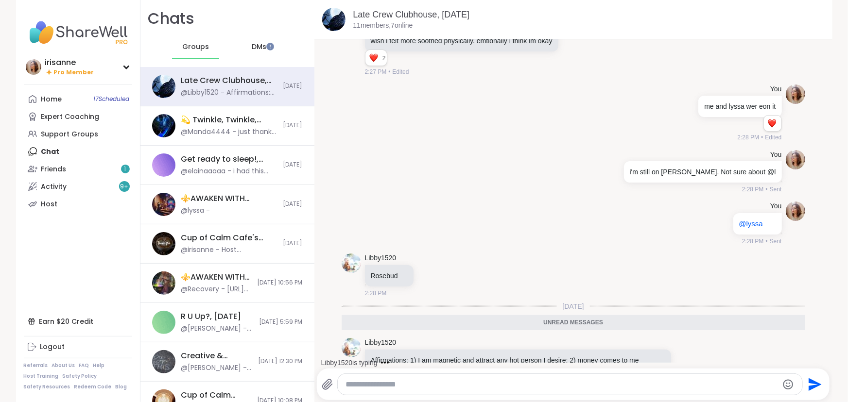
click at [684, 365] on icon at bounding box center [688, 370] width 9 height 10
click at [607, 350] on div "Select Reaction: Heart" at bounding box center [611, 354] width 9 height 9
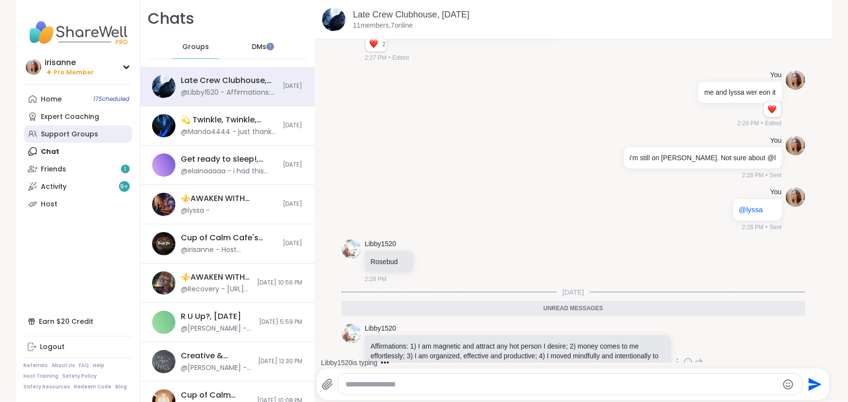
click at [65, 137] on div "Support Groups" at bounding box center [69, 135] width 57 height 10
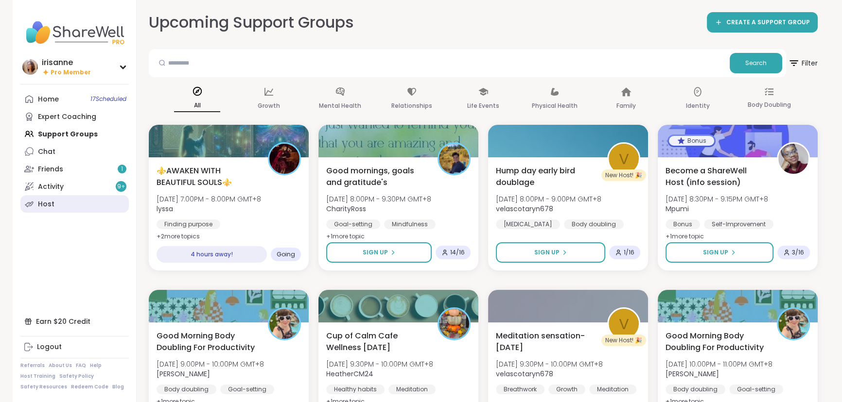
click at [50, 213] on link "Host" at bounding box center [74, 203] width 108 height 17
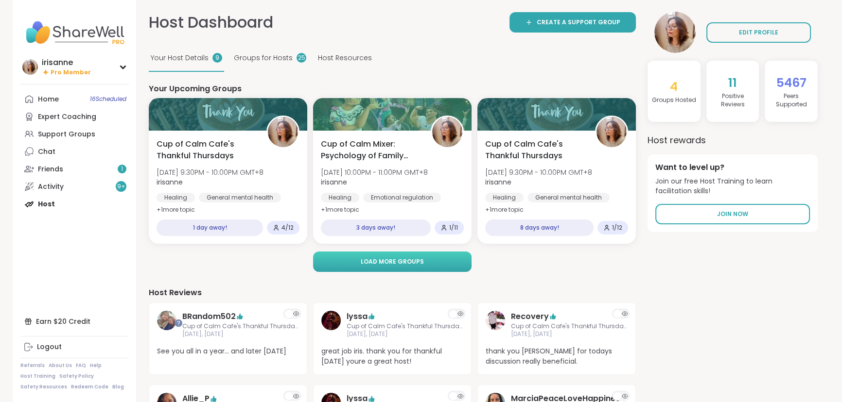
click at [379, 267] on button "Load more groups" at bounding box center [392, 262] width 158 height 20
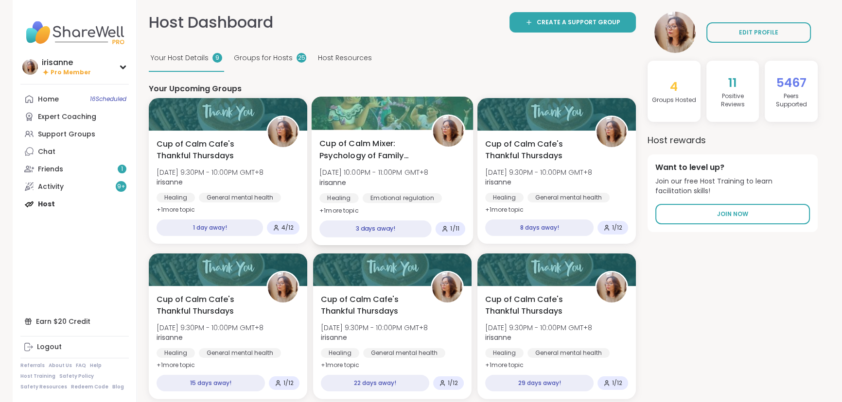
click at [375, 114] on div at bounding box center [393, 113] width 162 height 33
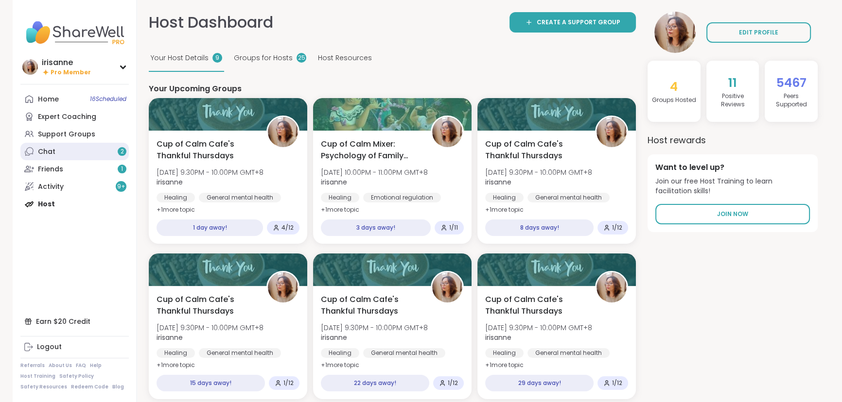
click at [80, 154] on link "Chat 2" at bounding box center [74, 151] width 108 height 17
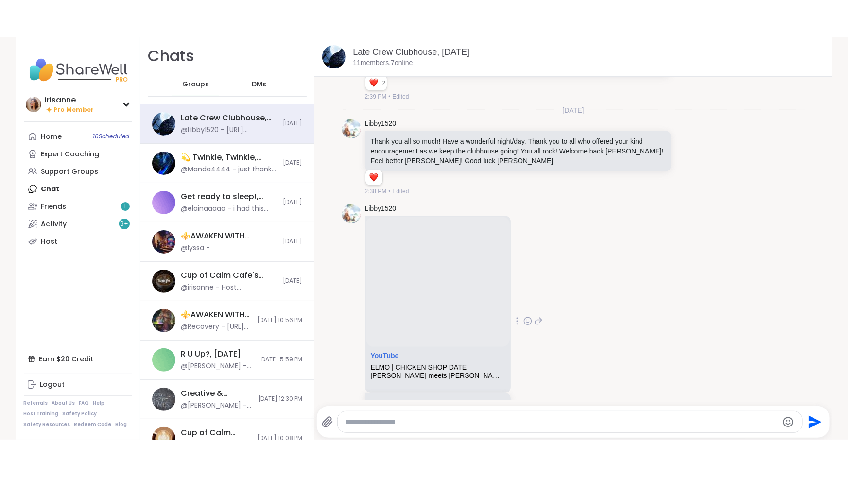
scroll to position [5374, 0]
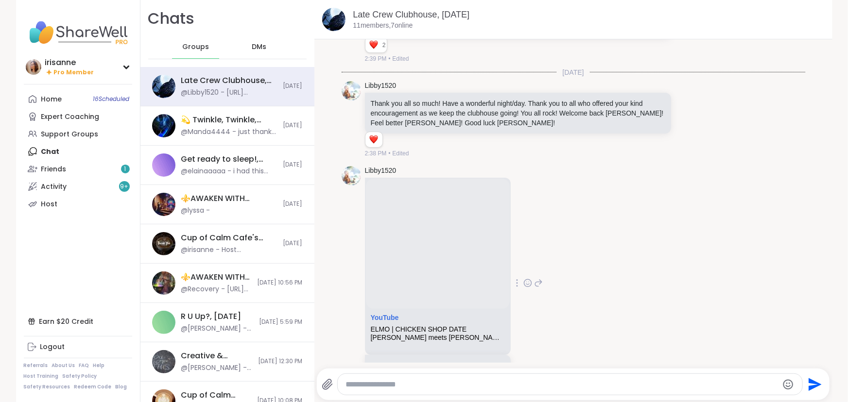
click at [524, 278] on icon at bounding box center [527, 283] width 9 height 10
click at [403, 263] on div "Select Reaction: Joy" at bounding box center [407, 267] width 9 height 9
click at [77, 137] on div "Support Groups" at bounding box center [69, 135] width 57 height 10
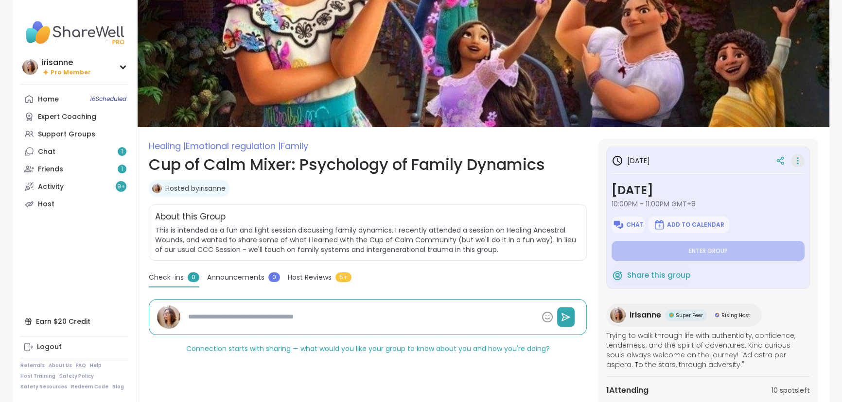
drag, startPoint x: 801, startPoint y: 161, endPoint x: 797, endPoint y: 163, distance: 5.2
click at [801, 161] on icon at bounding box center [798, 161] width 10 height 14
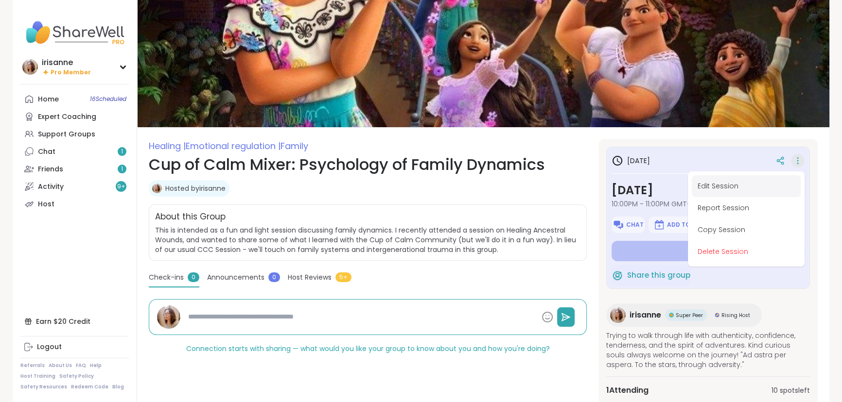
click at [751, 182] on button "Edit Session" at bounding box center [746, 186] width 109 height 22
type textarea "*"
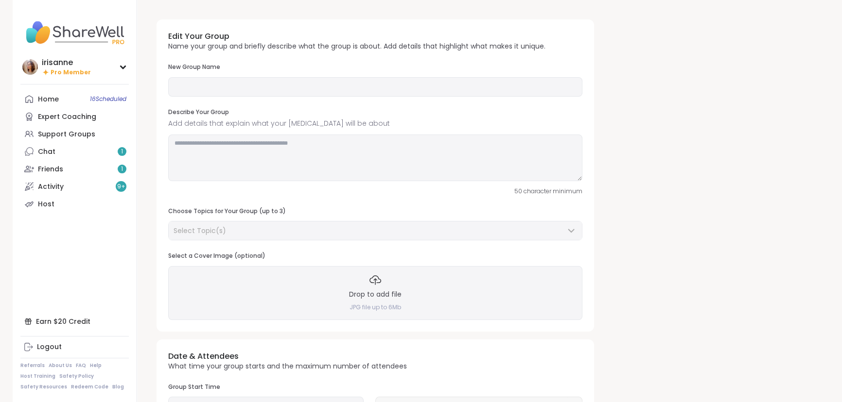
type input "**********"
type textarea "**********"
type input "**"
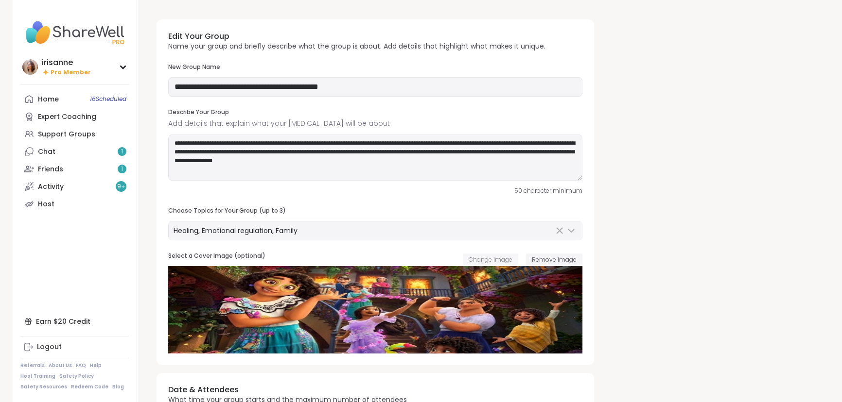
click at [497, 260] on span "Change image" at bounding box center [491, 260] width 44 height 8
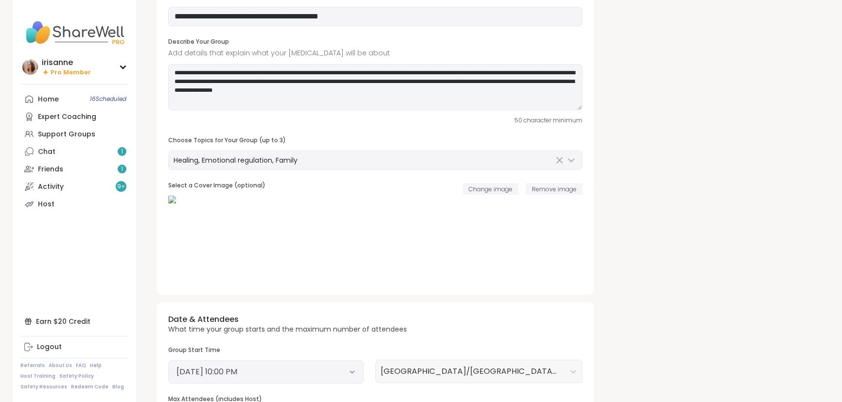
scroll to position [230, 0]
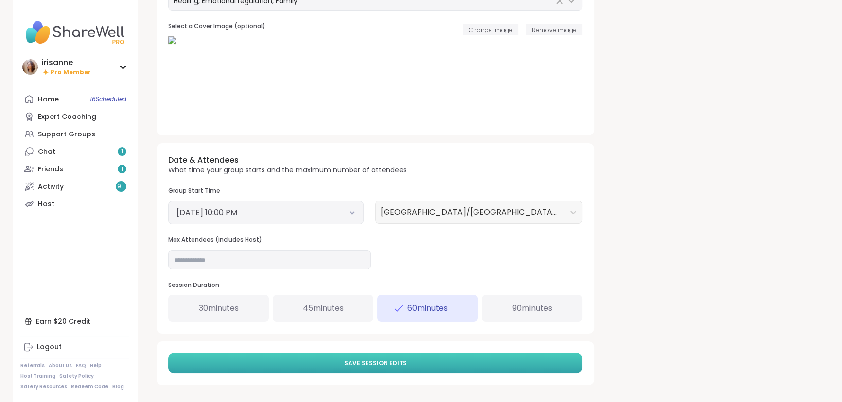
click at [357, 361] on span "Save Session Edits" at bounding box center [375, 363] width 63 height 9
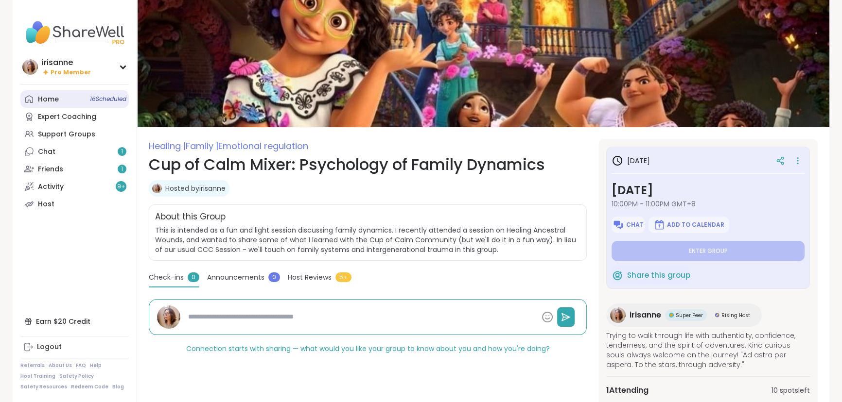
click at [97, 93] on link "Home 16 Scheduled" at bounding box center [74, 98] width 108 height 17
type textarea "*"
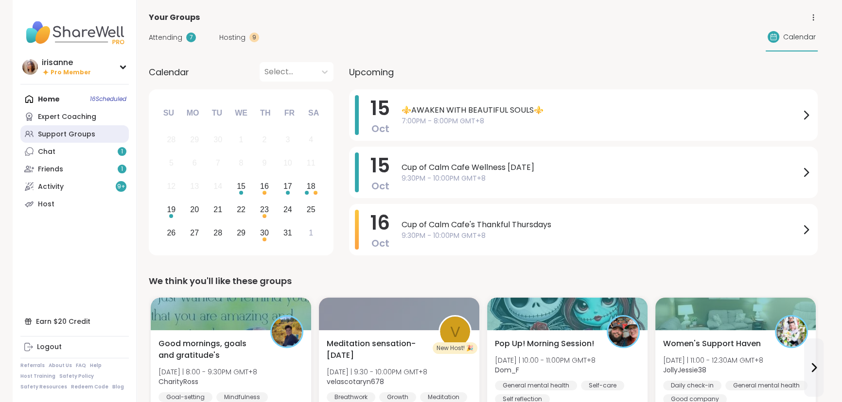
click at [66, 126] on link "Support Groups" at bounding box center [74, 133] width 108 height 17
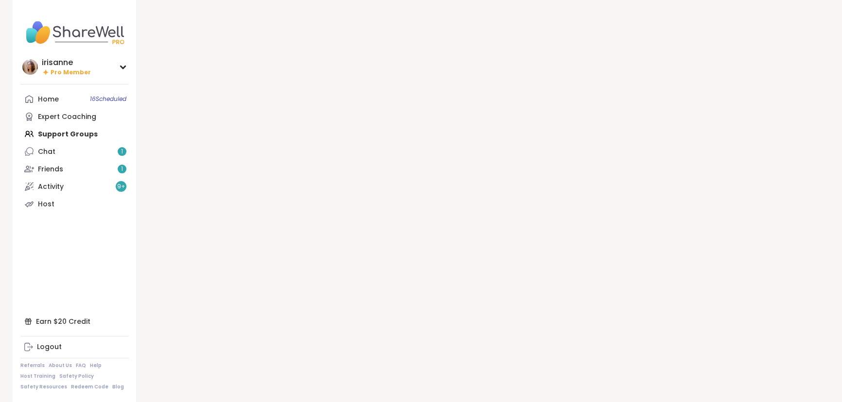
click at [66, 132] on div "Home 16 Scheduled Expert Coaching Support Groups Chat 1 Friends 1 Activity 9 + …" at bounding box center [74, 151] width 108 height 122
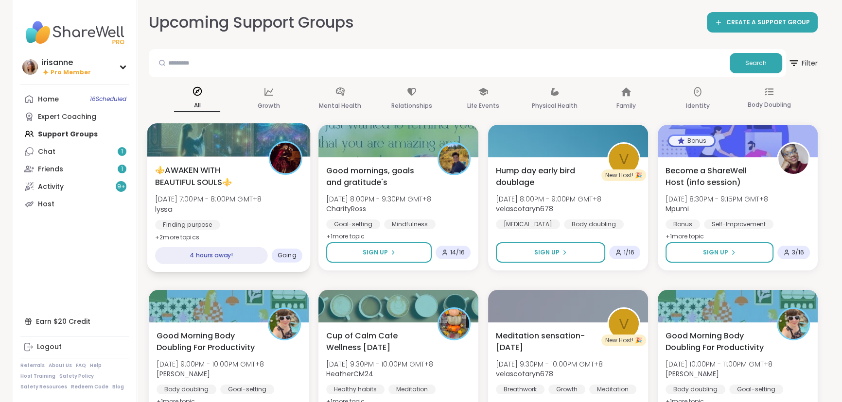
click at [227, 223] on div "Finding purpose General mental health Growth" at bounding box center [228, 232] width 147 height 24
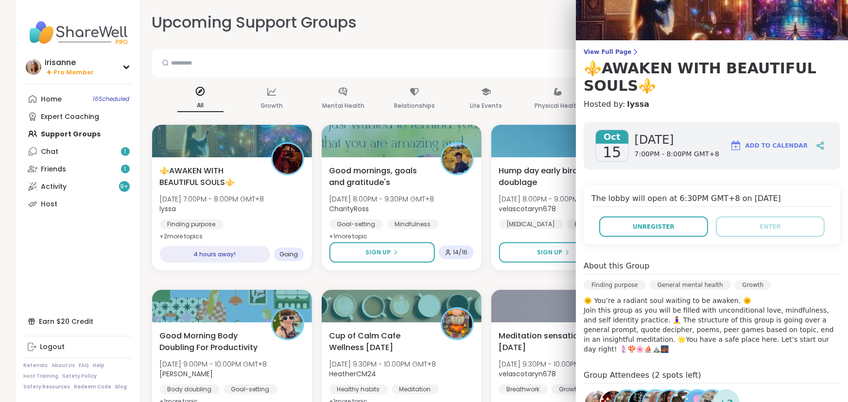
scroll to position [88, 0]
